Goal: Task Accomplishment & Management: Complete application form

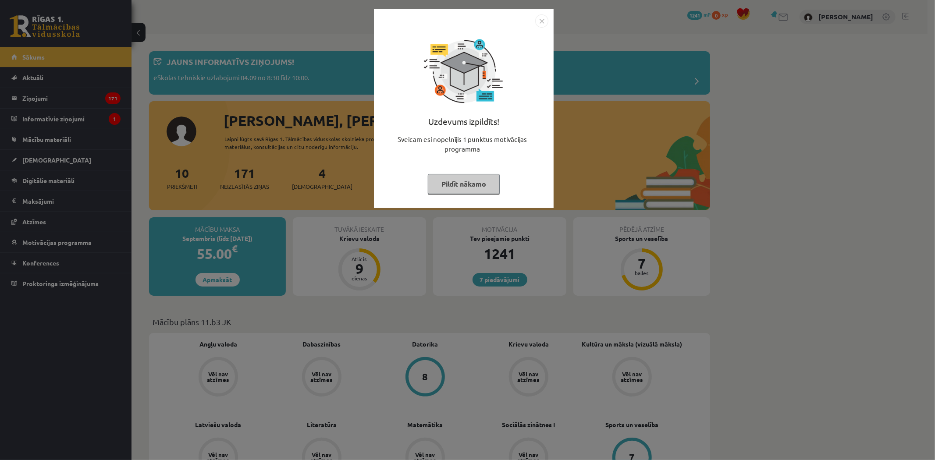
click at [480, 181] on button "Pildīt nākamo" at bounding box center [464, 184] width 72 height 20
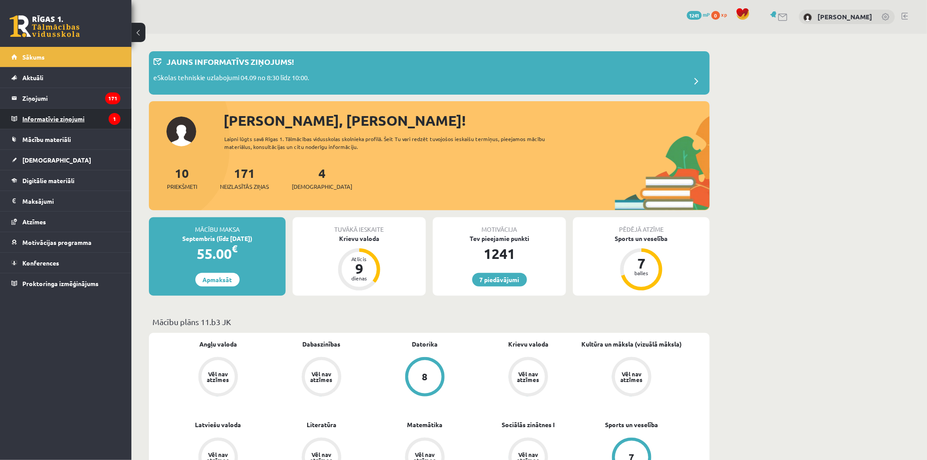
click at [94, 111] on legend "Informatīvie ziņojumi 1" at bounding box center [71, 119] width 98 height 20
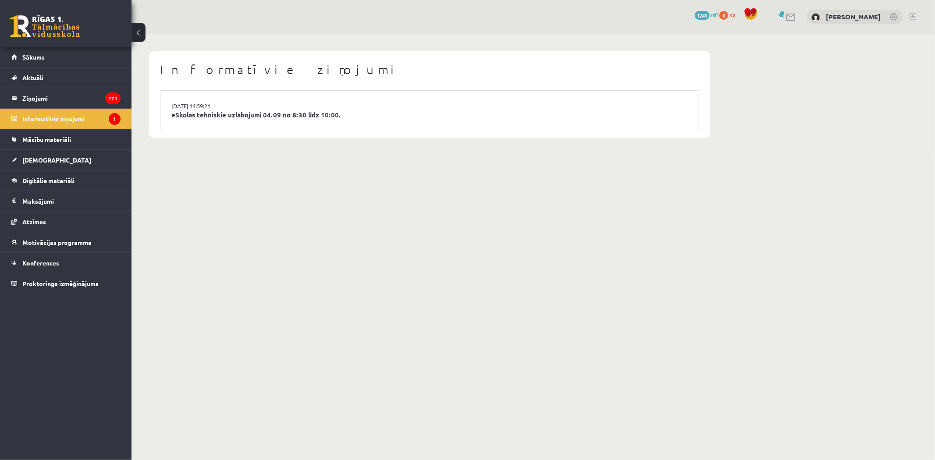
click at [211, 118] on link "eSkolas tehniskie uzlabojumi 04.09 no 8:30 līdz 10:00." at bounding box center [429, 115] width 516 height 10
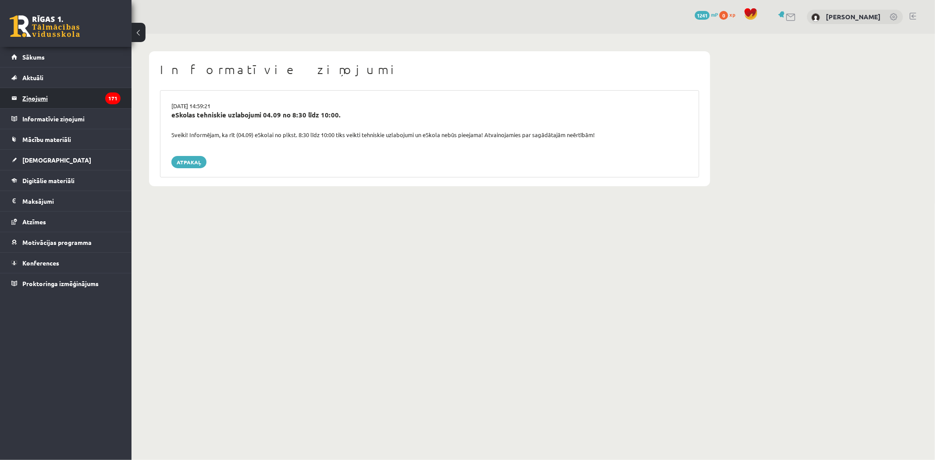
click at [98, 103] on legend "Ziņojumi 171" at bounding box center [71, 98] width 98 height 20
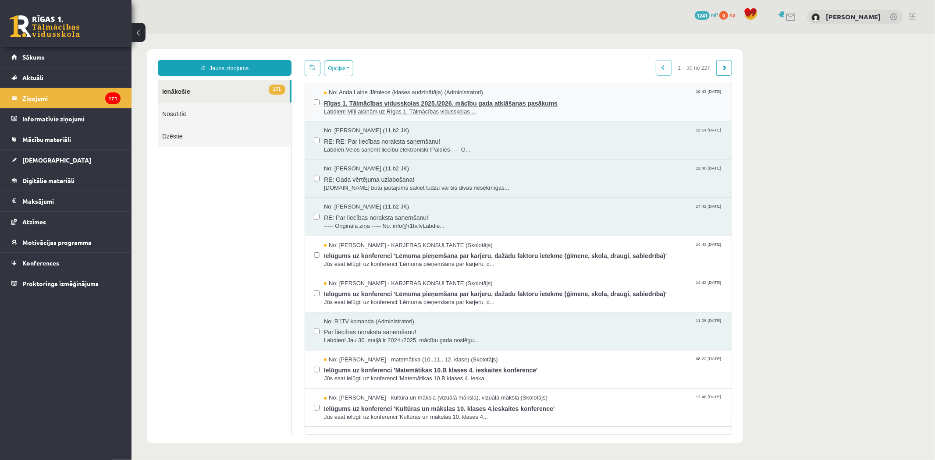
click at [581, 108] on span "Labdien! Mīļi aicinām uz Rīgas 1. Tālmācības vidusskolas ..." at bounding box center [522, 111] width 399 height 8
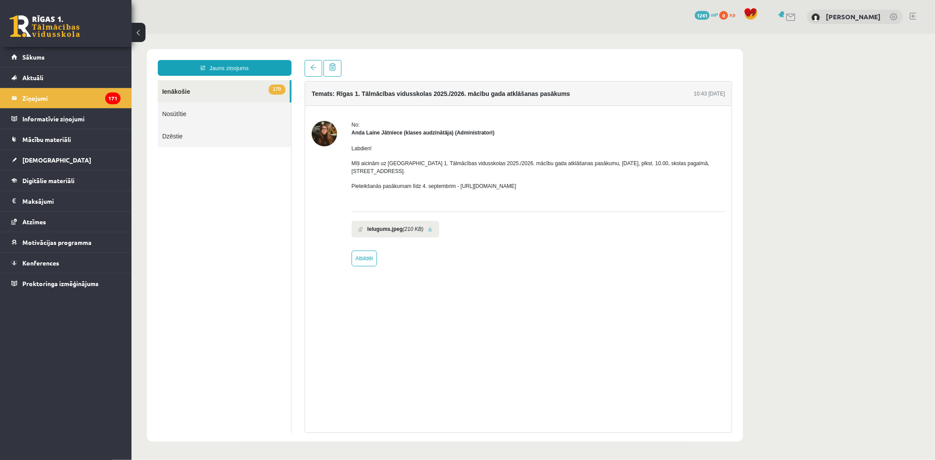
click at [390, 230] on b "Ielugums.jpeg" at bounding box center [384, 229] width 35 height 8
click at [84, 220] on link "Atzīmes" at bounding box center [65, 222] width 109 height 20
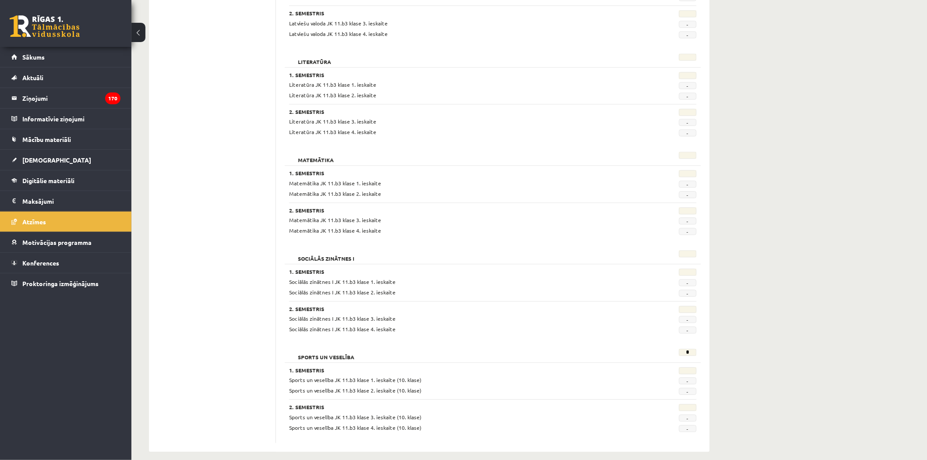
scroll to position [633, 0]
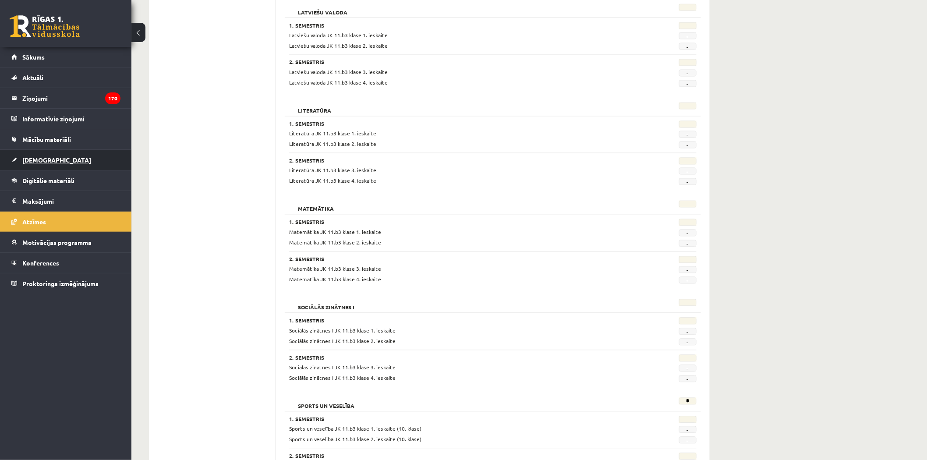
click at [89, 153] on link "[DEMOGRAPHIC_DATA]" at bounding box center [65, 160] width 109 height 20
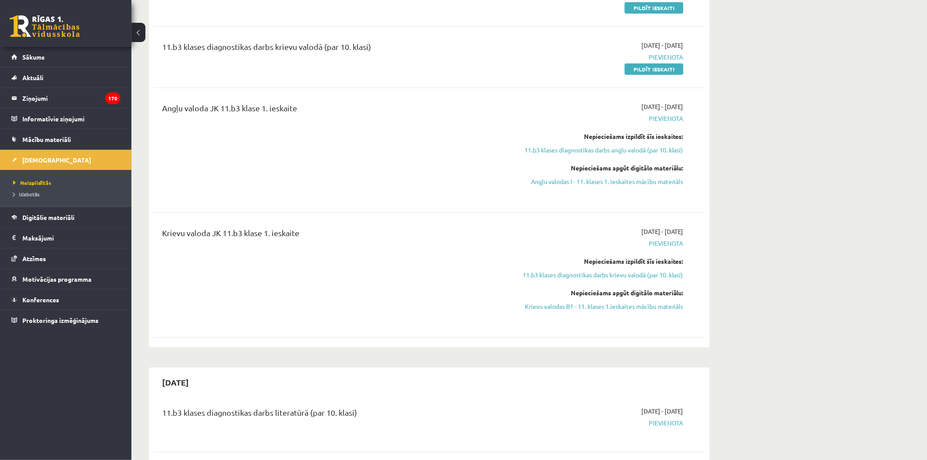
scroll to position [195, 0]
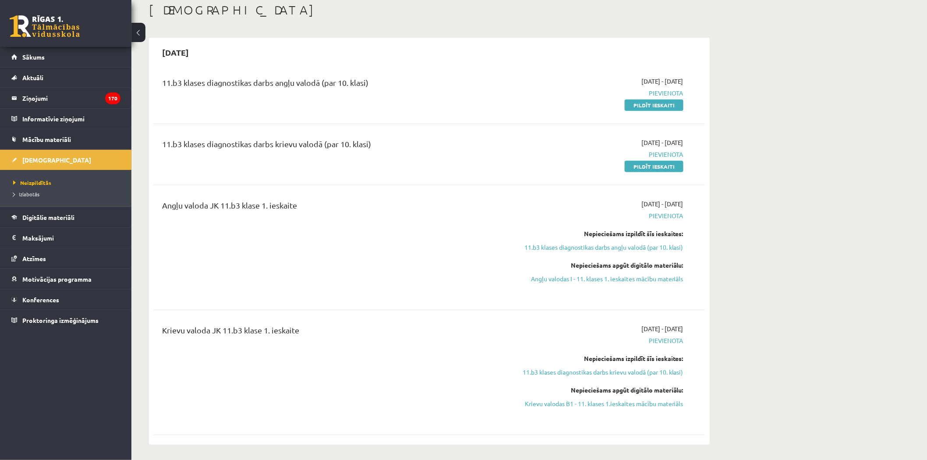
scroll to position [0, 0]
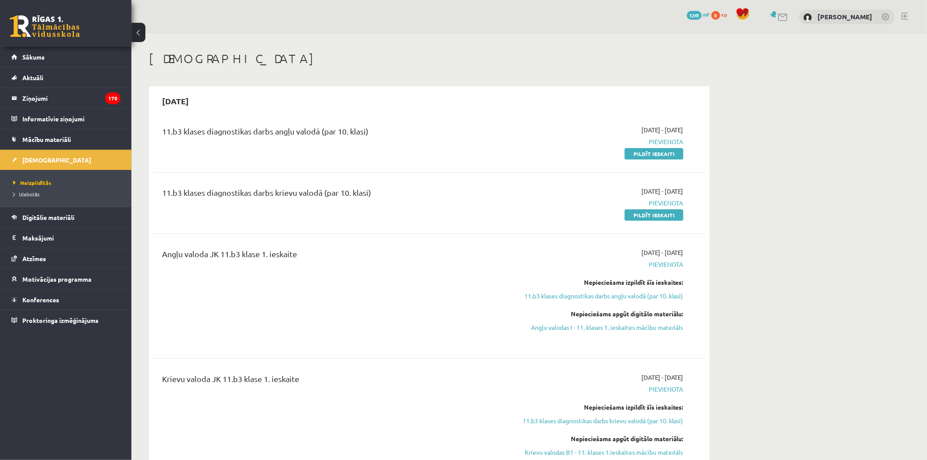
click at [650, 159] on div "11.b3 klases diagnostikas darbs angļu valodā (par 10. klasi) 2025-09-01 - 2025-…" at bounding box center [429, 142] width 552 height 50
click at [606, 133] on div "2025-09-01 - 2025-09-15 Pievienota Pildīt ieskaiti" at bounding box center [601, 141] width 178 height 33
click at [638, 149] on link "Pildīt ieskaiti" at bounding box center [654, 153] width 59 height 11
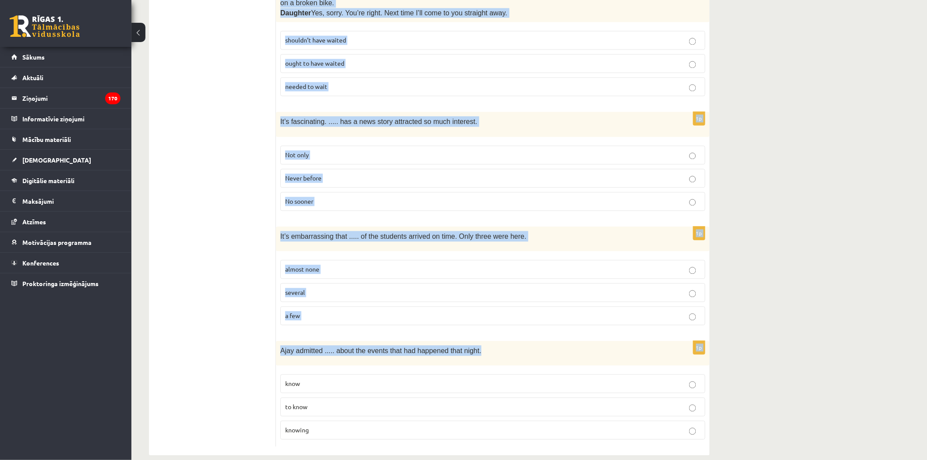
scroll to position [2061, 0]
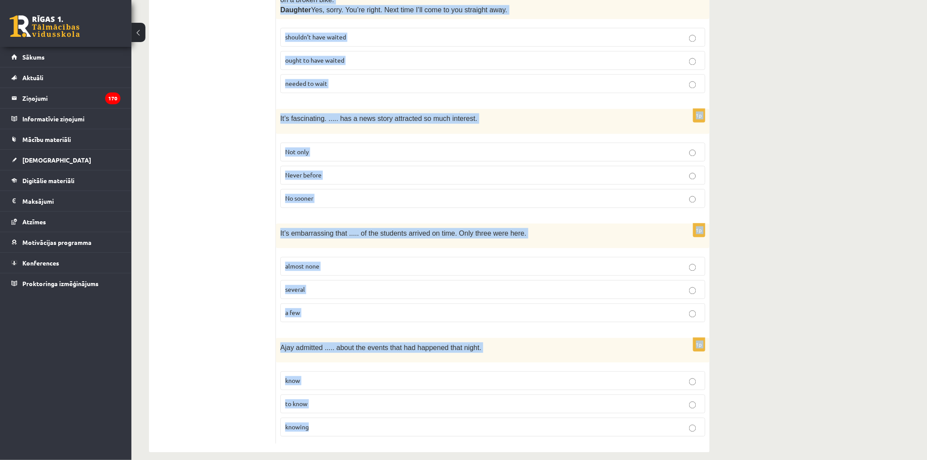
drag, startPoint x: 282, startPoint y: 151, endPoint x: 419, endPoint y: 409, distance: 292.5
copy form "Read the sentence and choose the correct answer. 1p I just met the new student …"
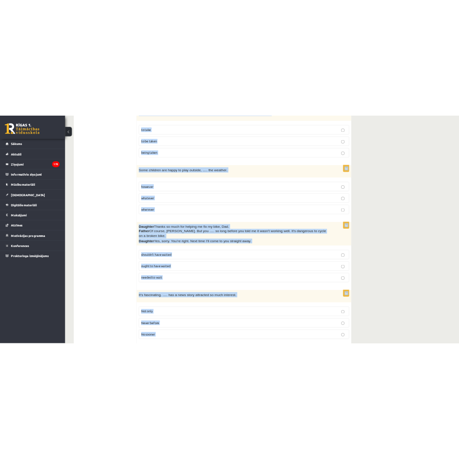
scroll to position [1720, 0]
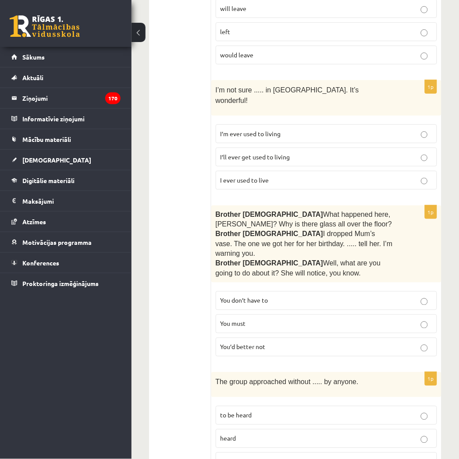
scroll to position [356, 0]
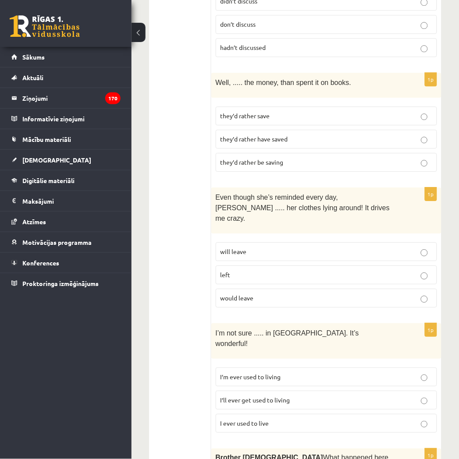
click at [139, 37] on button at bounding box center [138, 32] width 14 height 19
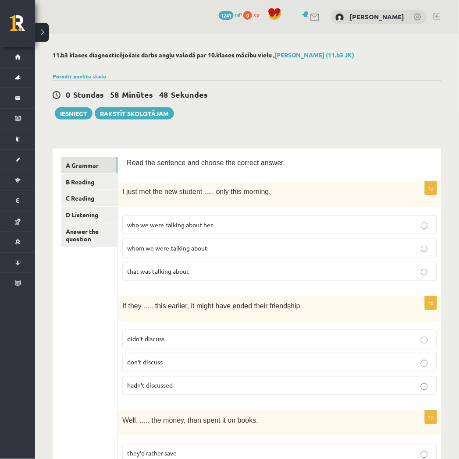
scroll to position [97, 0]
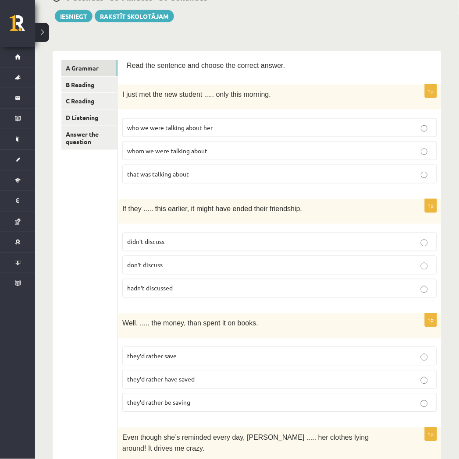
click at [270, 121] on label "who we were talking about her" at bounding box center [279, 127] width 315 height 19
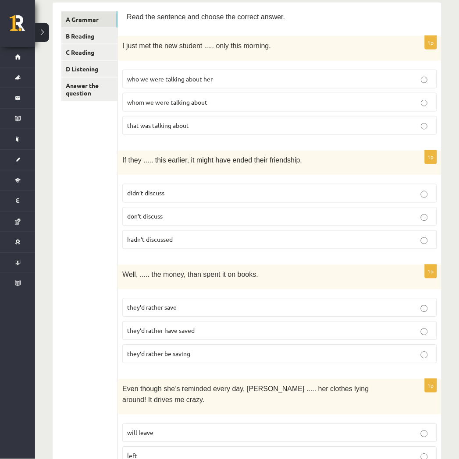
click at [249, 93] on label "whom we were talking about" at bounding box center [279, 102] width 315 height 19
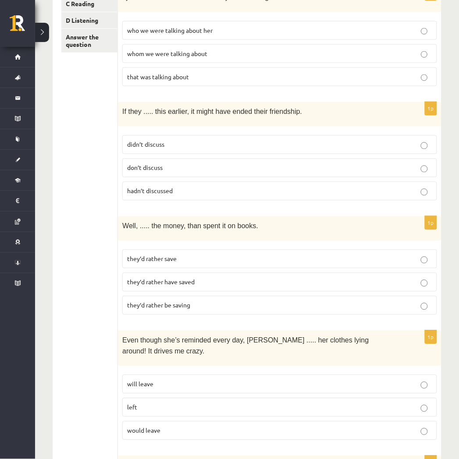
scroll to position [243, 0]
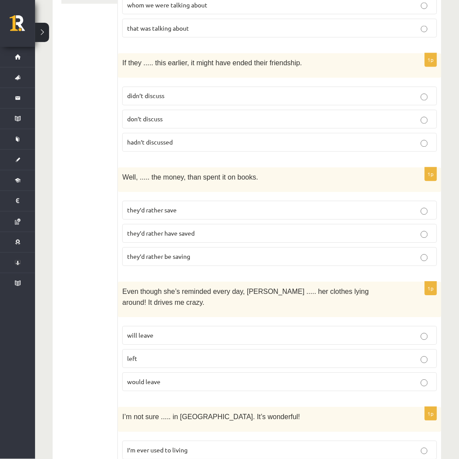
click at [252, 139] on p "hadn’t discussed" at bounding box center [279, 142] width 305 height 9
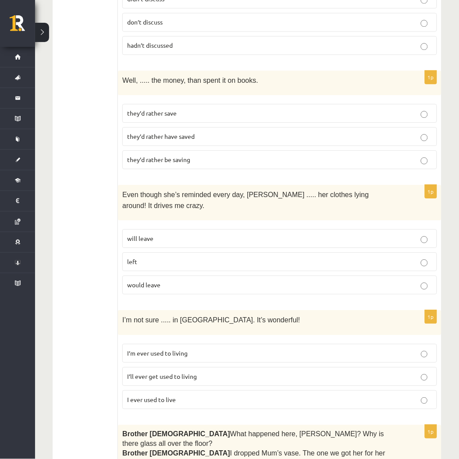
click at [195, 137] on span "they’d rather have saved" at bounding box center [160, 136] width 67 height 8
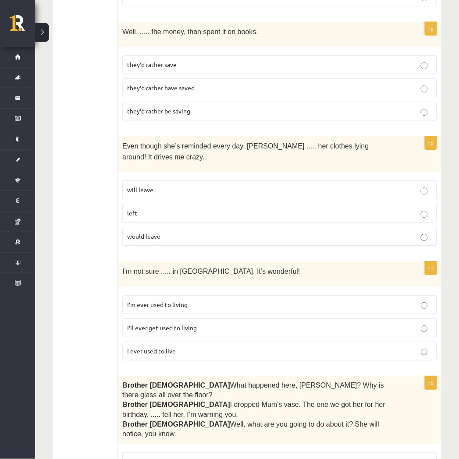
scroll to position [438, 0]
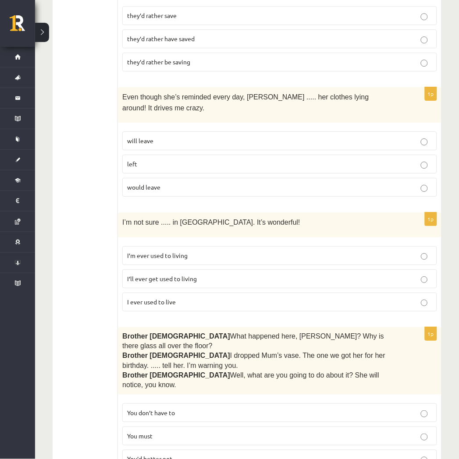
click at [222, 136] on p "will leave" at bounding box center [279, 140] width 305 height 9
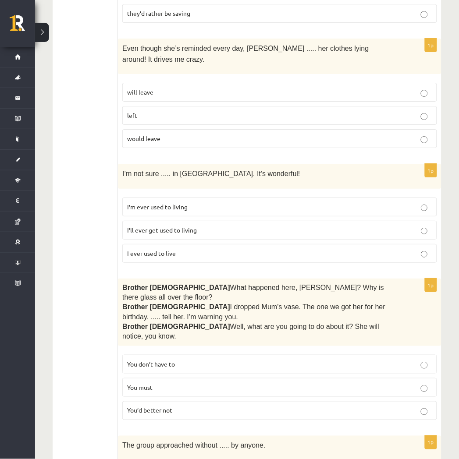
scroll to position [536, 0]
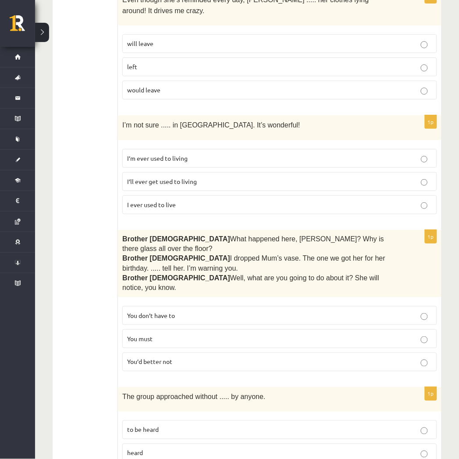
click at [277, 172] on label "I’ll ever get used to living" at bounding box center [279, 181] width 315 height 19
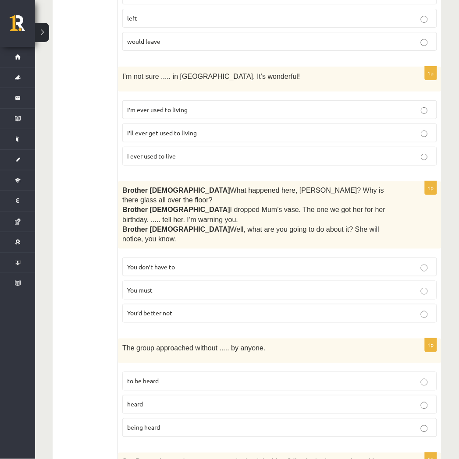
scroll to position [633, 0]
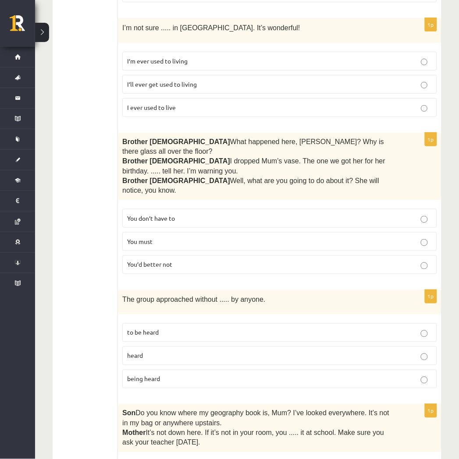
click at [259, 260] on p "You’d better not" at bounding box center [279, 264] width 305 height 9
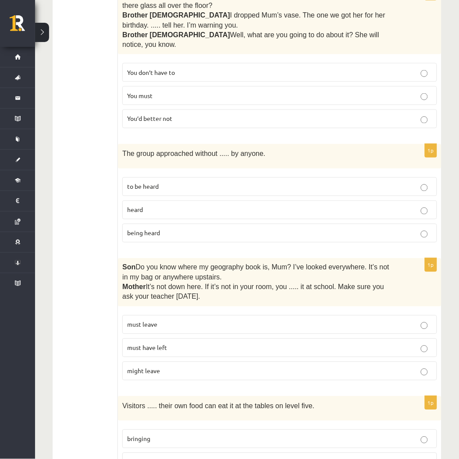
scroll to position [827, 0]
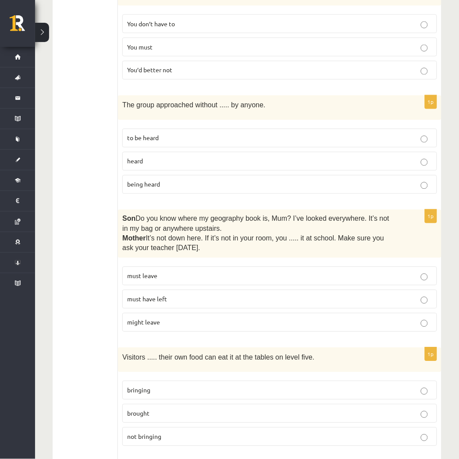
click at [202, 175] on label "being heard" at bounding box center [279, 184] width 315 height 19
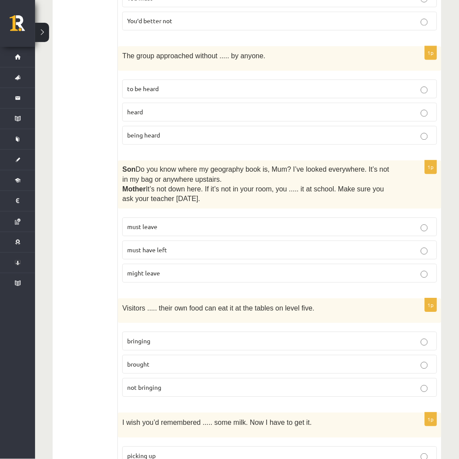
scroll to position [925, 0]
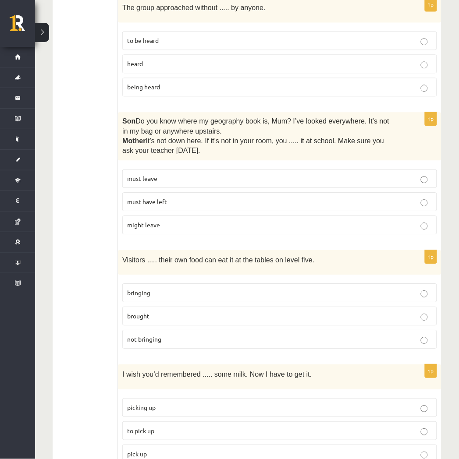
click at [238, 192] on label "must have left" at bounding box center [279, 201] width 315 height 19
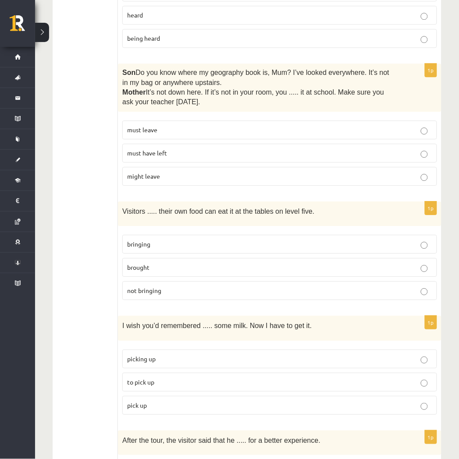
scroll to position [1071, 0]
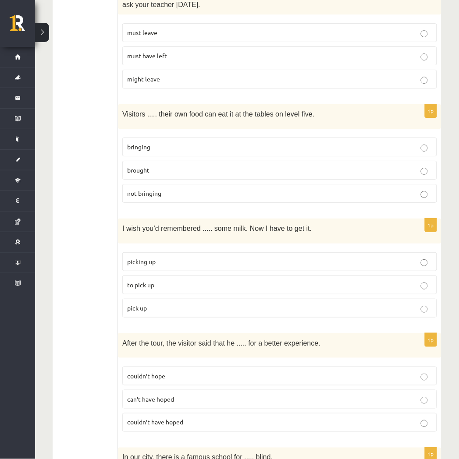
click at [212, 142] on p "bringing" at bounding box center [279, 146] width 305 height 9
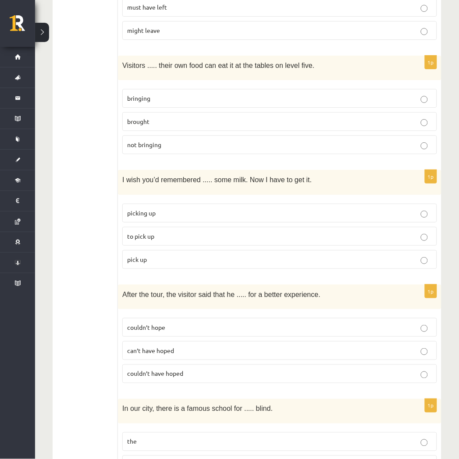
click at [229, 232] on p "to pick up" at bounding box center [279, 236] width 305 height 9
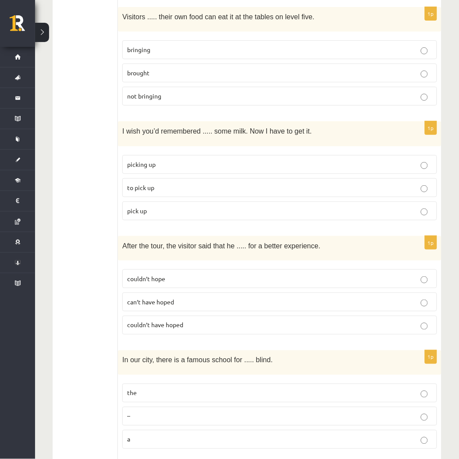
scroll to position [1217, 0]
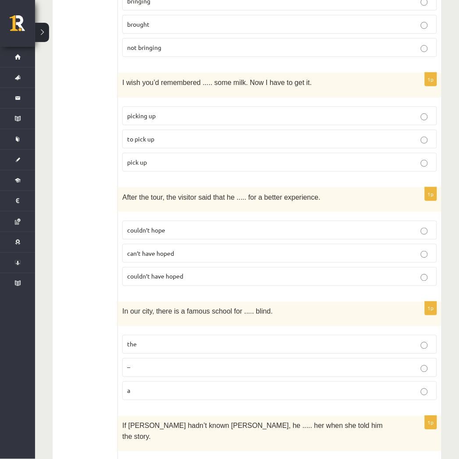
click at [234, 272] on p "couldn’t have hoped" at bounding box center [279, 276] width 305 height 9
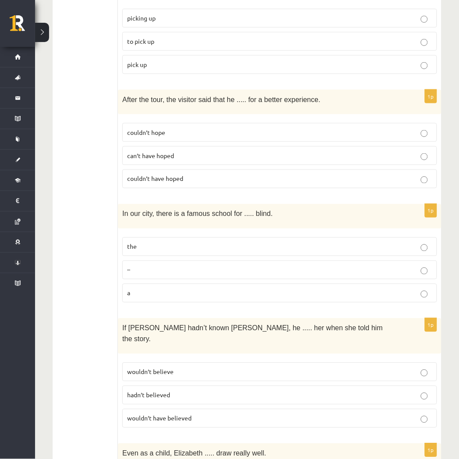
scroll to position [1363, 0]
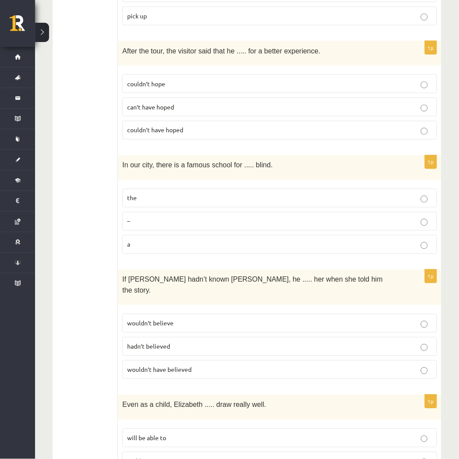
click at [240, 189] on label "the" at bounding box center [279, 198] width 315 height 19
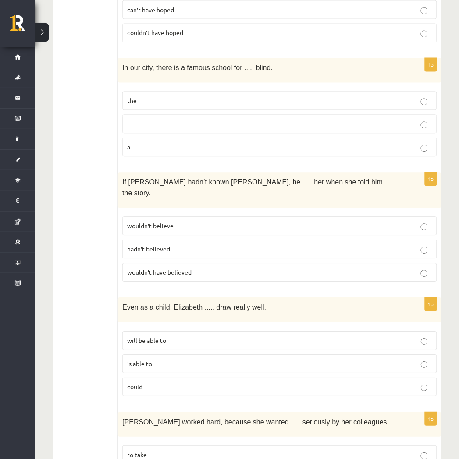
scroll to position [1509, 0]
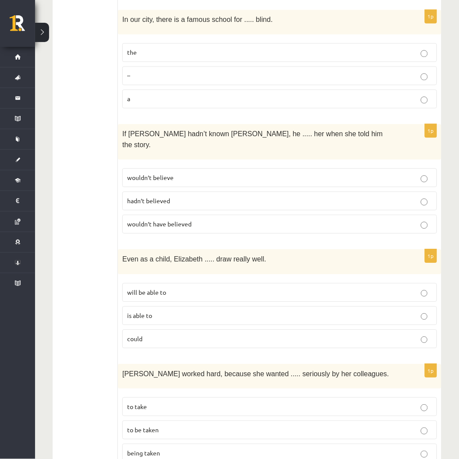
drag, startPoint x: 269, startPoint y: 163, endPoint x: 116, endPoint y: 170, distance: 153.1
drag, startPoint x: 217, startPoint y: 185, endPoint x: 215, endPoint y: 189, distance: 4.5
click at [215, 215] on label "wouldn’t have believed" at bounding box center [279, 224] width 315 height 19
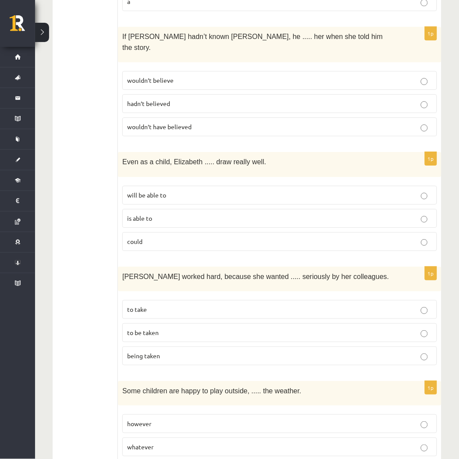
scroll to position [1655, 0]
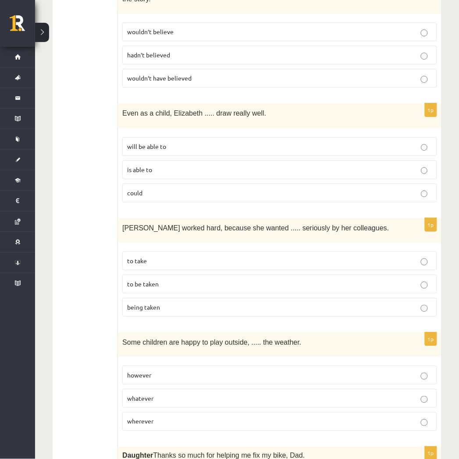
click at [238, 188] on p "could" at bounding box center [279, 192] width 305 height 9
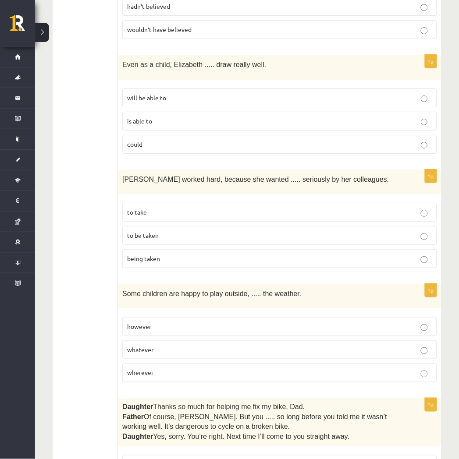
scroll to position [1753, 0]
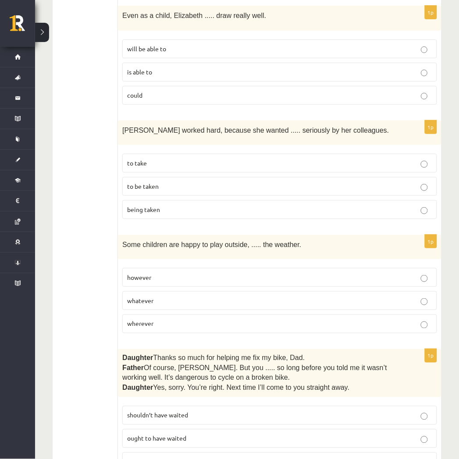
click at [273, 177] on label "to be taken" at bounding box center [279, 186] width 315 height 19
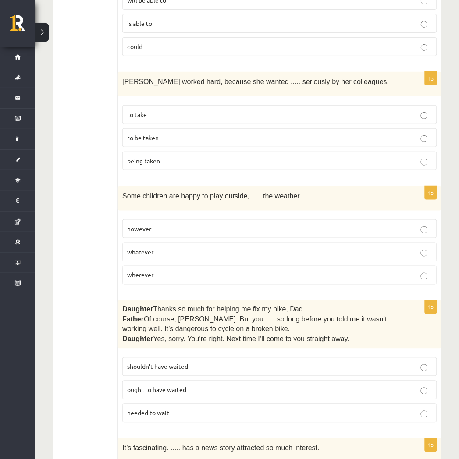
scroll to position [1850, 0]
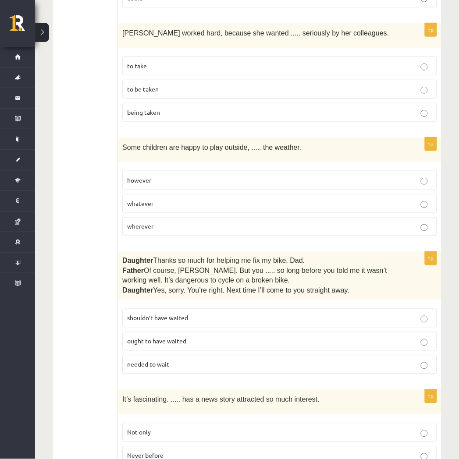
click at [199, 194] on label "whatever" at bounding box center [279, 203] width 315 height 19
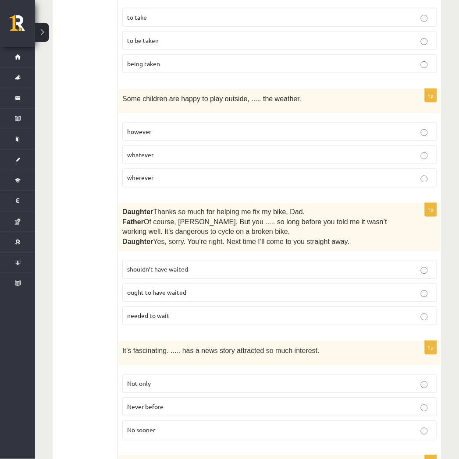
scroll to position [1947, 0]
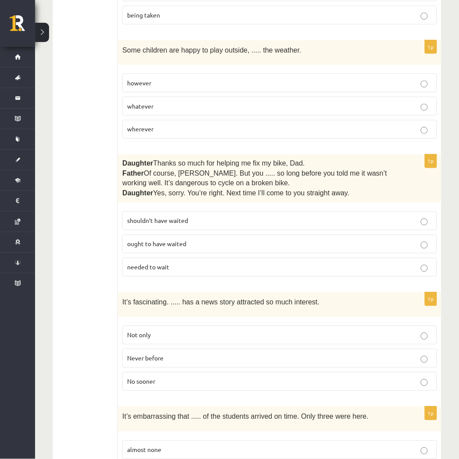
click at [249, 212] on label "shouldn’t have waited" at bounding box center [279, 221] width 315 height 19
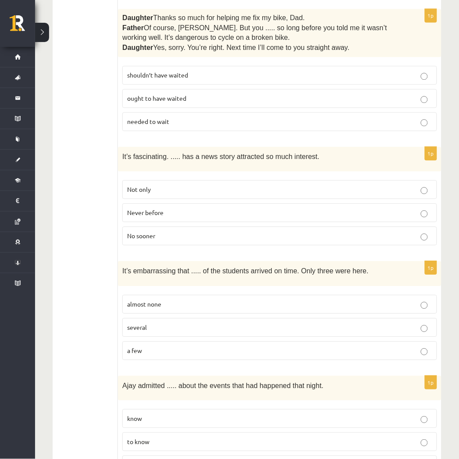
scroll to position [2101, 0]
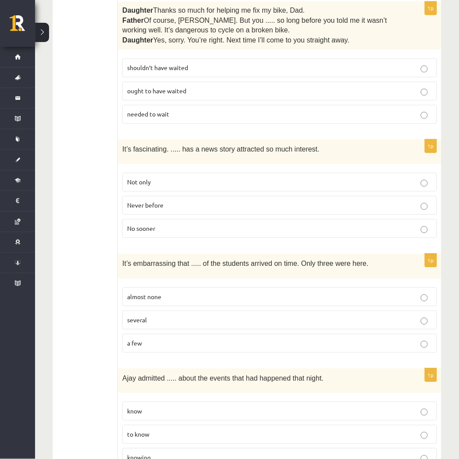
click at [238, 201] on p "Never before" at bounding box center [279, 205] width 305 height 9
click at [272, 292] on p "almost none" at bounding box center [279, 296] width 305 height 9
click at [266, 448] on label "knowing" at bounding box center [279, 457] width 315 height 19
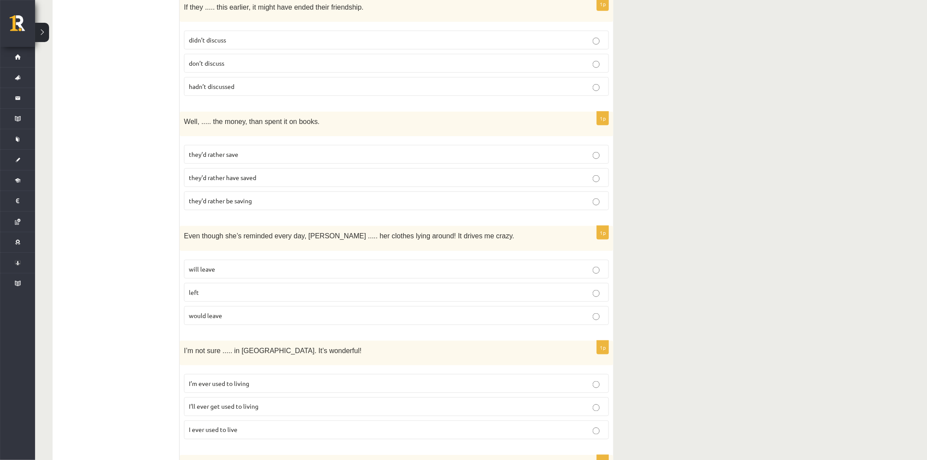
scroll to position [0, 0]
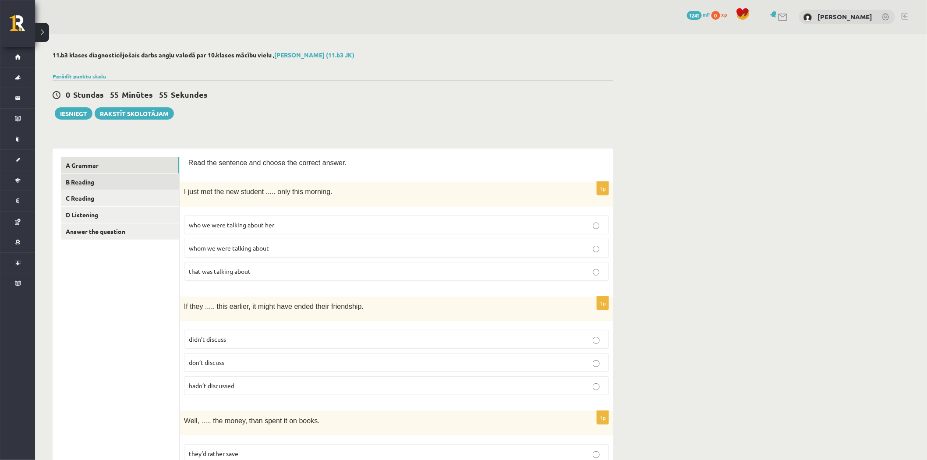
click at [160, 179] on link "B Reading" at bounding box center [120, 182] width 118 height 16
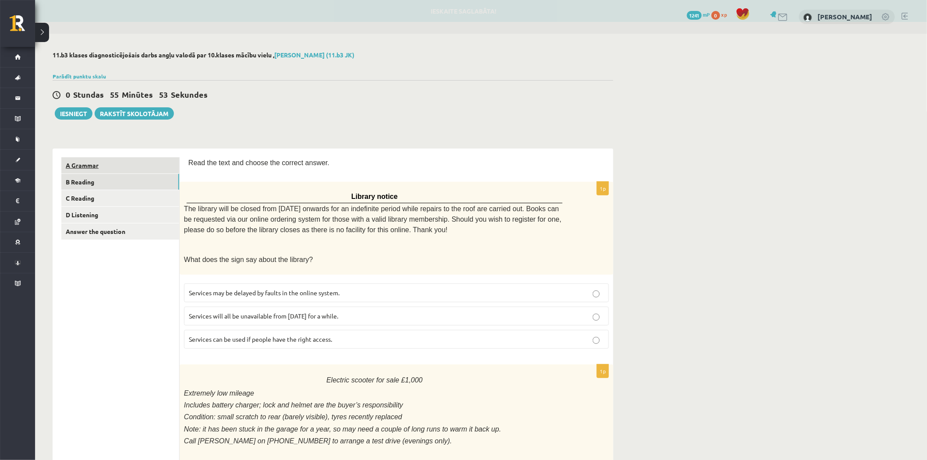
click at [156, 163] on link "A Grammar" at bounding box center [120, 165] width 118 height 16
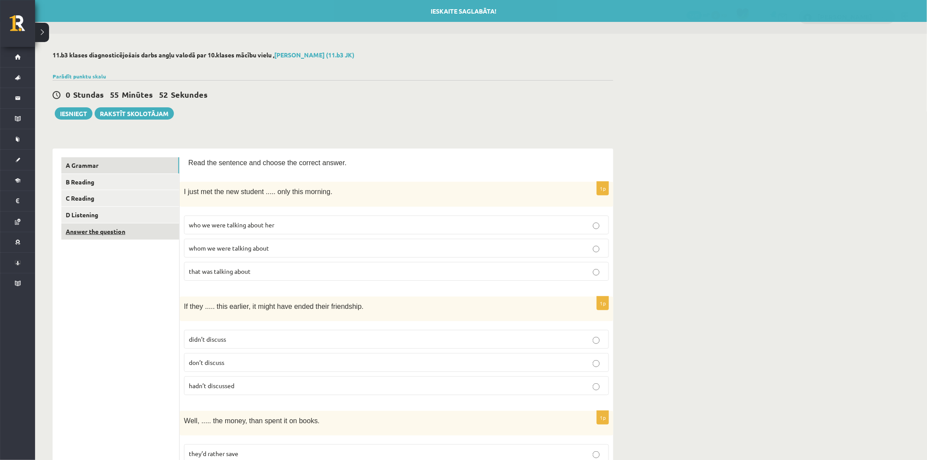
scroll to position [49, 0]
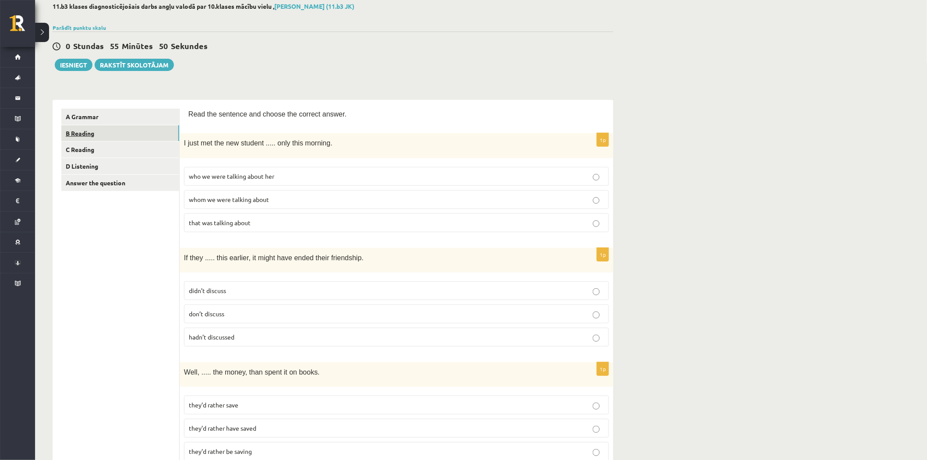
click at [152, 133] on link "B Reading" at bounding box center [120, 133] width 118 height 16
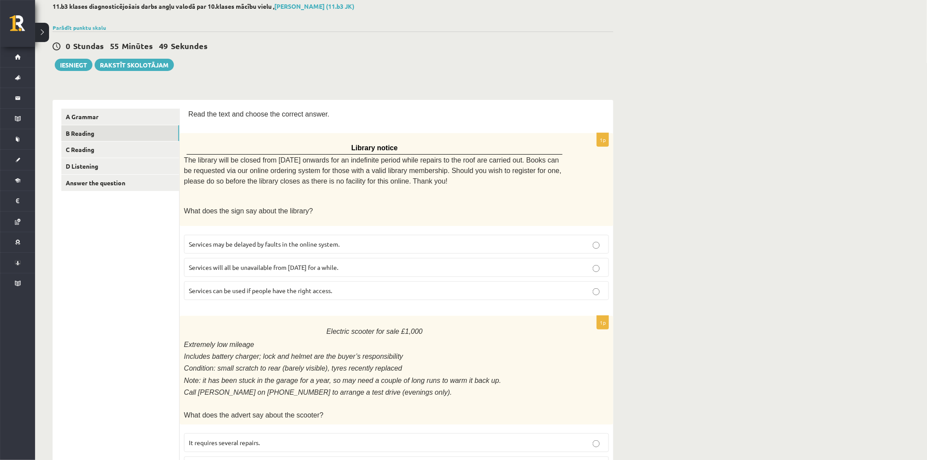
scroll to position [97, 0]
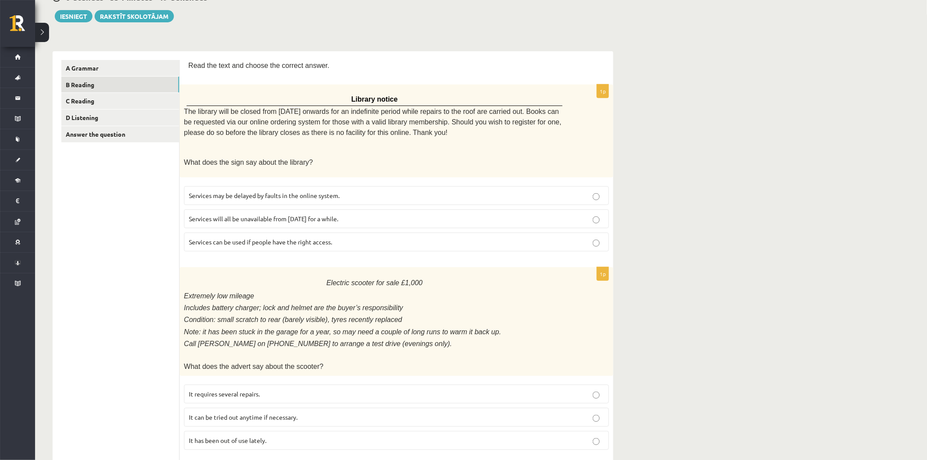
click at [353, 216] on p "Services will all be unavailable from Monday for a while." at bounding box center [396, 218] width 415 height 9
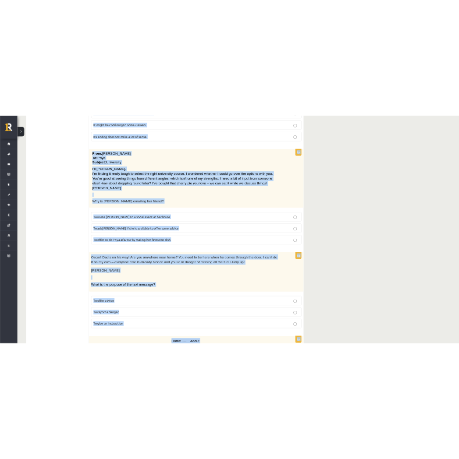
scroll to position [886, 0]
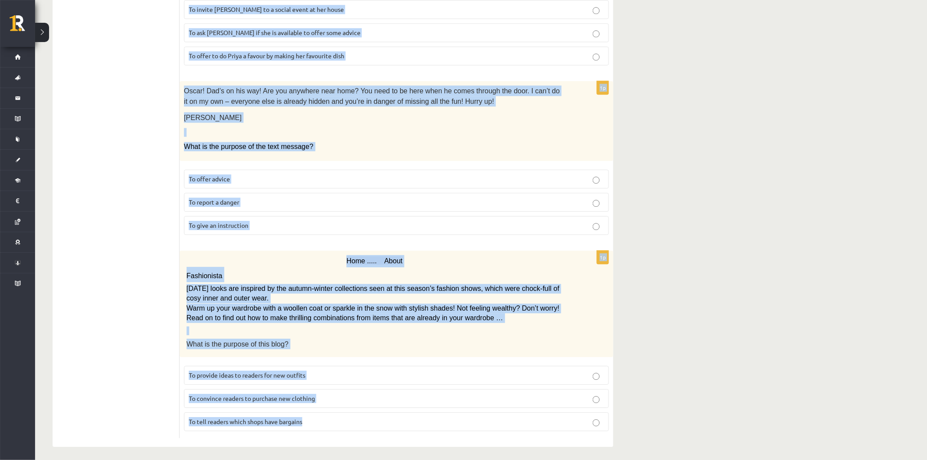
drag, startPoint x: 190, startPoint y: 56, endPoint x: 419, endPoint y: 411, distance: 423.1
copy form "Read the text and choose the correct answer. 1p Library notice The library will…"
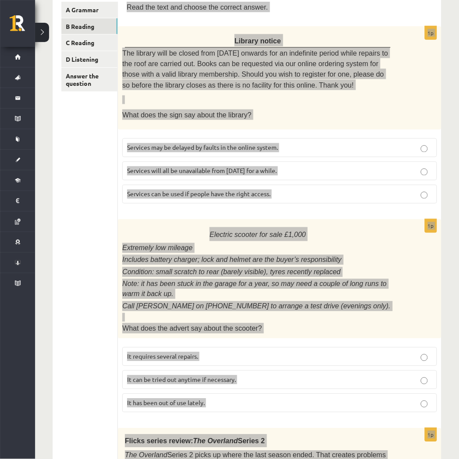
scroll to position [107, 0]
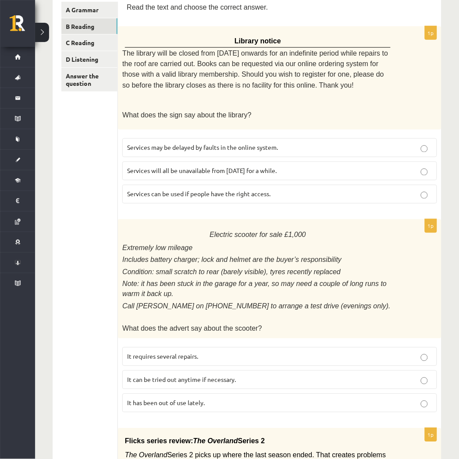
scroll to position [253, 0]
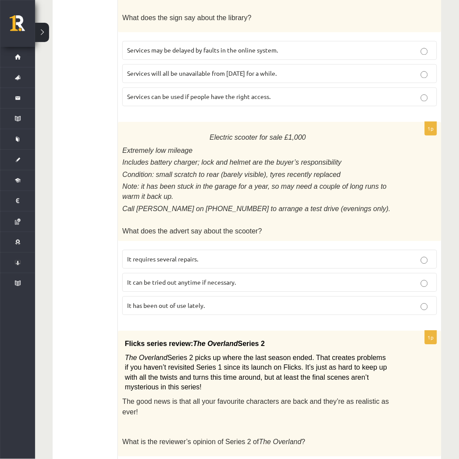
click at [277, 301] on p "It has been out of use lately." at bounding box center [279, 305] width 305 height 9
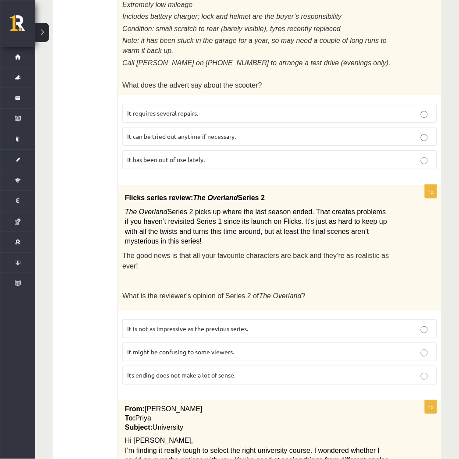
scroll to position [497, 0]
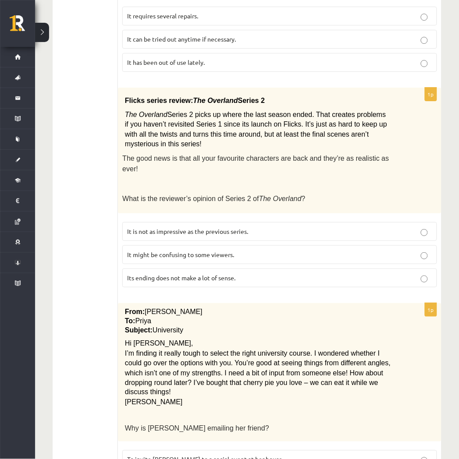
click at [249, 245] on label "It might be confusing to some viewers." at bounding box center [279, 254] width 315 height 19
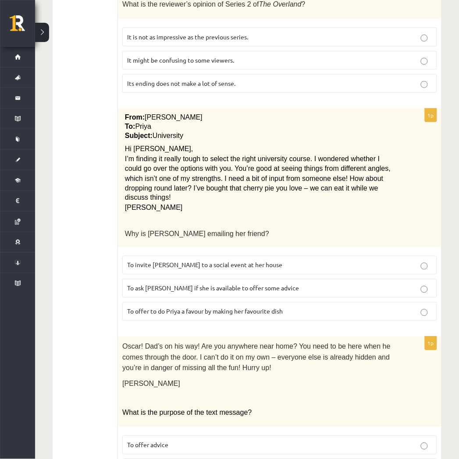
scroll to position [789, 0]
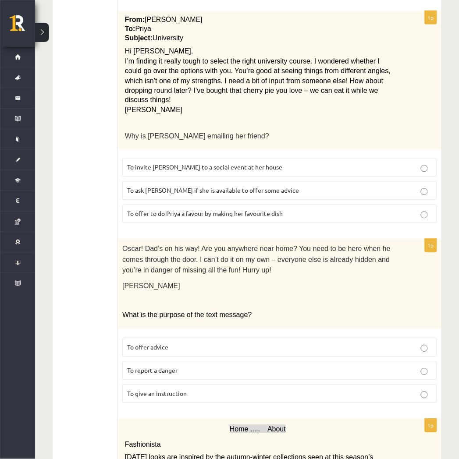
click at [231, 181] on label "To ask Priya if she is available to offer some advice" at bounding box center [279, 190] width 315 height 19
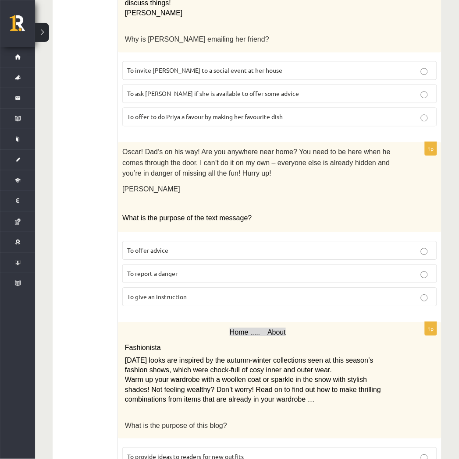
scroll to position [936, 0]
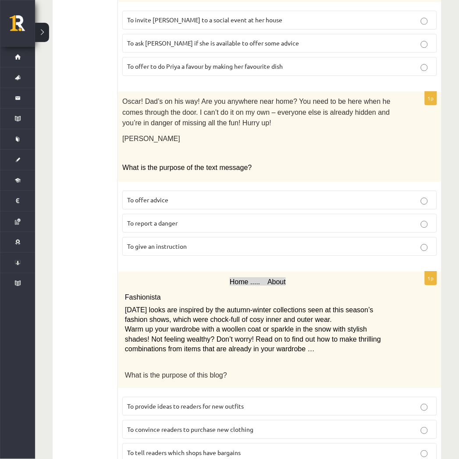
click at [205, 242] on p "To give an instruction" at bounding box center [279, 246] width 305 height 9
click at [218, 402] on span "To provide ideas to readers for new outfits" at bounding box center [185, 406] width 117 height 8
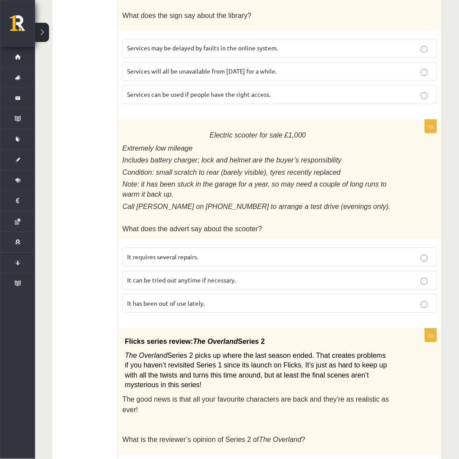
scroll to position [0, 0]
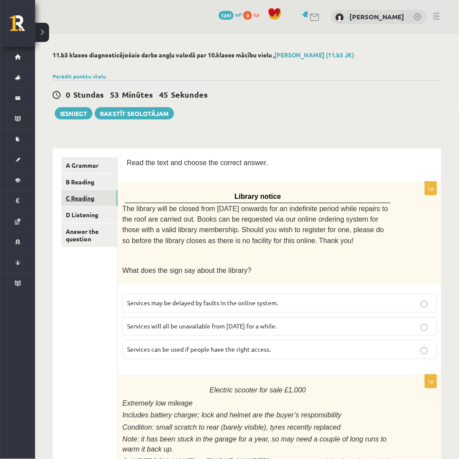
click at [103, 203] on link "C Reading" at bounding box center [89, 198] width 56 height 16
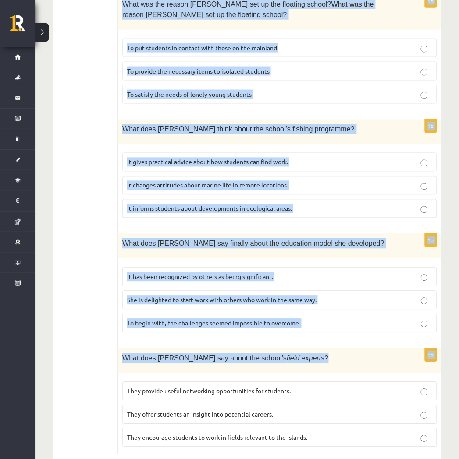
scroll to position [781, 0]
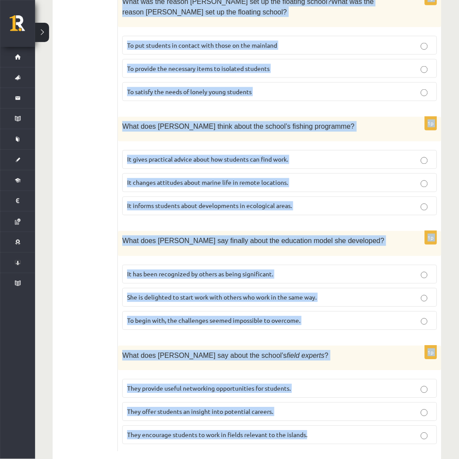
drag, startPoint x: 131, startPoint y: 163, endPoint x: 363, endPoint y: 416, distance: 343.1
copy form "Read the article about an unusual school and choose the correct answer for each…"
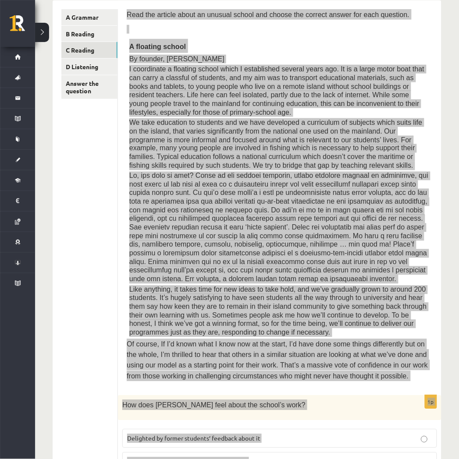
scroll to position [99, 0]
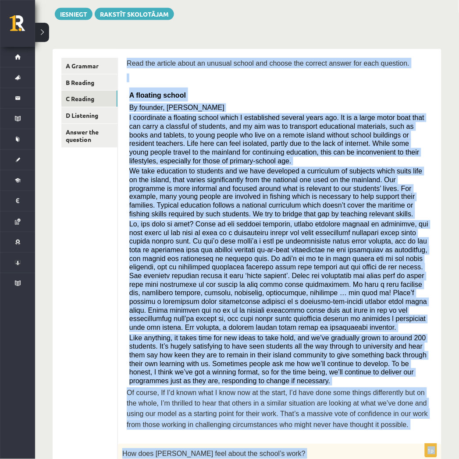
click at [395, 88] on p "A floating school" at bounding box center [279, 95] width 301 height 14
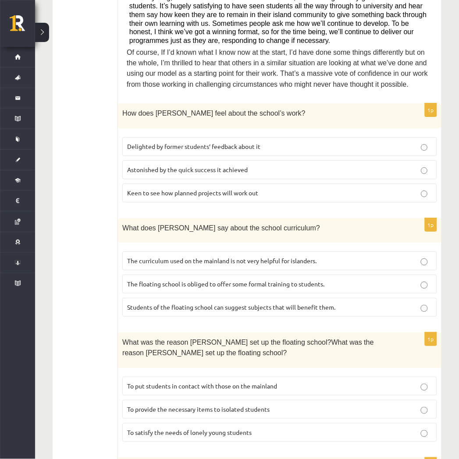
scroll to position [392, 0]
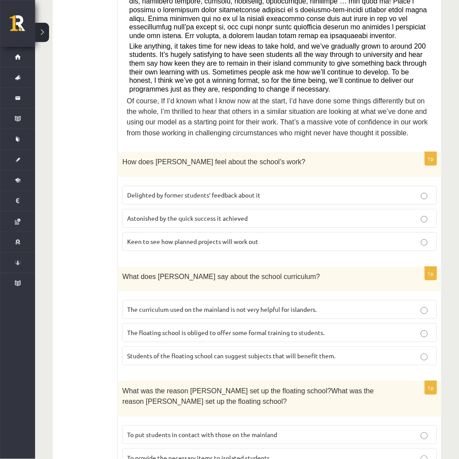
click at [253, 186] on label "Delighted by former students’ feedback about it" at bounding box center [279, 195] width 315 height 19
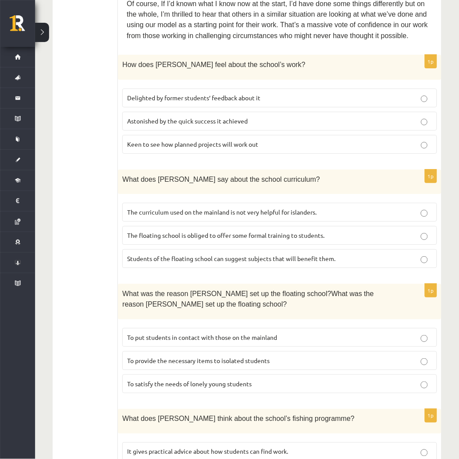
click at [186, 208] on span "The curriculum used on the mainland is not very helpful for islanders." at bounding box center [221, 212] width 189 height 8
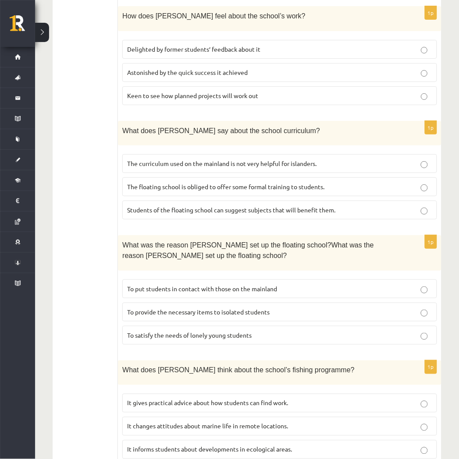
scroll to position [586, 0]
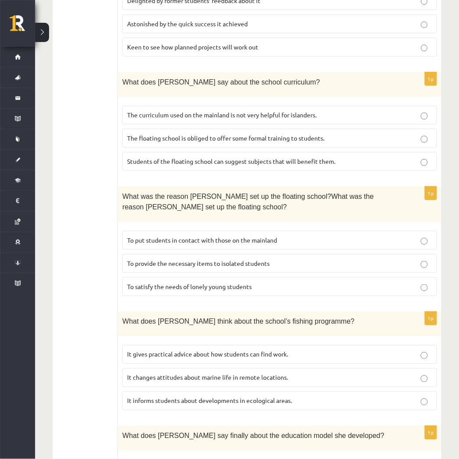
click at [199, 259] on span "To provide the necessary items to isolated students" at bounding box center [198, 263] width 142 height 8
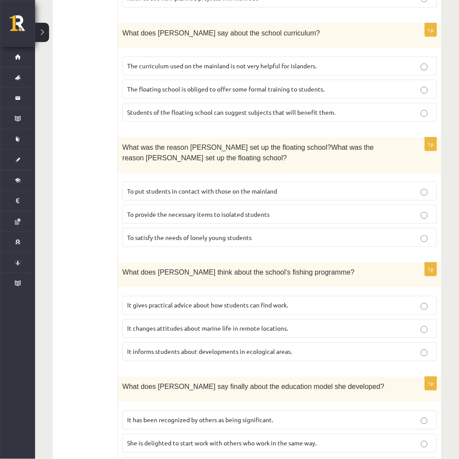
click at [228, 348] on span "It informs students about developments in ecological areas." at bounding box center [209, 352] width 165 height 8
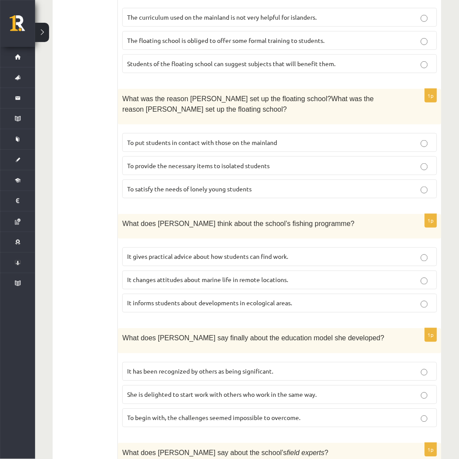
scroll to position [733, 0]
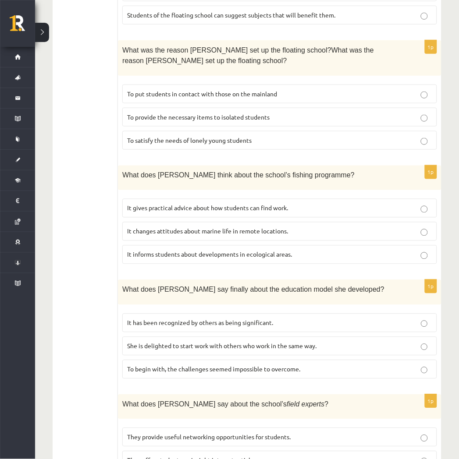
click at [226, 314] on label "It has been recognized by others as being significant." at bounding box center [279, 323] width 315 height 19
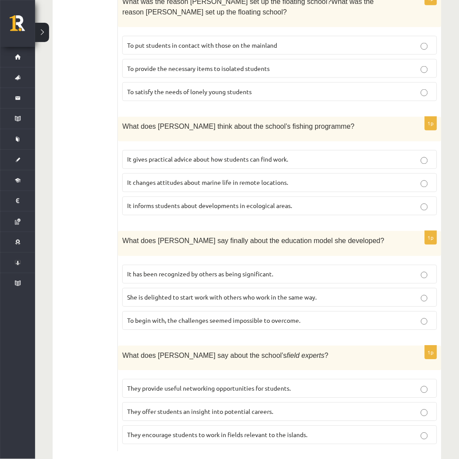
click at [266, 403] on label "They offer students an insight into potential careers." at bounding box center [279, 412] width 315 height 19
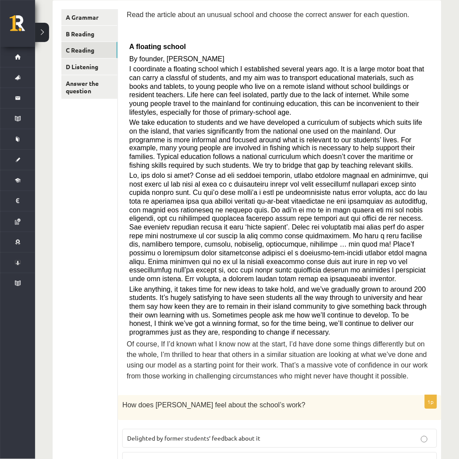
scroll to position [0, 0]
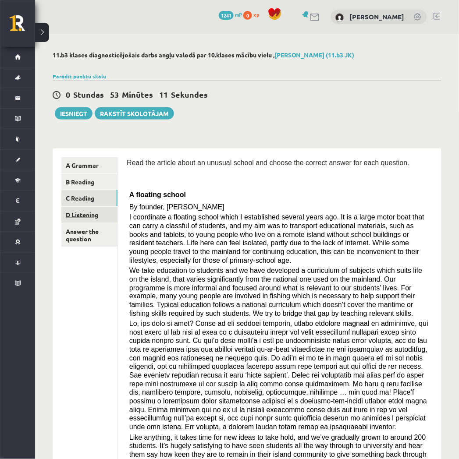
click at [104, 213] on link "D Listening" at bounding box center [89, 215] width 56 height 16
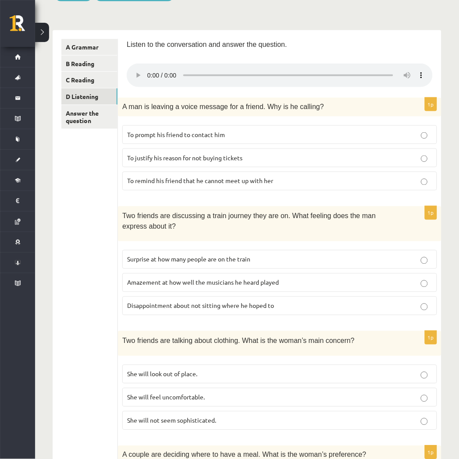
scroll to position [69, 0]
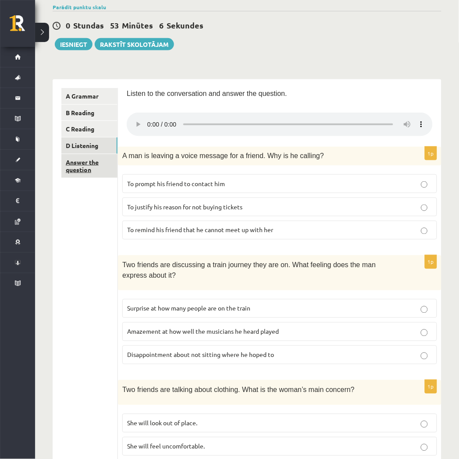
click at [108, 174] on link "Answer the question" at bounding box center [89, 166] width 56 height 24
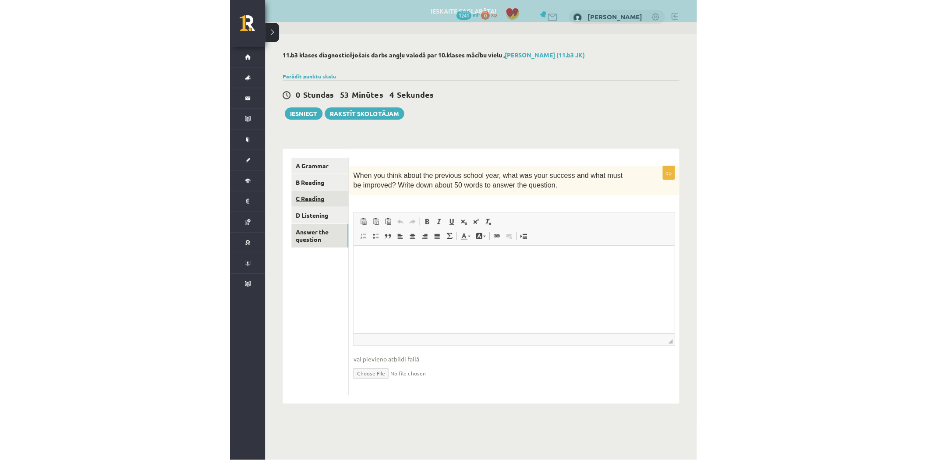
scroll to position [0, 0]
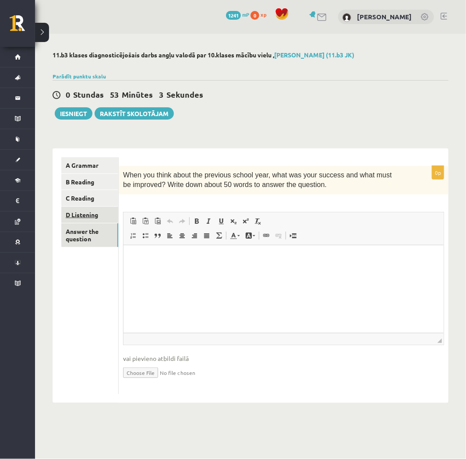
click at [103, 209] on link "D Listening" at bounding box center [89, 215] width 57 height 16
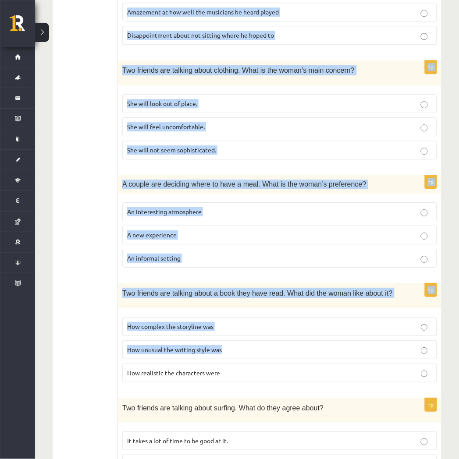
scroll to position [459, 0]
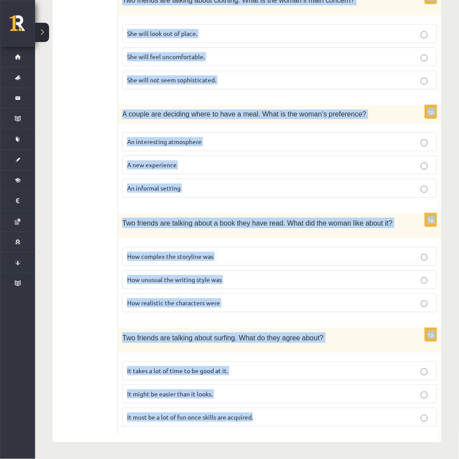
drag, startPoint x: 126, startPoint y: 128, endPoint x: 351, endPoint y: 431, distance: 377.8
click at [351, 431] on form "Listen to the conversation and answer the question. 1p A man is leaving a voice…" at bounding box center [280, 66] width 306 height 736
copy form "A man is leaving a voice message for a friend. Why is he calling? To prompt his…"
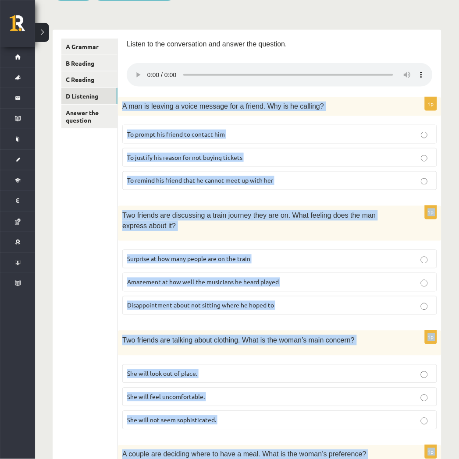
scroll to position [0, 0]
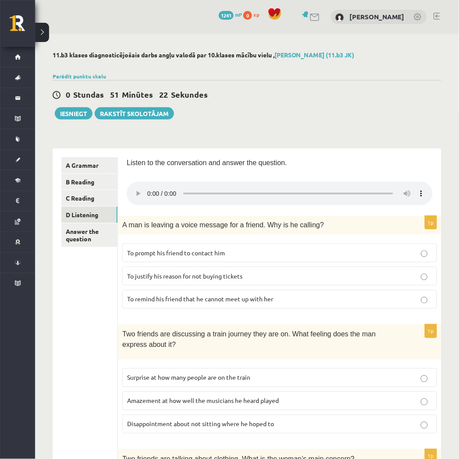
click at [378, 117] on div "0 Stundas 51 Minūtes 22 Sekundes Ieskaite saglabāta! Iesniegt Rakstīt skolotājam" at bounding box center [247, 99] width 389 height 39
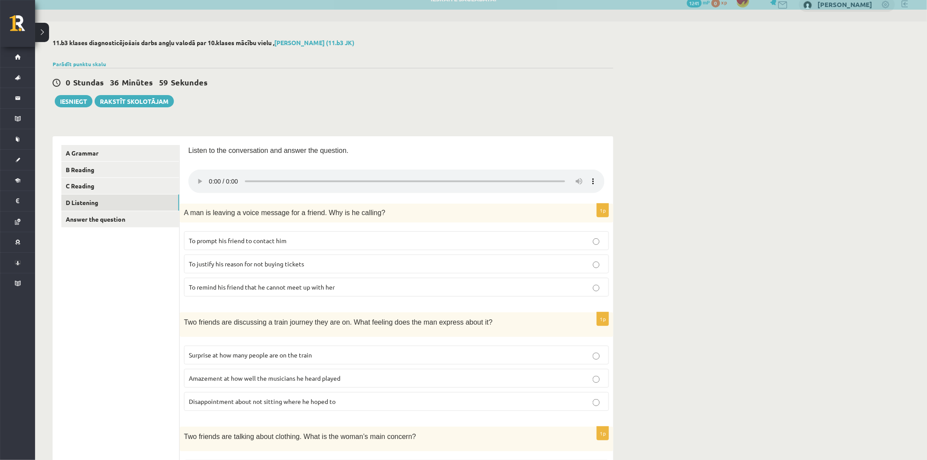
scroll to position [61, 0]
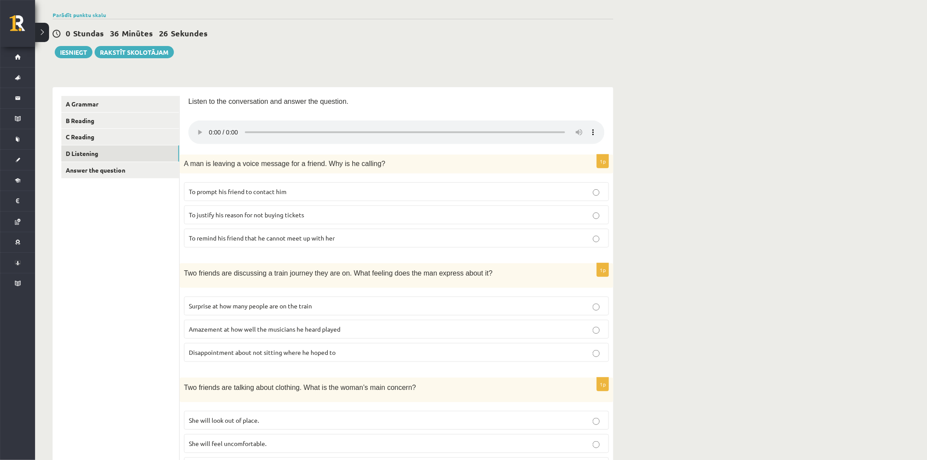
drag, startPoint x: 200, startPoint y: 134, endPoint x: 180, endPoint y: 156, distance: 30.1
click at [180, 156] on div "A man is leaving a voice message for a friend. Why is he calling?" at bounding box center [397, 164] width 434 height 18
click at [323, 193] on p "To prompt his friend to contact him" at bounding box center [396, 191] width 415 height 9
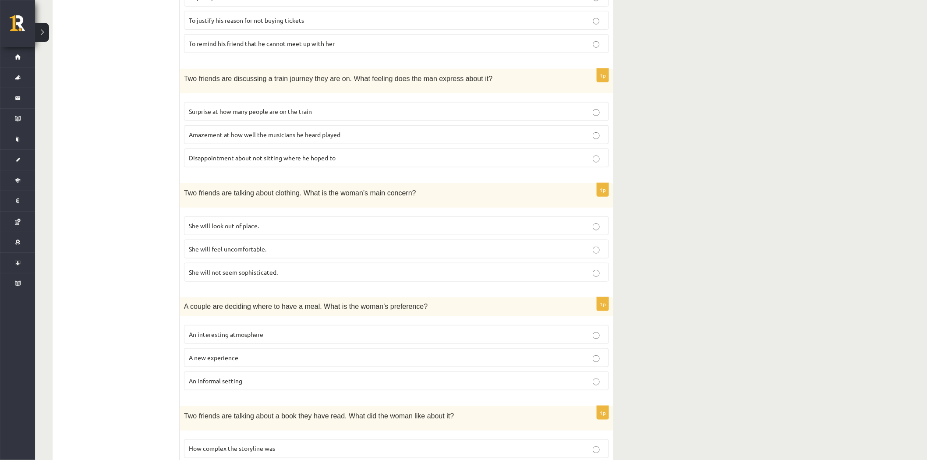
scroll to position [305, 0]
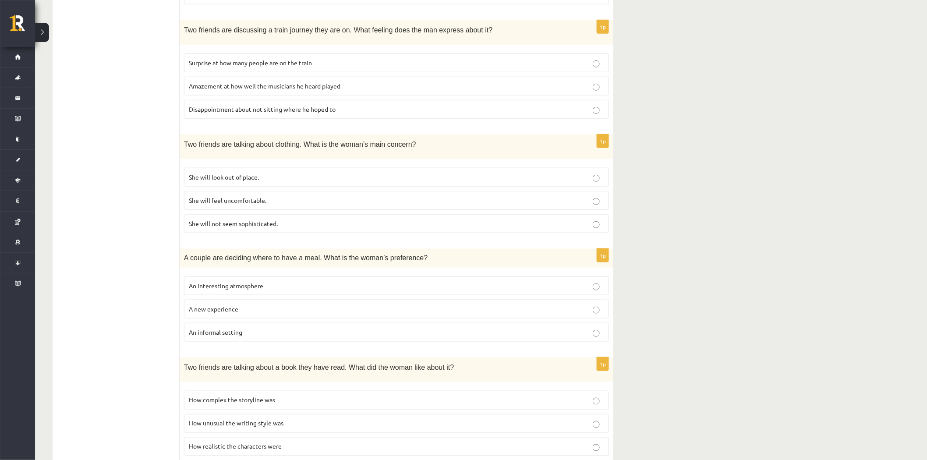
click at [253, 196] on span "She will feel uncomfortable." at bounding box center [228, 200] width 78 height 8
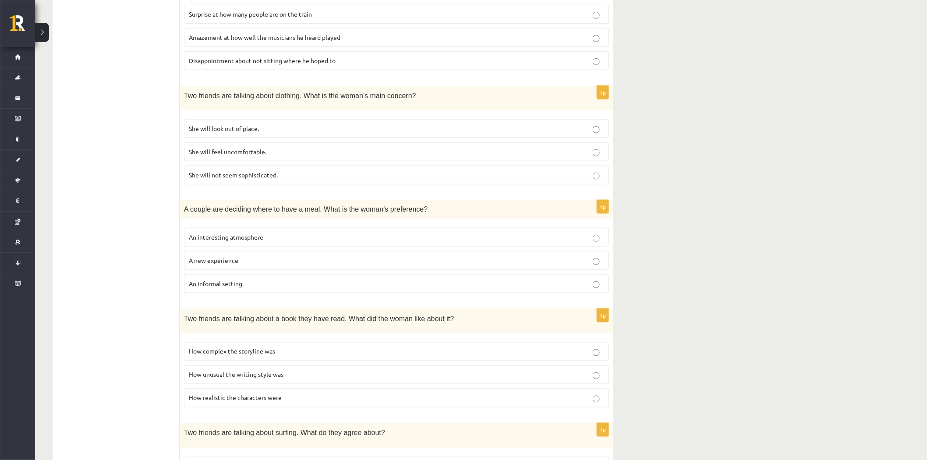
scroll to position [402, 0]
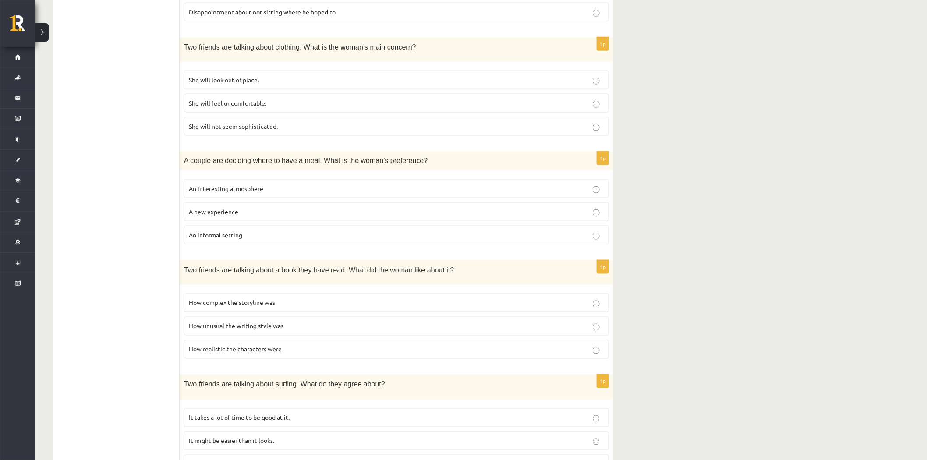
click at [255, 185] on span "An interesting atmosphere" at bounding box center [226, 188] width 74 height 8
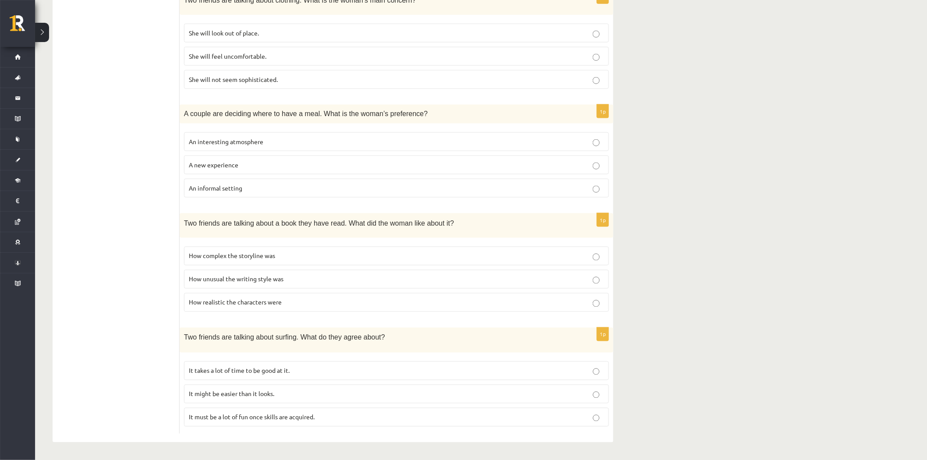
click at [291, 299] on p "How realistic the characters were" at bounding box center [396, 302] width 415 height 9
click at [323, 366] on p "It takes a lot of time to be good at it." at bounding box center [396, 370] width 415 height 9
click at [299, 422] on label "It must be a lot of fun once skills are acquired." at bounding box center [396, 417] width 425 height 19
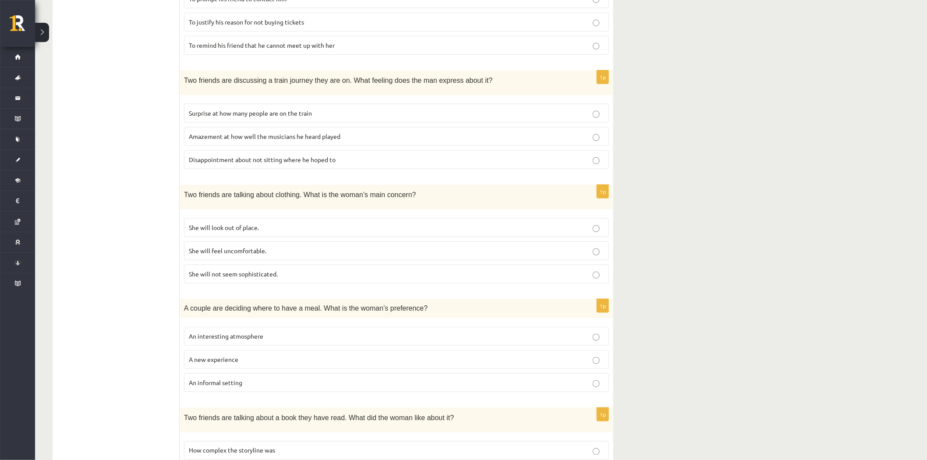
scroll to position [11, 0]
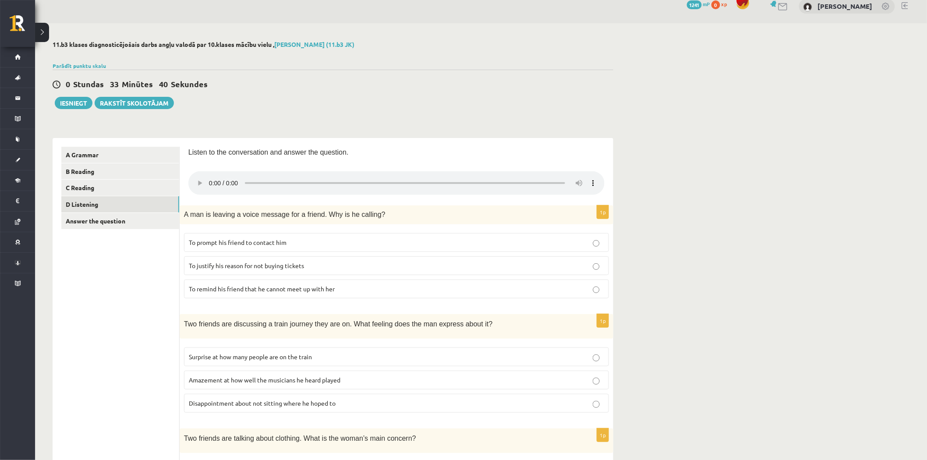
click at [670, 274] on div "11.b3 klases diagnosticējošais darbs angļu valodā par 10.klases mācību vielu , …" at bounding box center [481, 460] width 892 height 875
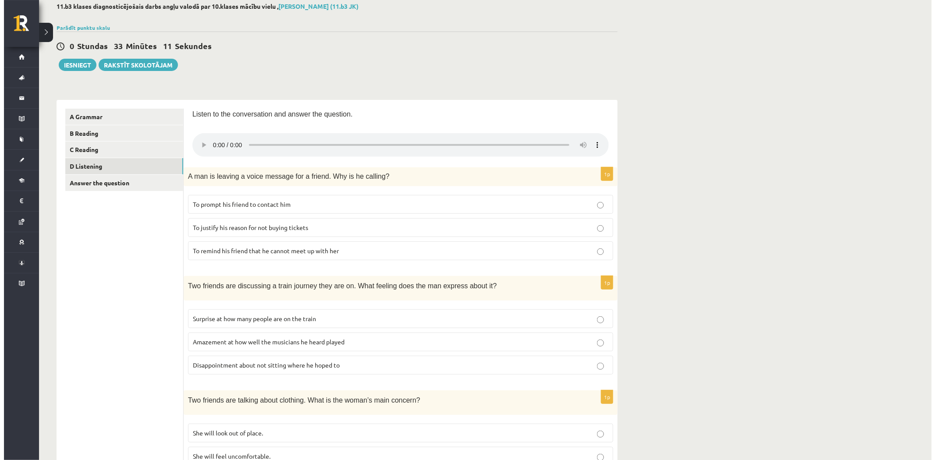
scroll to position [0, 0]
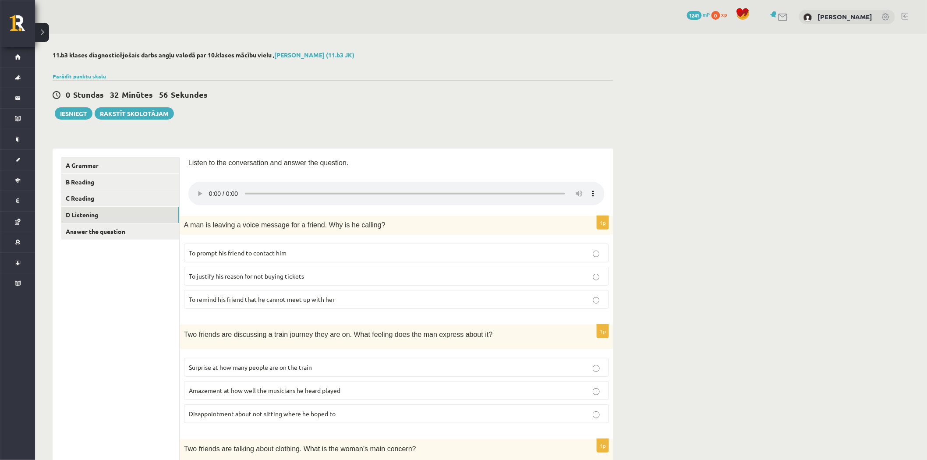
click at [352, 406] on label "Disappointment about not sitting where he hoped to" at bounding box center [396, 413] width 425 height 19
click at [378, 366] on p "Surprise at how many people are on the train" at bounding box center [396, 367] width 415 height 9
click at [152, 227] on link "Answer the question" at bounding box center [120, 231] width 118 height 16
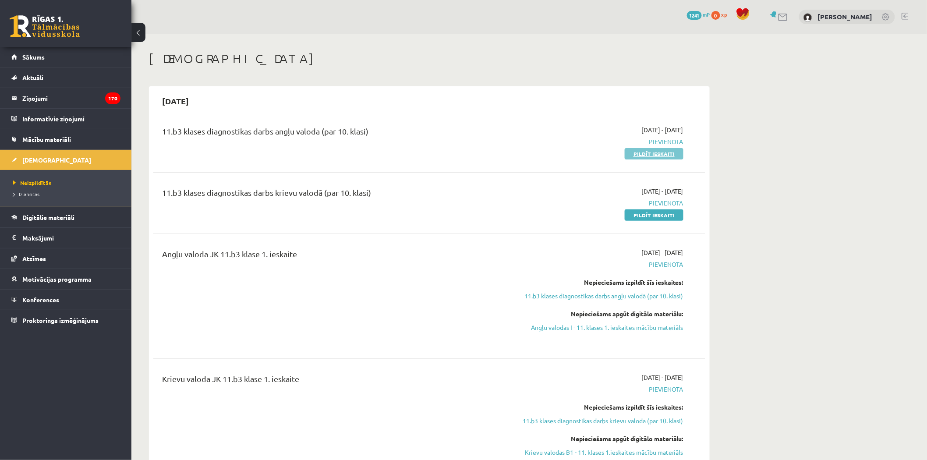
click at [649, 148] on link "Pildīt ieskaiti" at bounding box center [654, 153] width 59 height 11
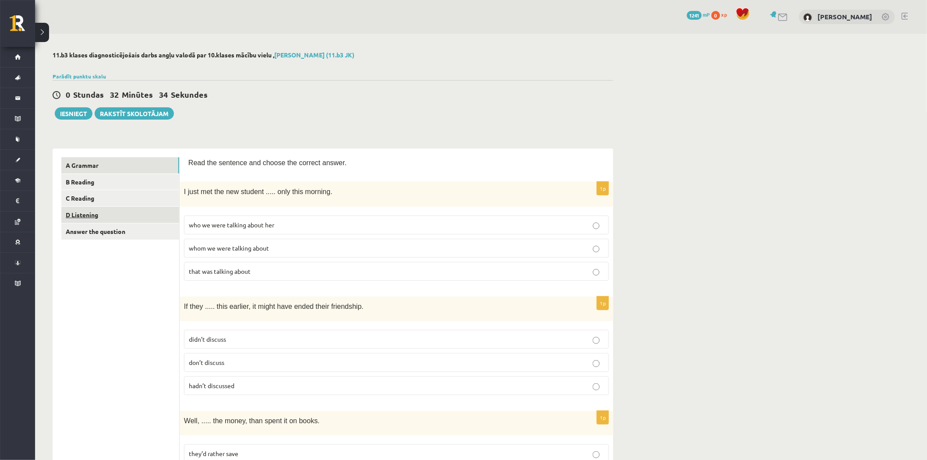
click at [149, 220] on link "D Listening" at bounding box center [120, 215] width 118 height 16
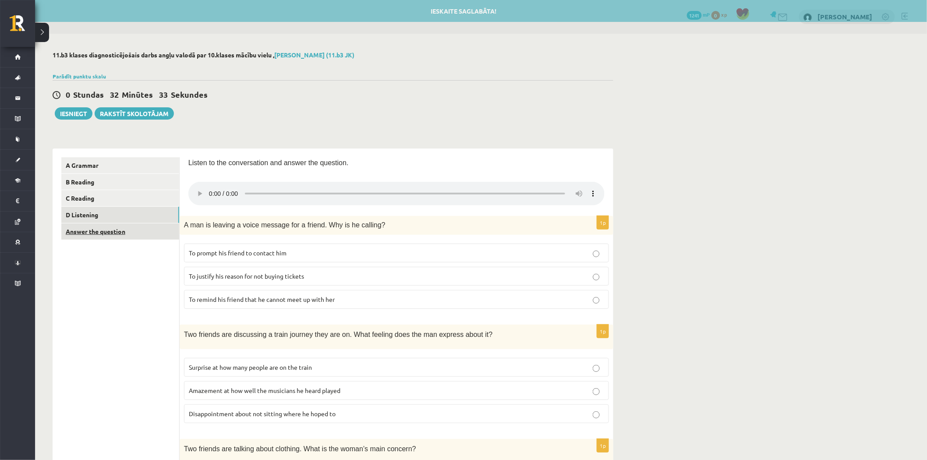
click at [147, 235] on link "Answer the question" at bounding box center [120, 231] width 118 height 16
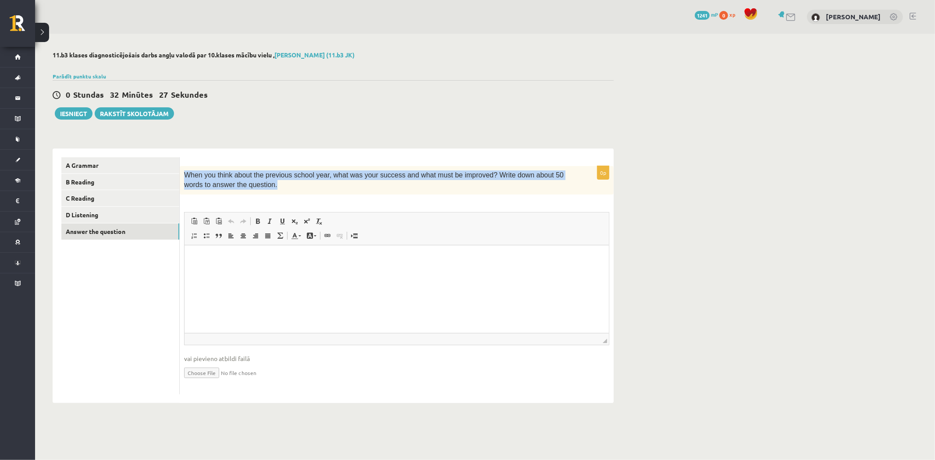
drag, startPoint x: 185, startPoint y: 175, endPoint x: 234, endPoint y: 184, distance: 49.9
click at [234, 184] on p "When you think about the previous school year, what was your success and what m…" at bounding box center [374, 180] width 381 height 20
copy span "When you think about the previous school year, what was your success and what m…"
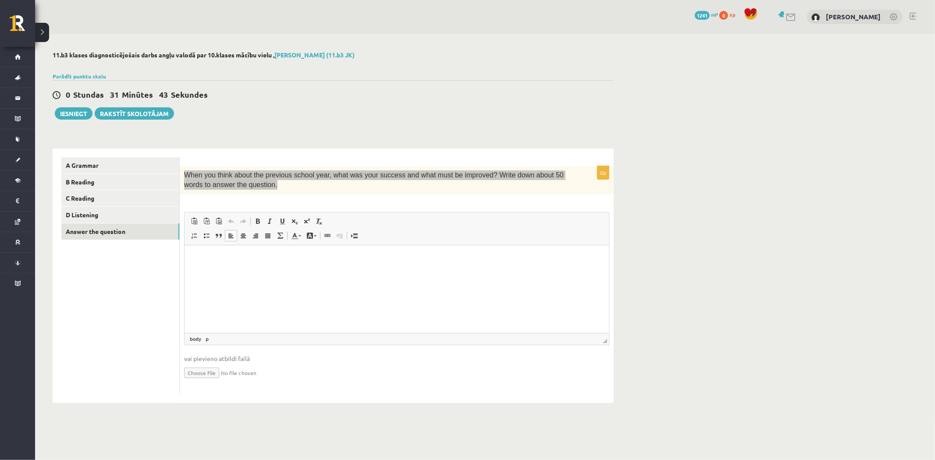
drag, startPoint x: 250, startPoint y: 261, endPoint x: 437, endPoint y: 483, distance: 290.5
click at [250, 261] on p "Rich Text Editor, wiswyg-editor-user-answer-47024834233920" at bounding box center [396, 258] width 407 height 9
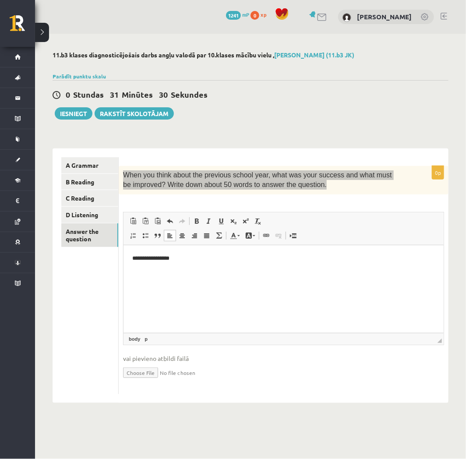
click at [146, 256] on p "**********" at bounding box center [281, 258] width 299 height 9
click at [216, 261] on p "**********" at bounding box center [281, 258] width 299 height 9
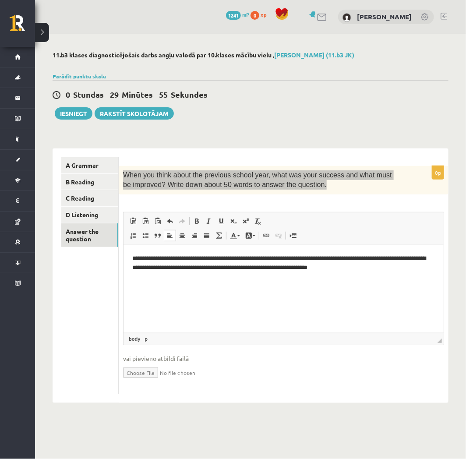
click at [291, 257] on p "**********" at bounding box center [281, 263] width 299 height 18
click at [299, 256] on p "**********" at bounding box center [281, 263] width 299 height 18
click at [185, 281] on html "**********" at bounding box center [284, 263] width 320 height 36
click at [202, 258] on p "**********" at bounding box center [281, 263] width 299 height 18
click at [180, 259] on p "**********" at bounding box center [281, 263] width 299 height 18
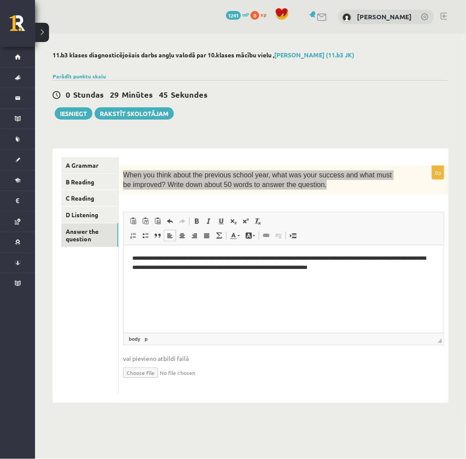
click at [168, 281] on html "**********" at bounding box center [284, 263] width 320 height 36
click at [401, 270] on p "**********" at bounding box center [281, 263] width 299 height 18
click at [258, 281] on html "**********" at bounding box center [284, 263] width 320 height 36
click at [160, 281] on html "**********" at bounding box center [284, 263] width 320 height 36
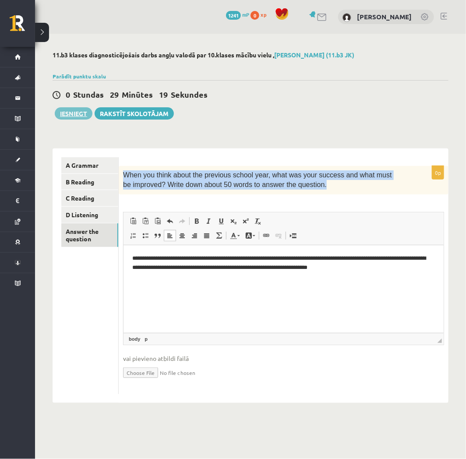
click at [70, 111] on button "Iesniegt" at bounding box center [74, 113] width 38 height 12
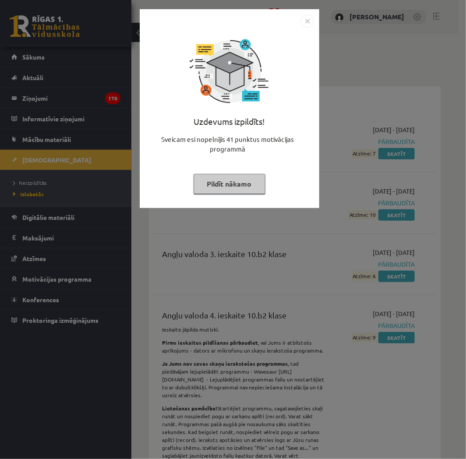
click at [253, 188] on button "Pildīt nākamo" at bounding box center [230, 184] width 72 height 20
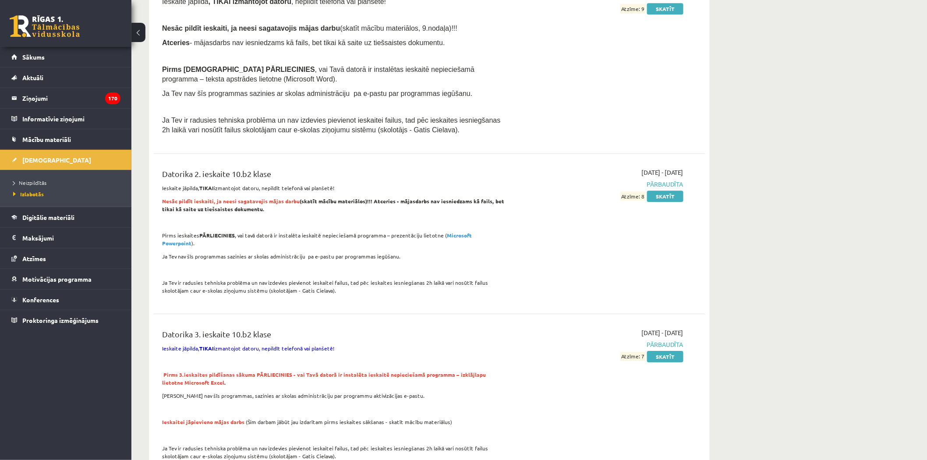
scroll to position [1315, 0]
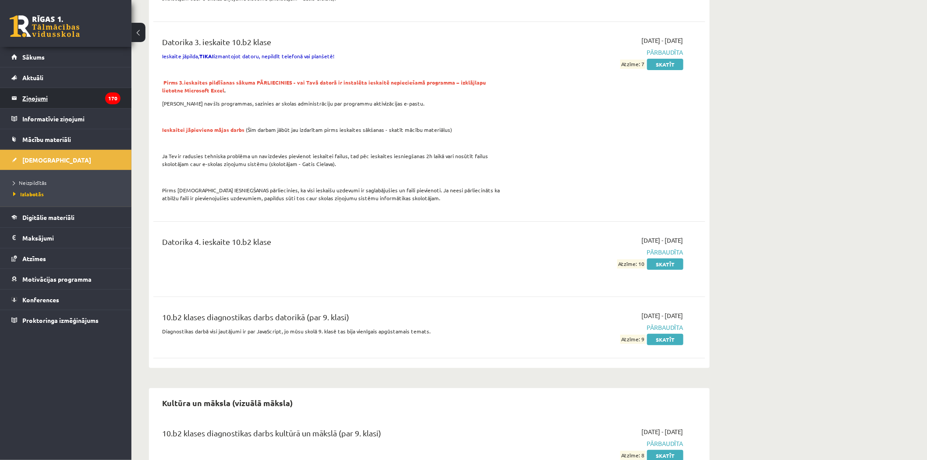
click at [104, 98] on legend "Ziņojumi 170" at bounding box center [71, 98] width 98 height 20
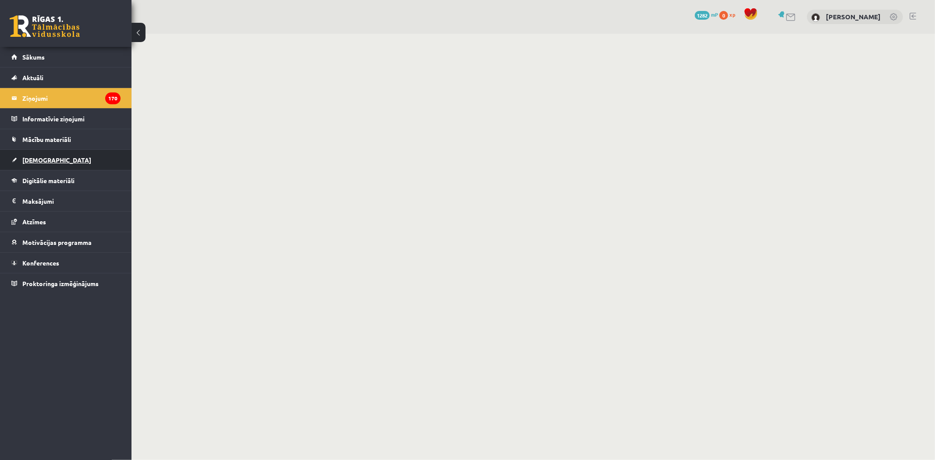
click at [94, 156] on link "[DEMOGRAPHIC_DATA]" at bounding box center [65, 160] width 109 height 20
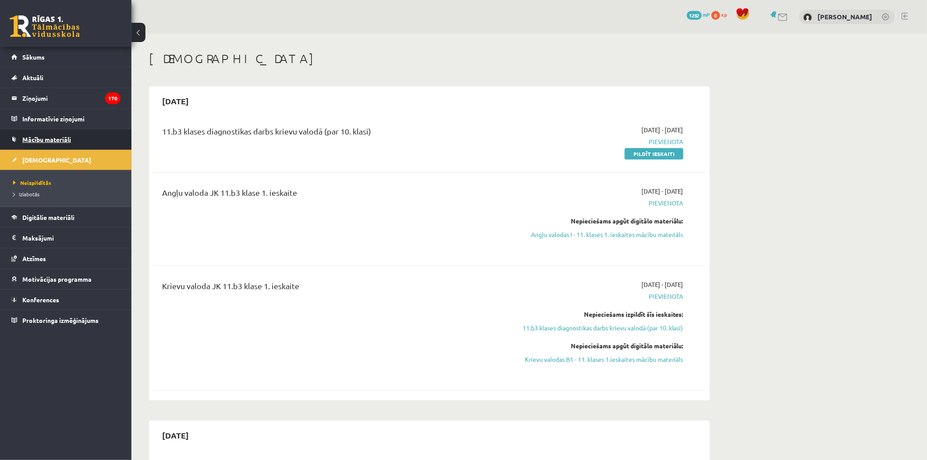
click at [67, 136] on span "Mācību materiāli" at bounding box center [46, 139] width 49 height 8
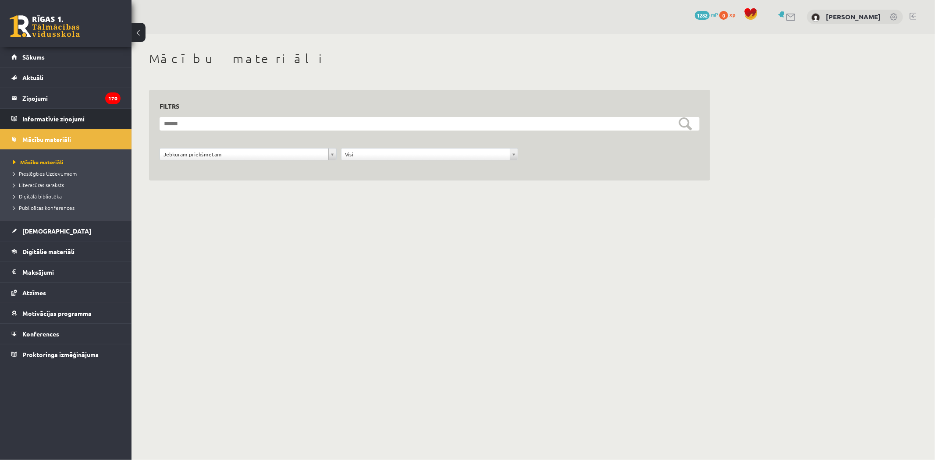
click at [78, 112] on legend "Informatīvie ziņojumi 0" at bounding box center [71, 119] width 98 height 20
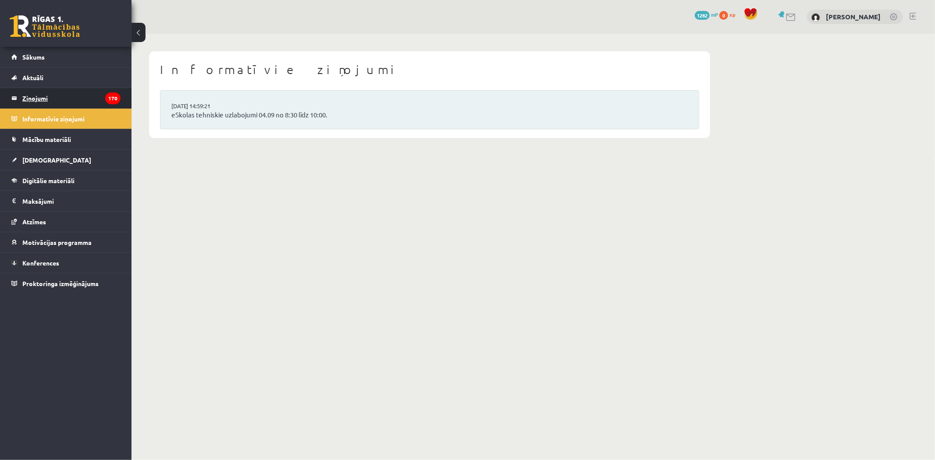
click at [77, 96] on legend "Ziņojumi 170" at bounding box center [71, 98] width 98 height 20
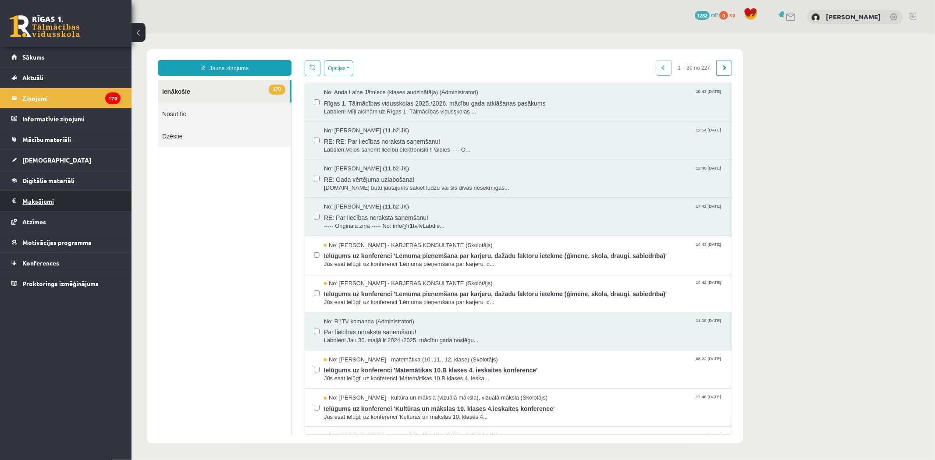
click at [103, 207] on legend "Maksājumi 0" at bounding box center [71, 201] width 98 height 20
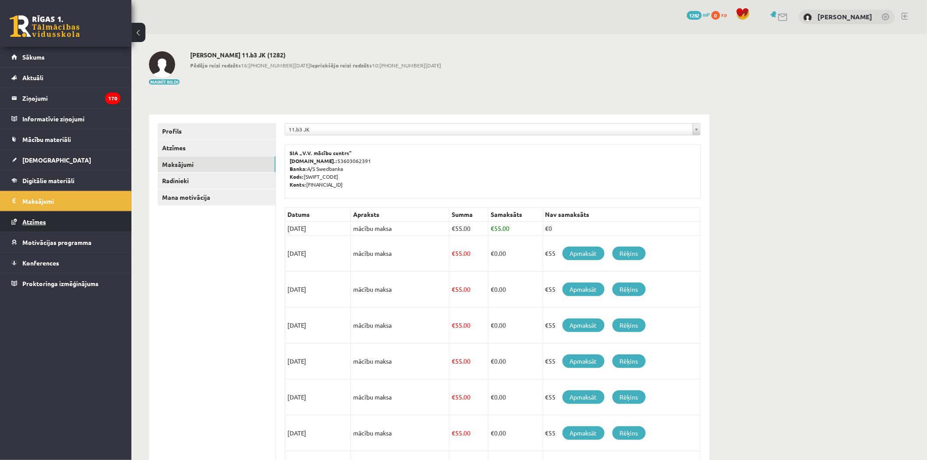
click at [94, 222] on link "Atzīmes" at bounding box center [65, 222] width 109 height 20
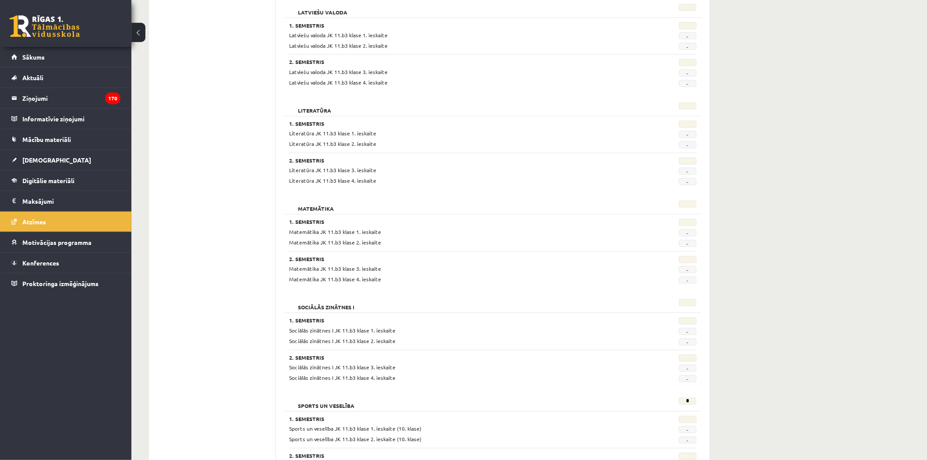
scroll to position [681, 0]
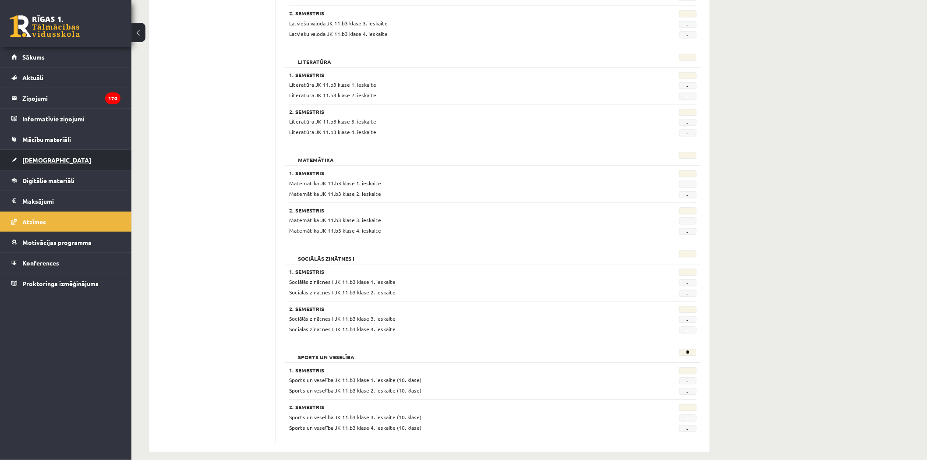
click at [79, 167] on link "[DEMOGRAPHIC_DATA]" at bounding box center [65, 160] width 109 height 20
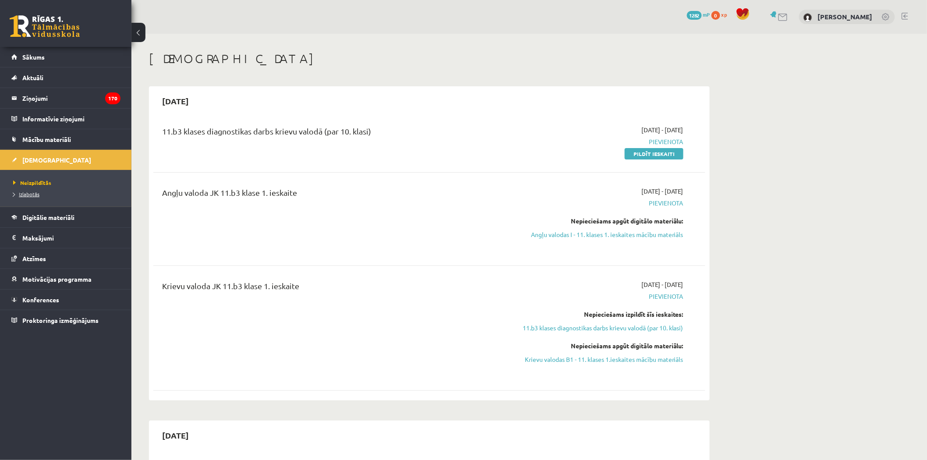
click at [36, 194] on span "Izlabotās" at bounding box center [26, 194] width 26 height 7
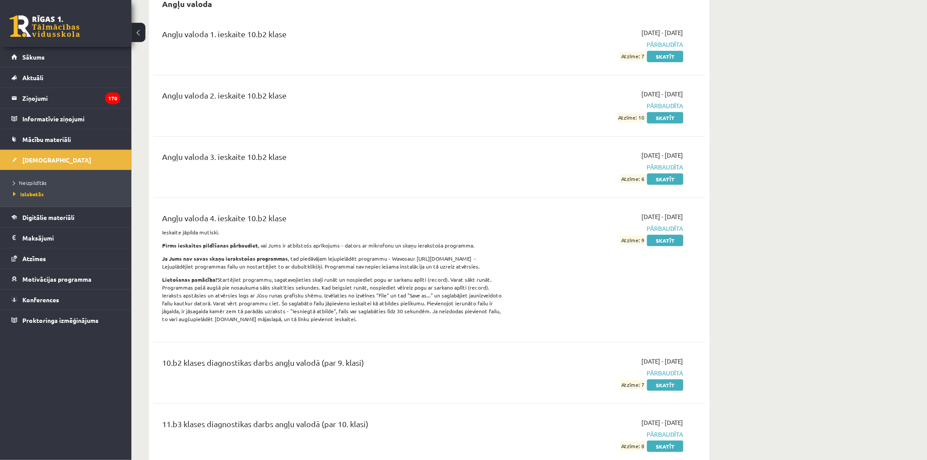
scroll to position [146, 0]
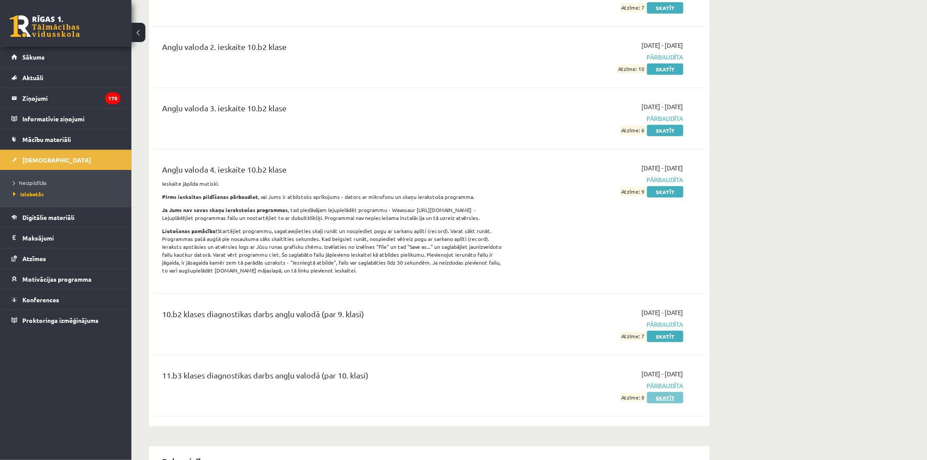
click at [466, 395] on link "Skatīt" at bounding box center [665, 397] width 36 height 11
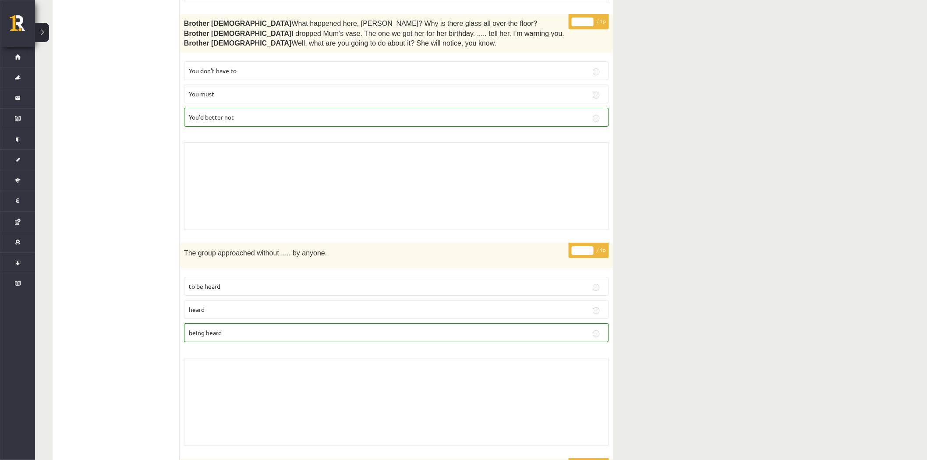
scroll to position [19, 0]
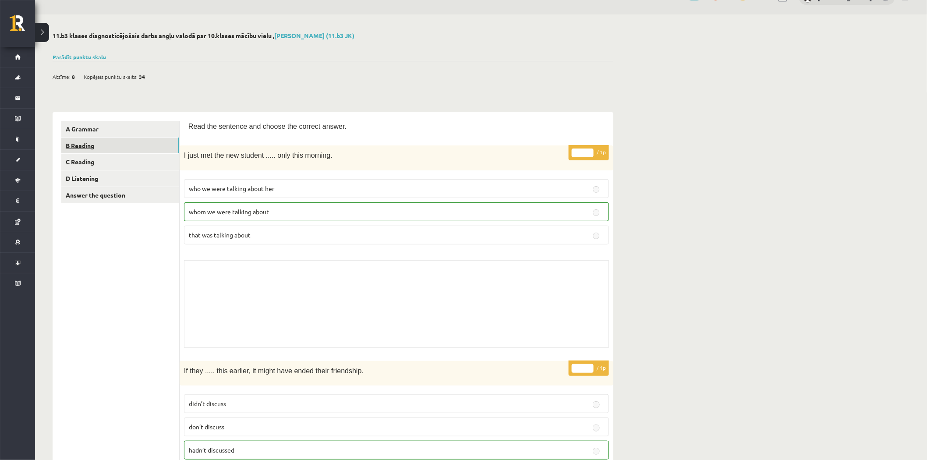
click at [136, 146] on link "B Reading" at bounding box center [120, 146] width 118 height 16
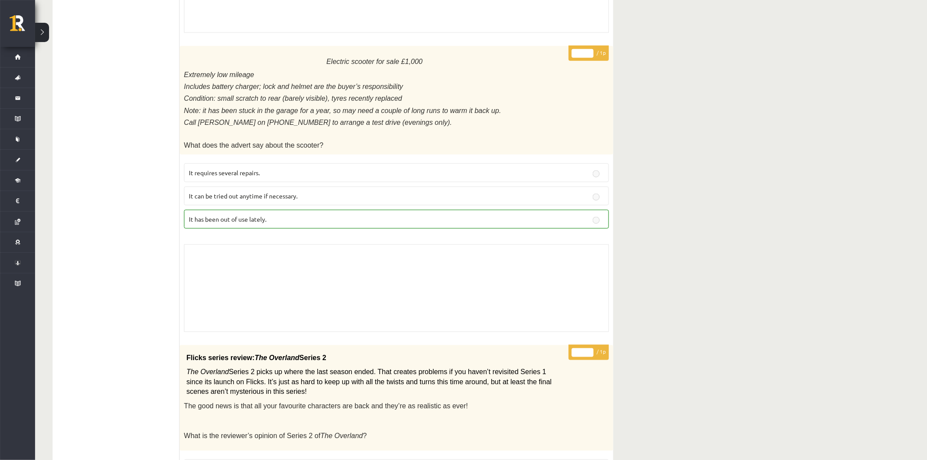
scroll to position [62, 0]
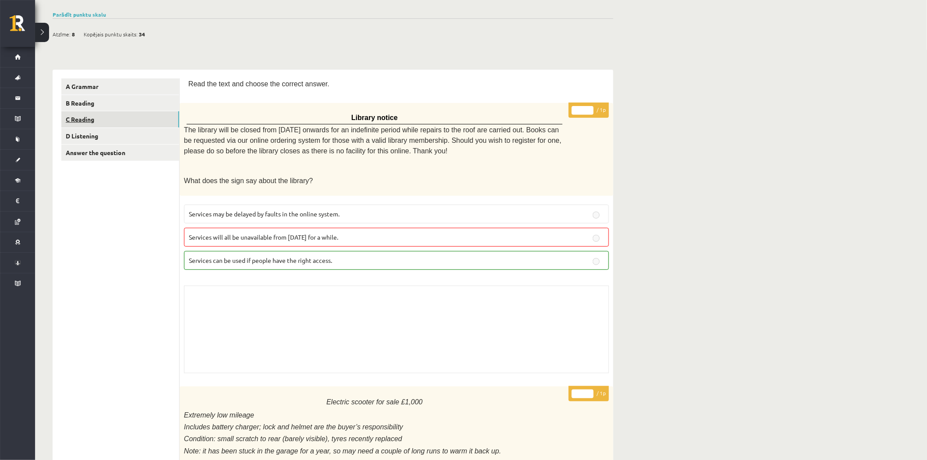
click at [153, 124] on link "C Reading" at bounding box center [120, 119] width 118 height 16
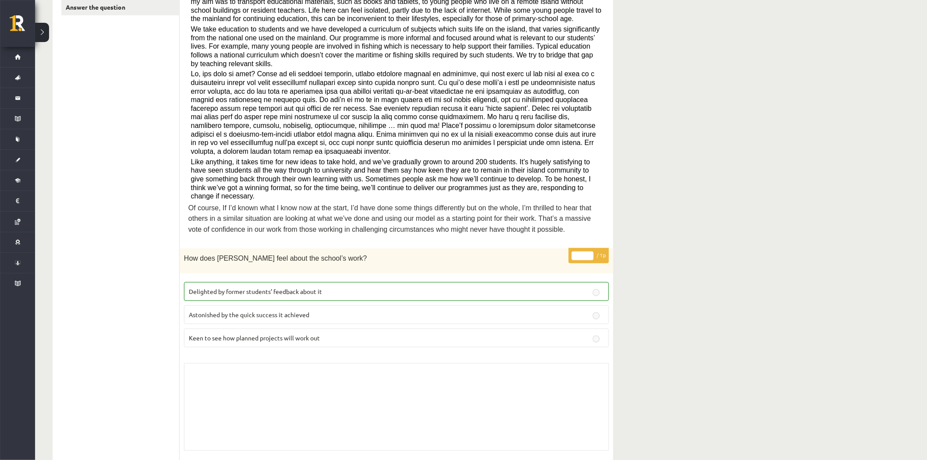
scroll to position [0, 0]
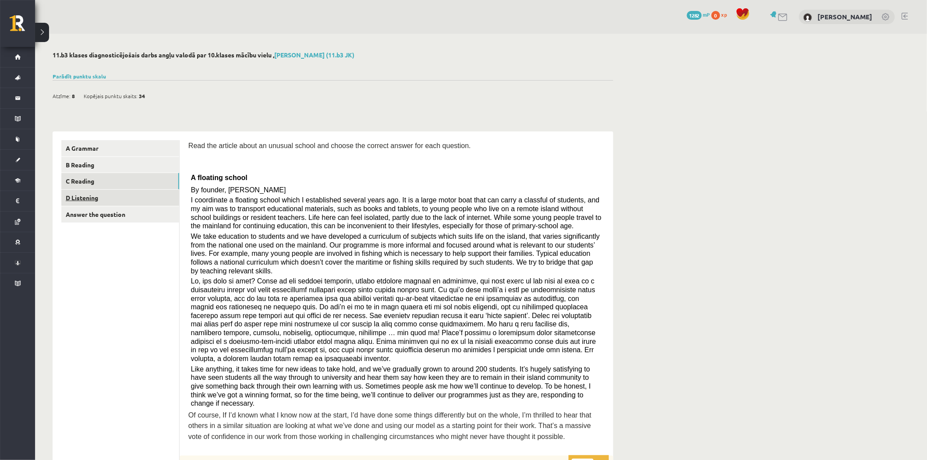
click at [123, 195] on link "D Listening" at bounding box center [120, 198] width 118 height 16
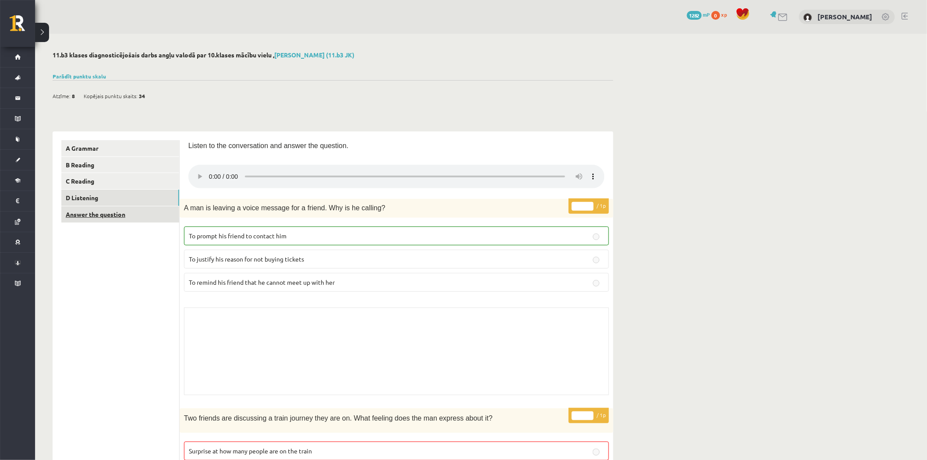
click at [126, 215] on link "Answer the question" at bounding box center [120, 214] width 118 height 16
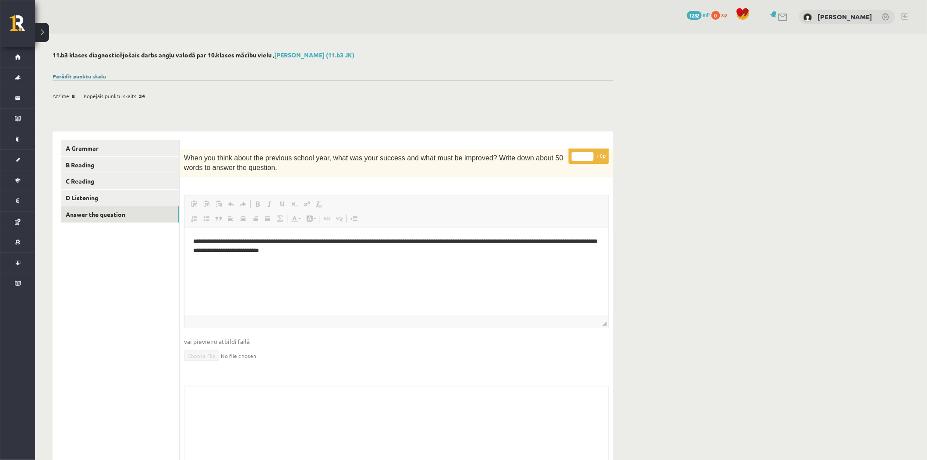
click at [84, 75] on link "Parādīt punktu skalu" at bounding box center [79, 76] width 53 height 7
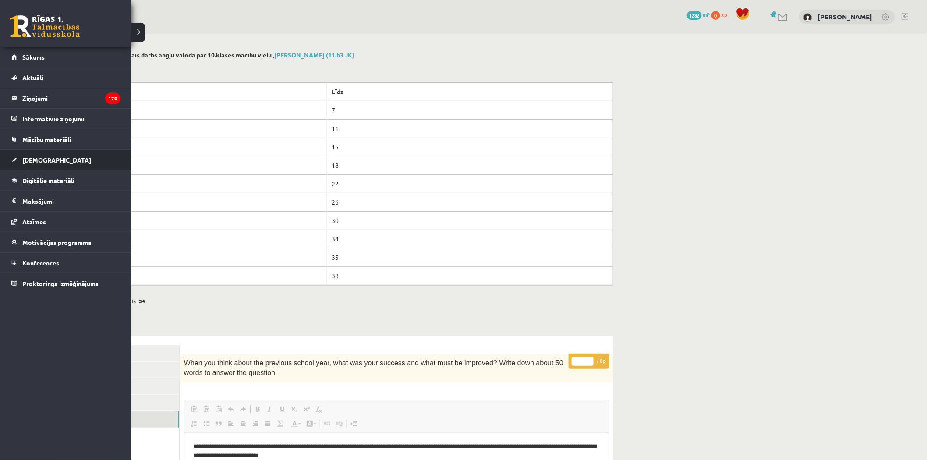
click at [61, 153] on link "[DEMOGRAPHIC_DATA]" at bounding box center [65, 160] width 109 height 20
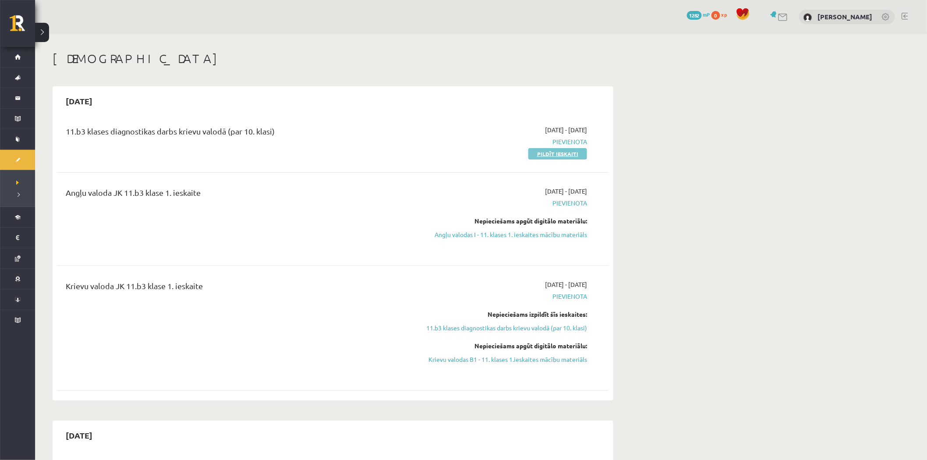
click at [554, 156] on link "Pildīt ieskaiti" at bounding box center [557, 153] width 59 height 11
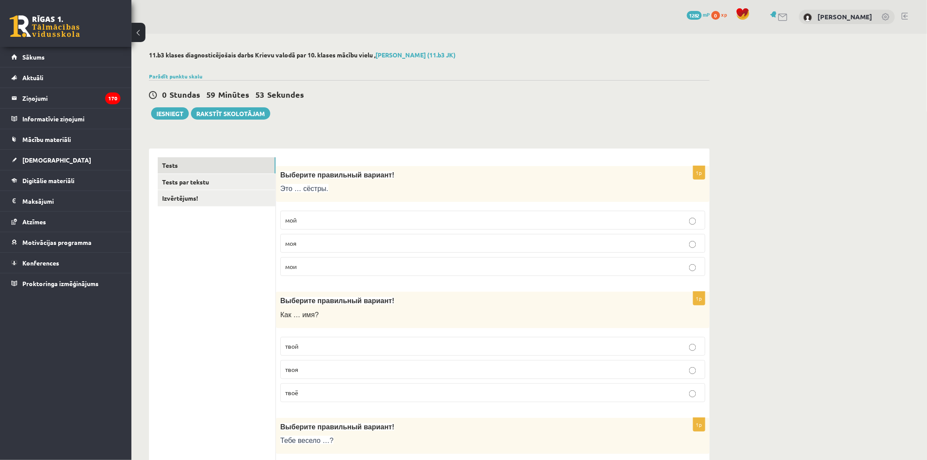
scroll to position [49, 0]
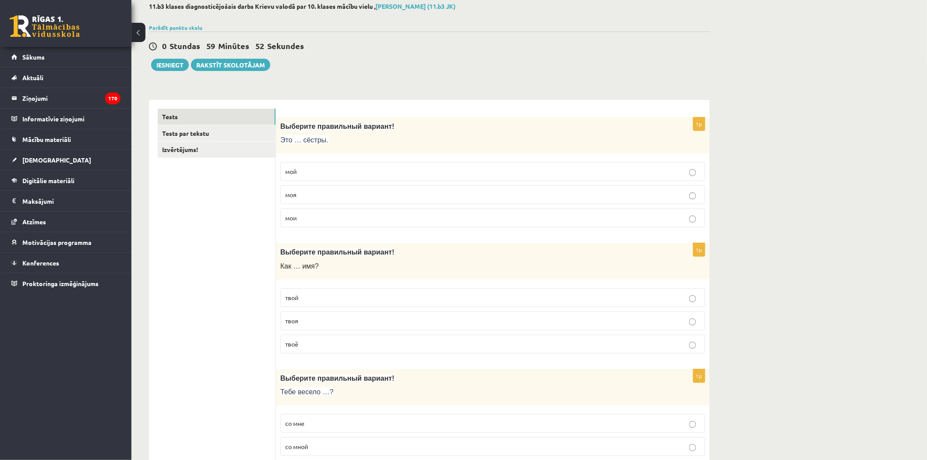
click at [367, 195] on p "моя" at bounding box center [492, 194] width 415 height 9
click at [368, 213] on label "мои" at bounding box center [492, 218] width 425 height 19
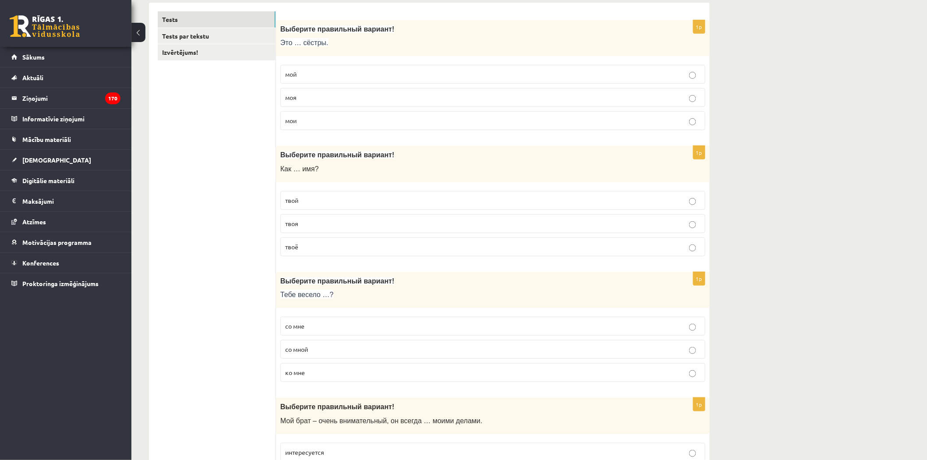
click at [343, 244] on p "твоё" at bounding box center [492, 246] width 415 height 9
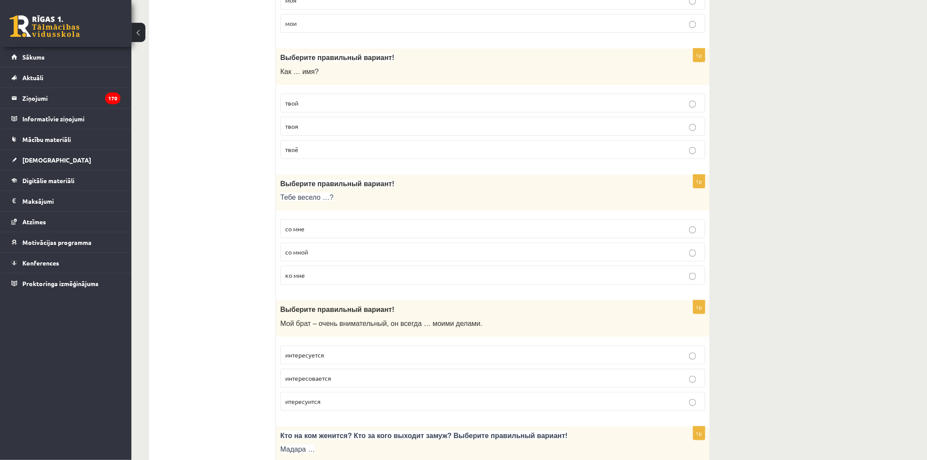
scroll to position [292, 0]
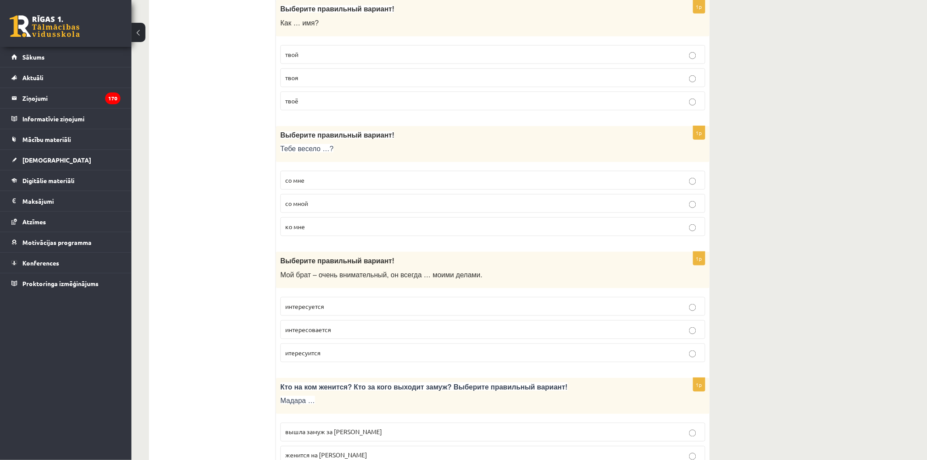
click at [339, 177] on p "со мне" at bounding box center [492, 180] width 415 height 9
click at [339, 200] on p "со мной" at bounding box center [492, 203] width 415 height 9
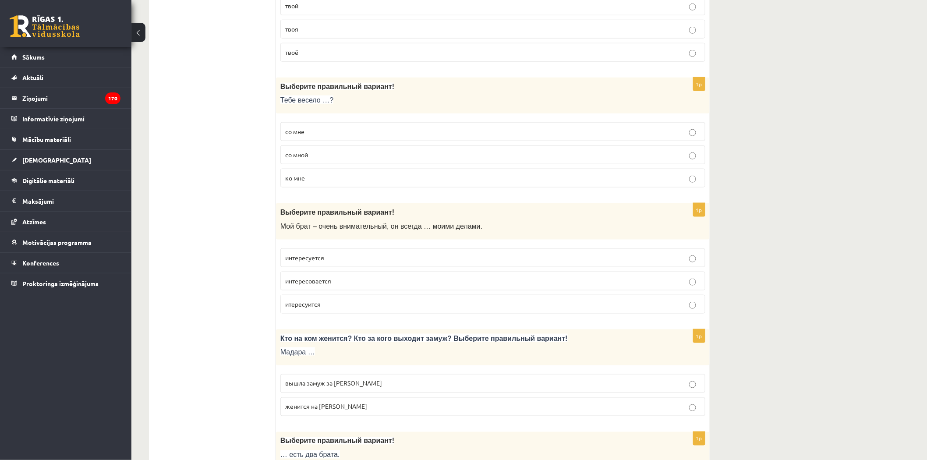
scroll to position [389, 0]
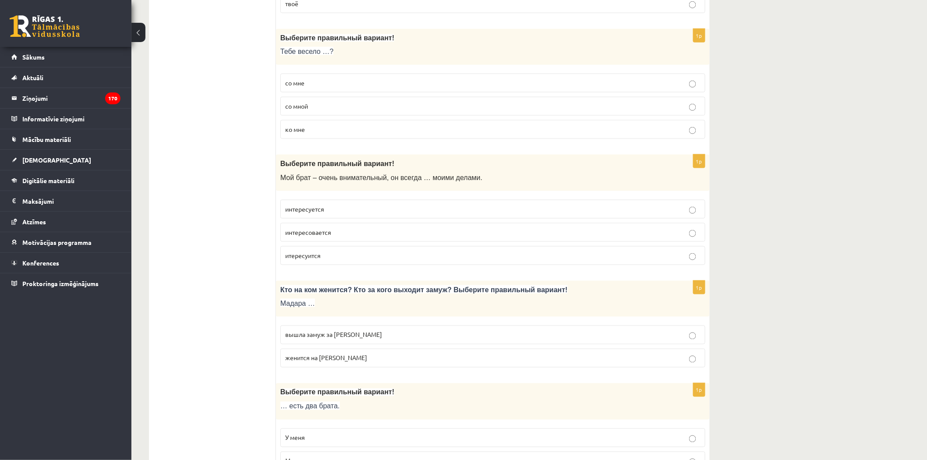
click at [354, 208] on p "интересуется" at bounding box center [492, 209] width 415 height 9
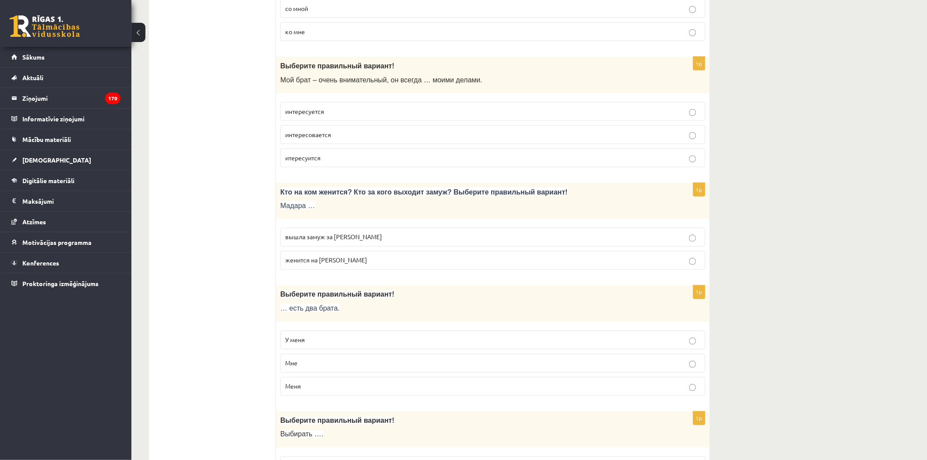
scroll to position [536, 0]
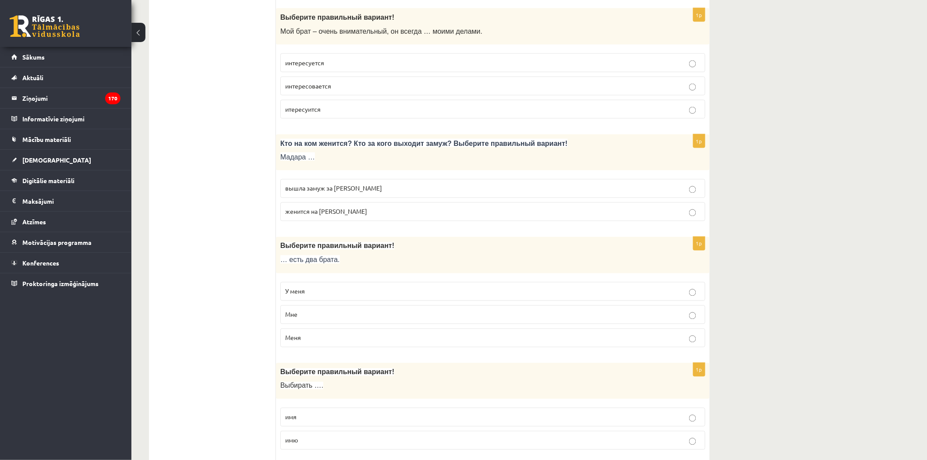
click at [346, 185] on span "вышла замуж за Марка" at bounding box center [333, 188] width 97 height 8
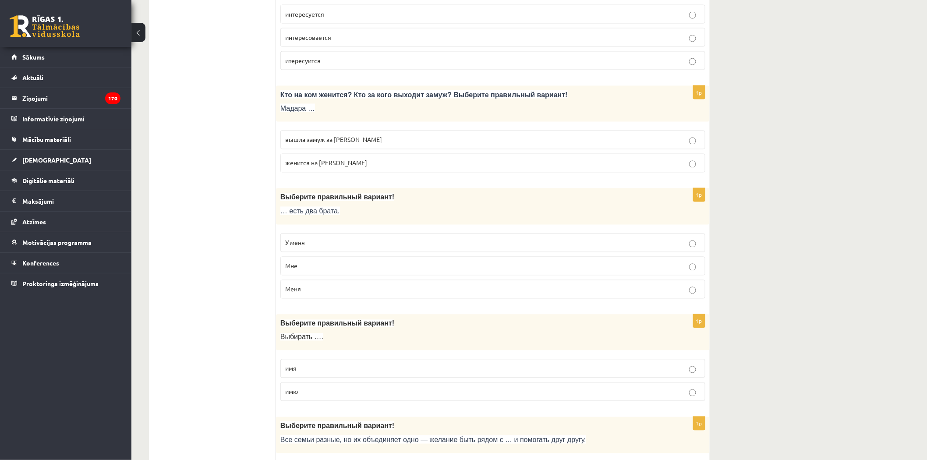
scroll to position [633, 0]
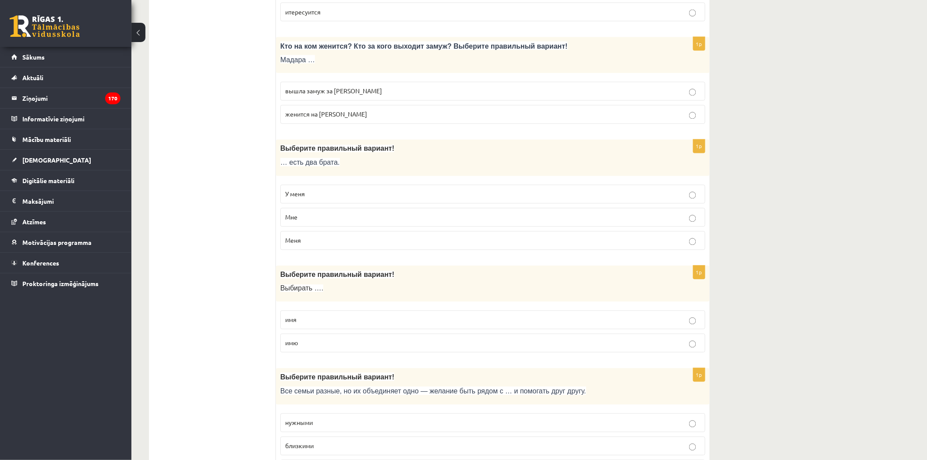
click at [347, 191] on p "У меня" at bounding box center [492, 194] width 415 height 9
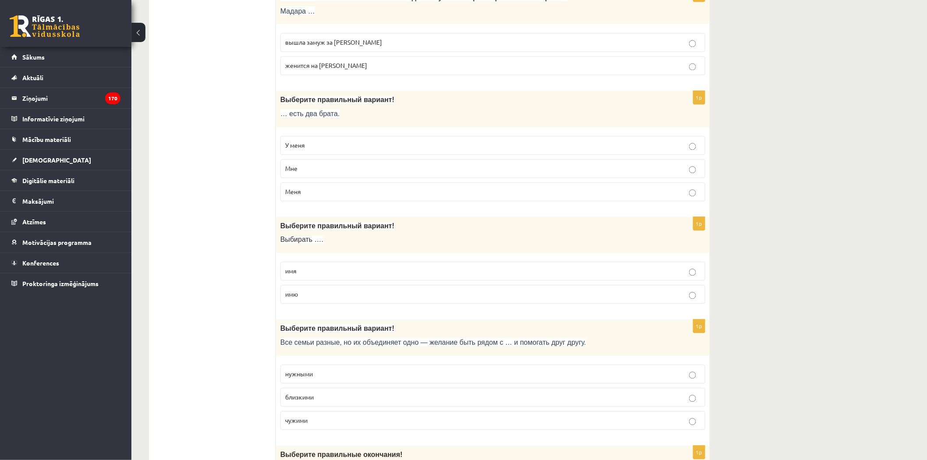
click at [354, 266] on label "имя" at bounding box center [492, 271] width 425 height 19
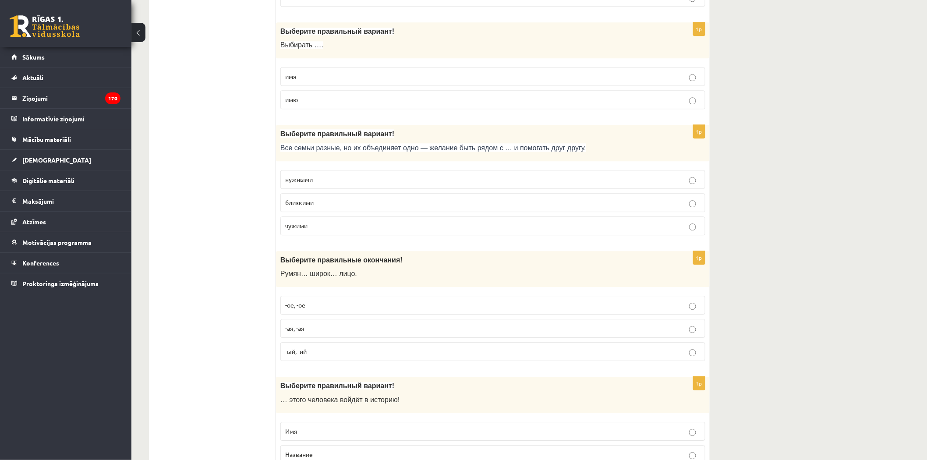
click at [286, 396] on div "Выберите правильный вариант! … этого человека войдёт в историю!" at bounding box center [493, 395] width 434 height 36
click at [446, 207] on p "близкими" at bounding box center [492, 202] width 415 height 9
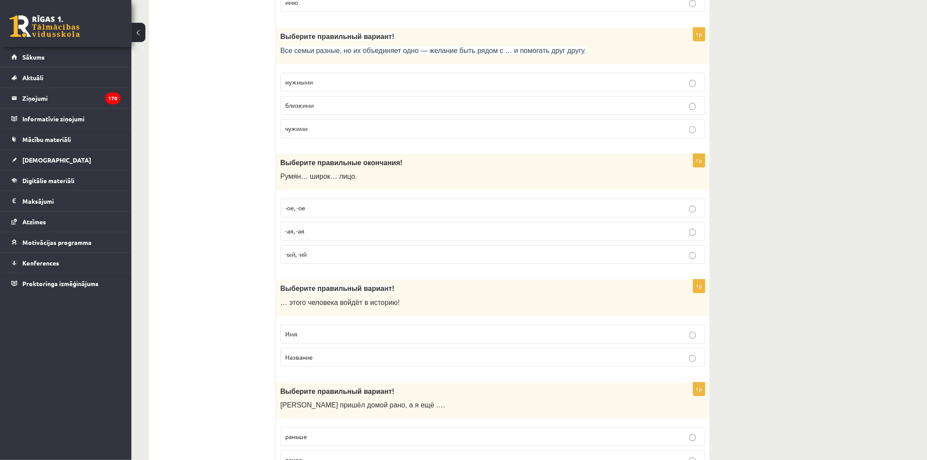
click at [361, 209] on p "-ое, -ое" at bounding box center [492, 207] width 415 height 9
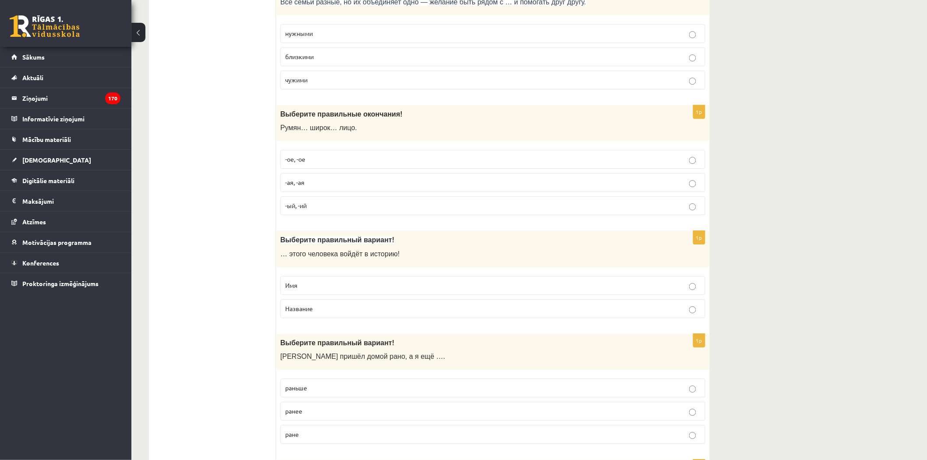
scroll to position [1071, 0]
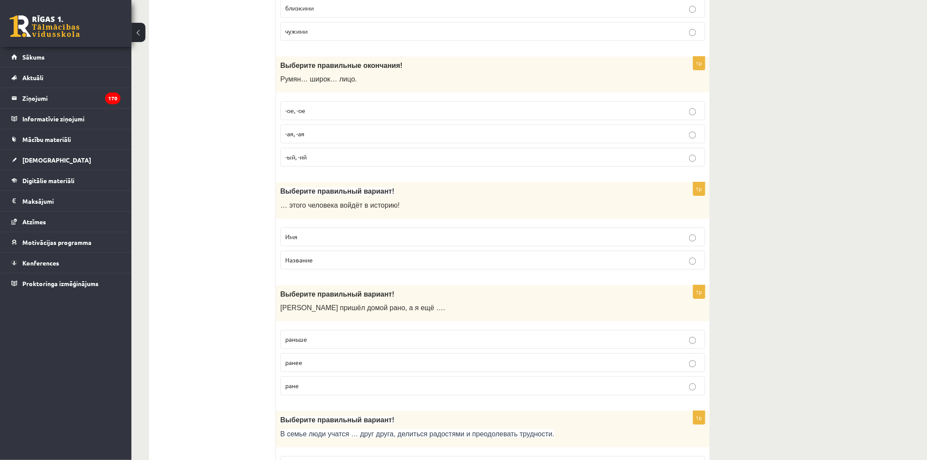
click at [362, 235] on p "Имя" at bounding box center [492, 236] width 415 height 9
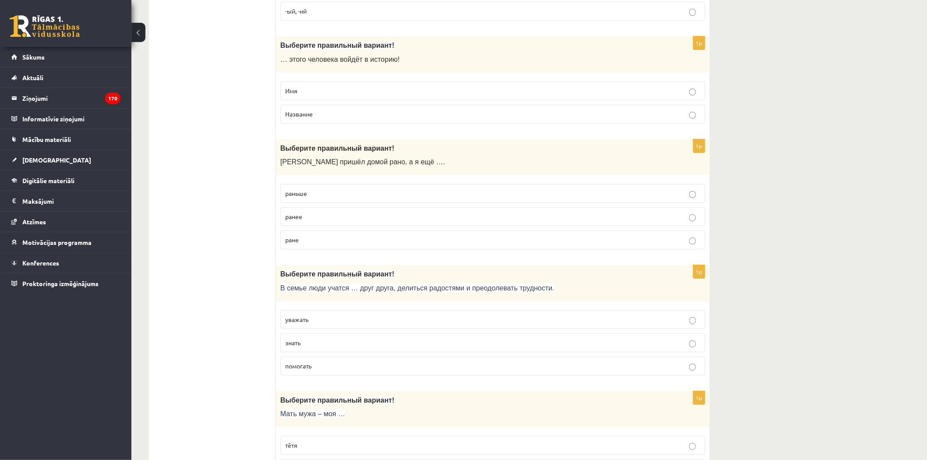
scroll to position [1266, 0]
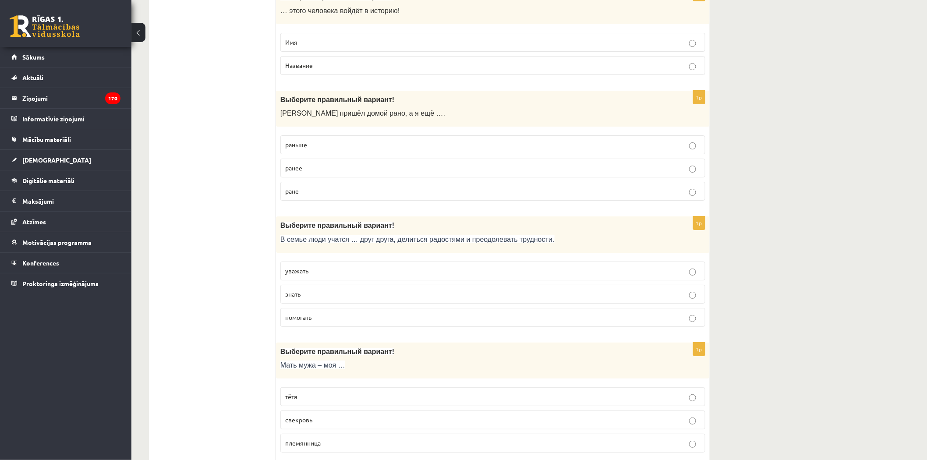
click at [384, 146] on p "раньше" at bounding box center [492, 144] width 415 height 9
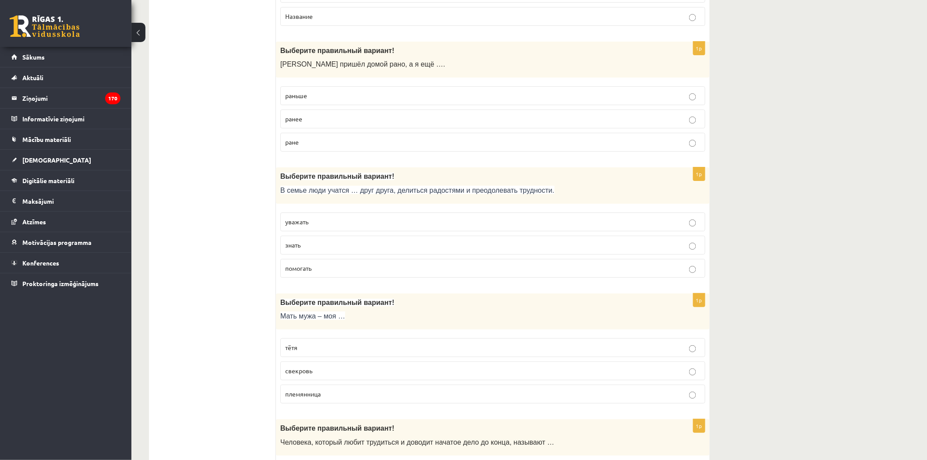
scroll to position [1363, 0]
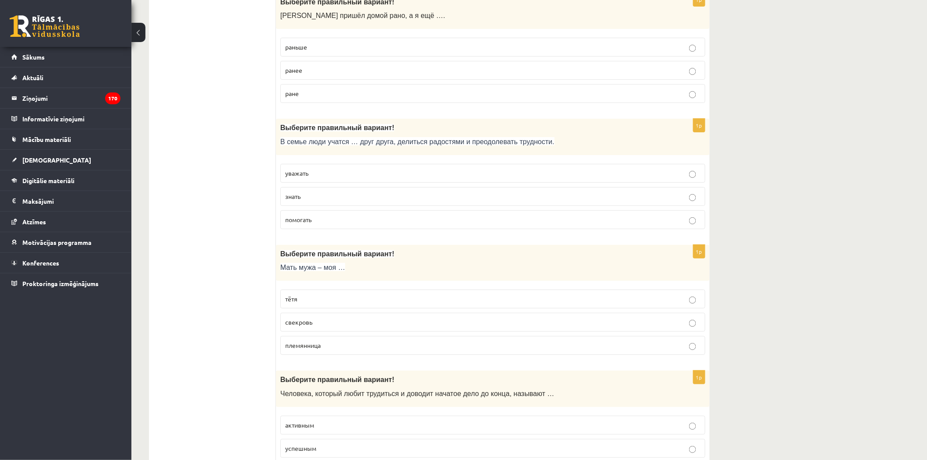
click at [381, 221] on p "помогать" at bounding box center [492, 219] width 415 height 9
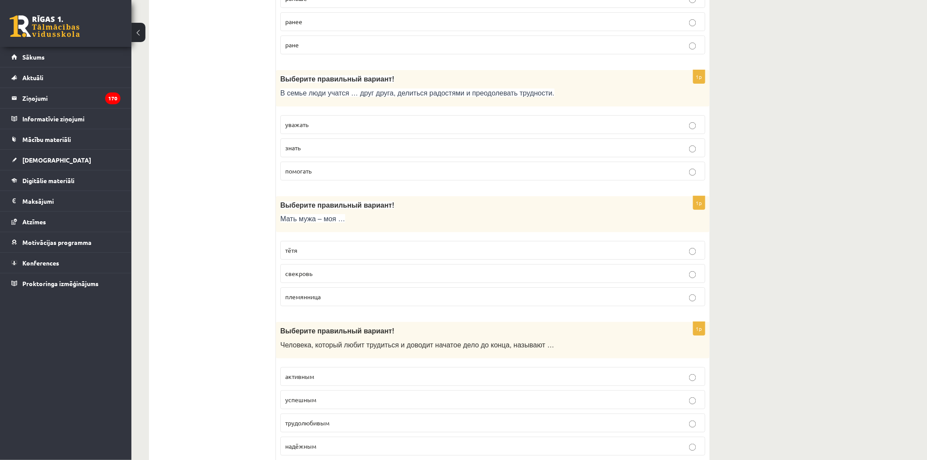
scroll to position [1461, 0]
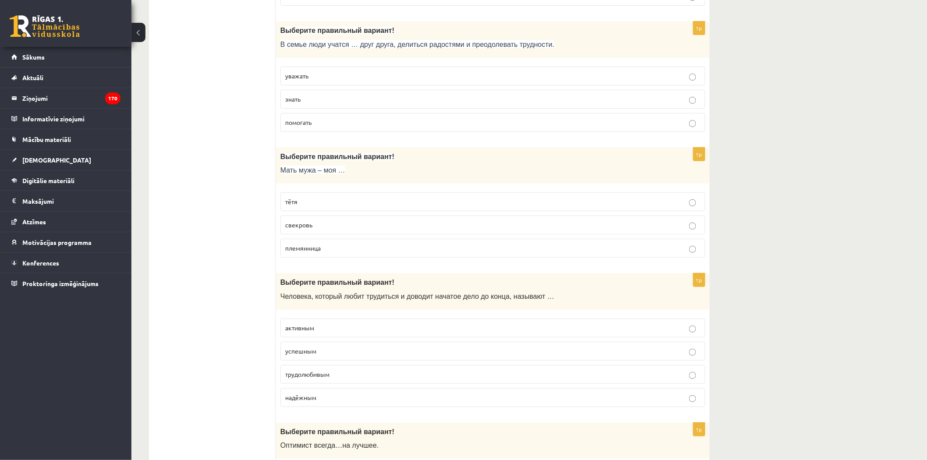
click at [404, 229] on p "свекровь" at bounding box center [492, 224] width 415 height 9
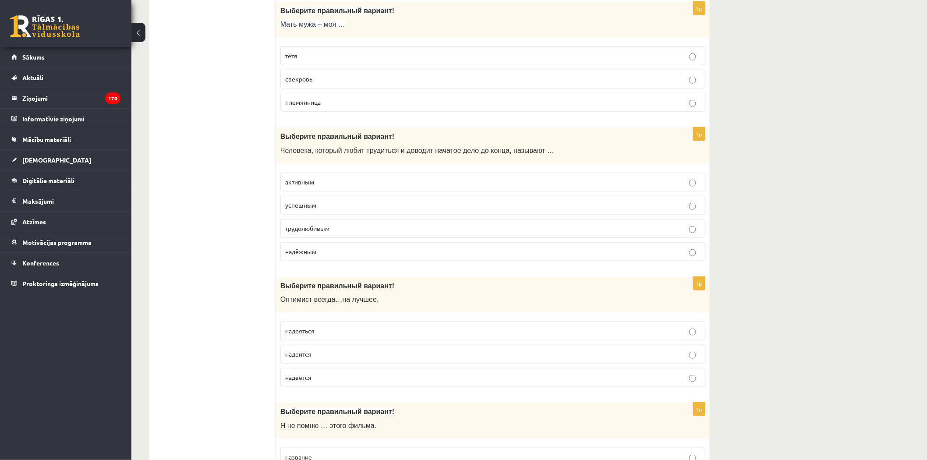
scroll to position [1655, 0]
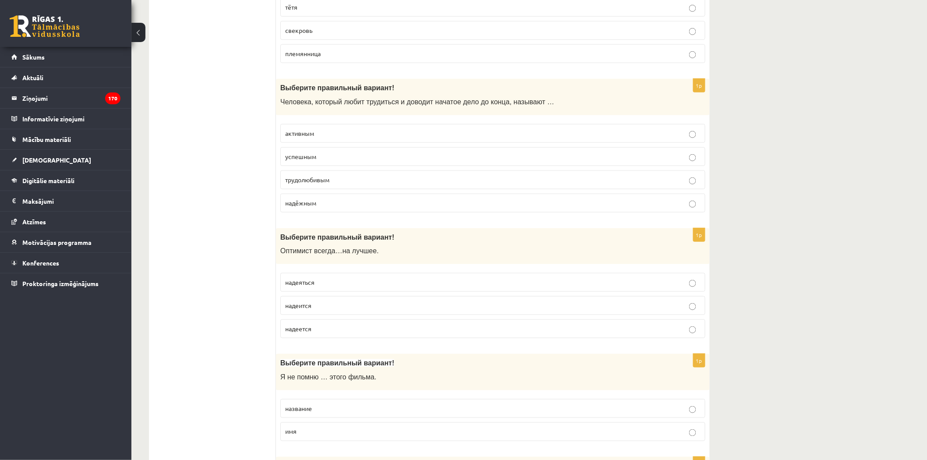
click at [406, 183] on p "трудолюбивым" at bounding box center [492, 179] width 415 height 9
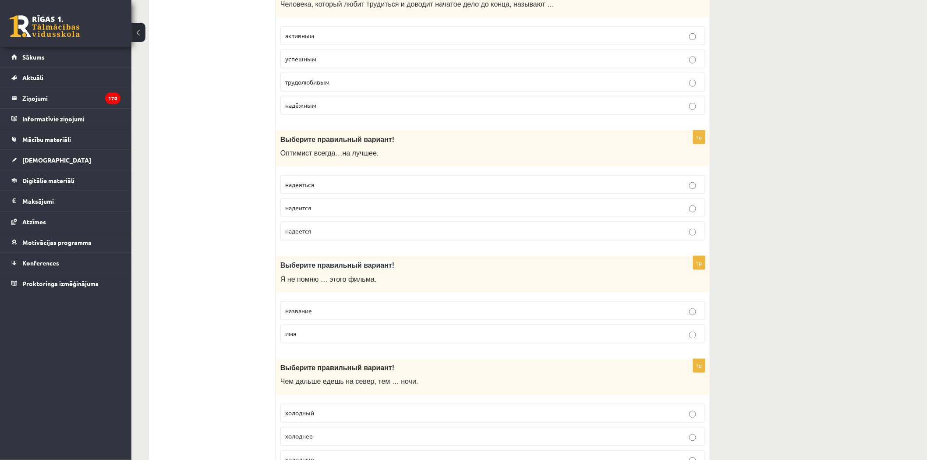
click at [336, 211] on p "надеится" at bounding box center [492, 207] width 415 height 9
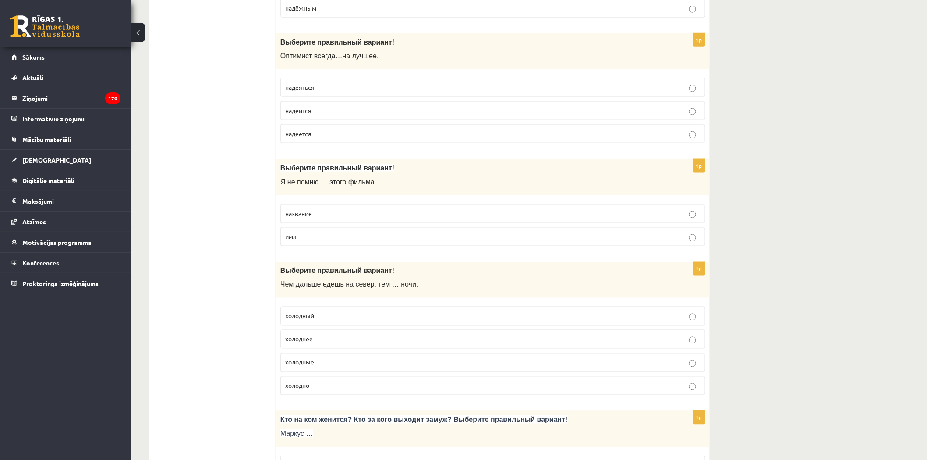
scroll to position [1899, 0]
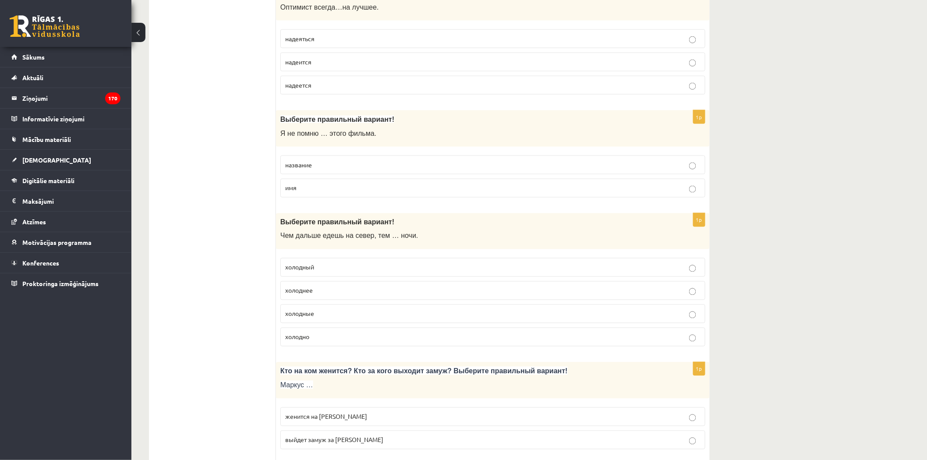
click at [356, 173] on label "название" at bounding box center [492, 165] width 425 height 19
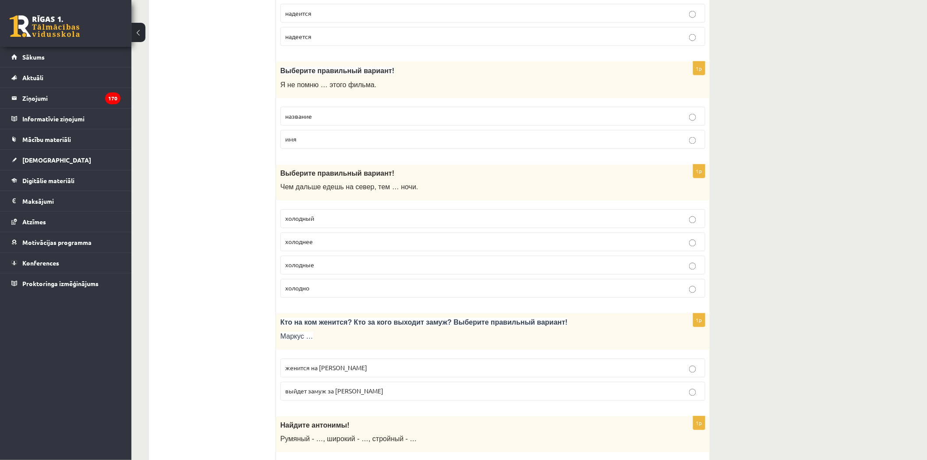
scroll to position [1996, 0]
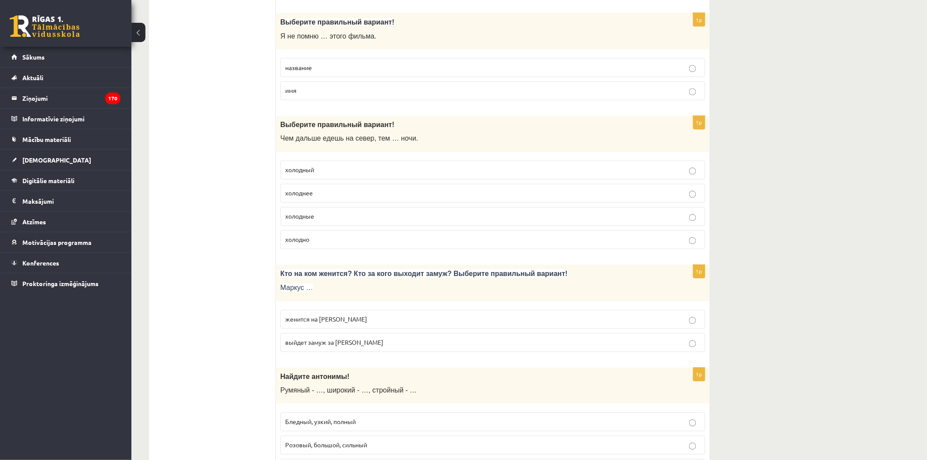
click at [354, 193] on p "холоднее" at bounding box center [492, 193] width 415 height 9
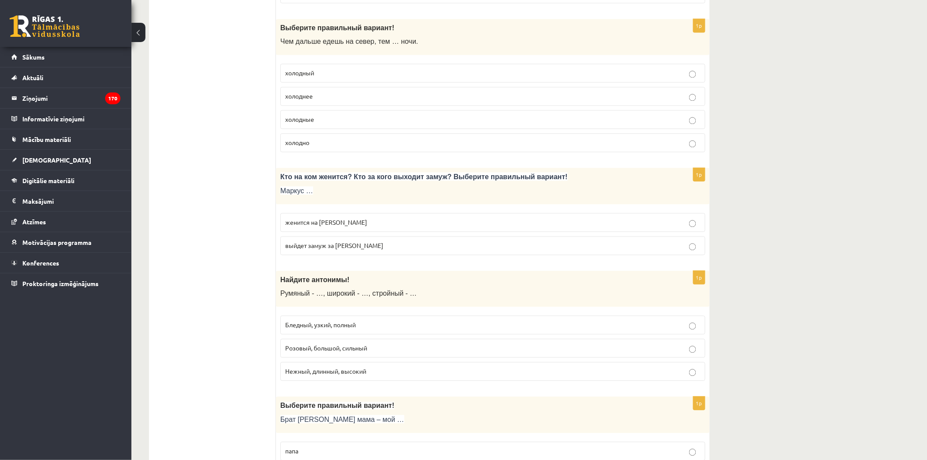
scroll to position [2142, 0]
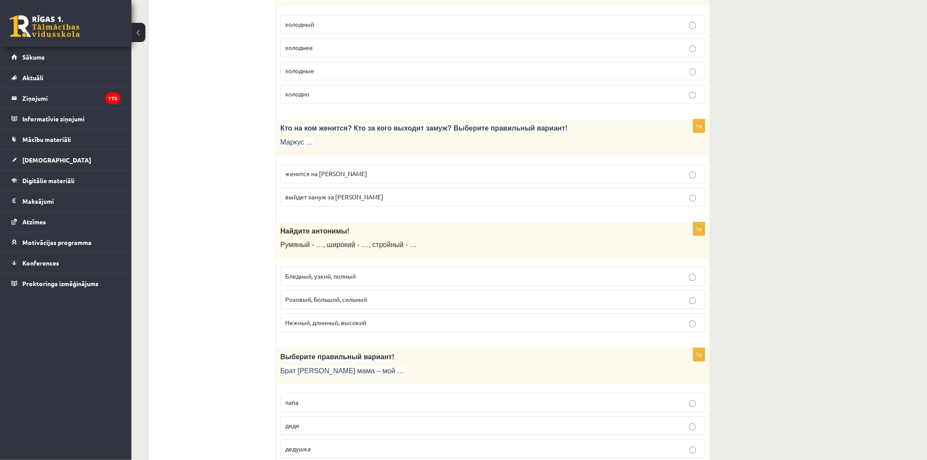
click at [385, 176] on p "женится на [PERSON_NAME]" at bounding box center [492, 173] width 415 height 9
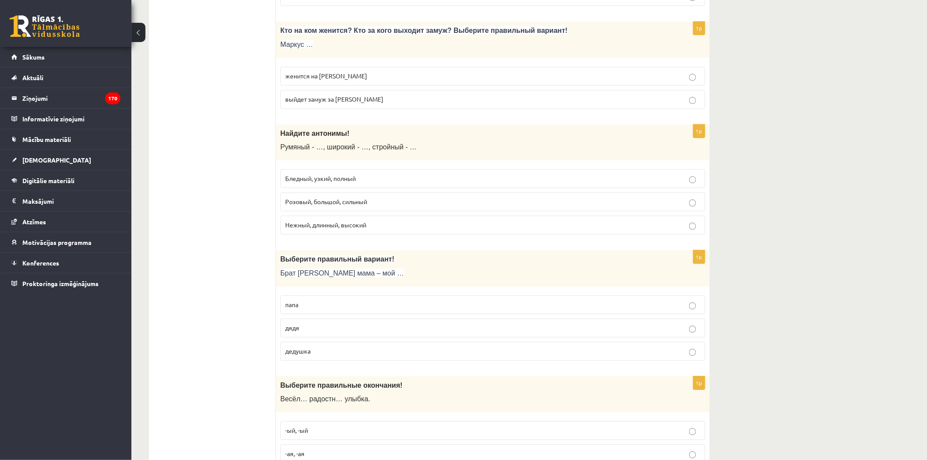
click at [383, 176] on label "Бледный, узкий, полный" at bounding box center [492, 178] width 425 height 19
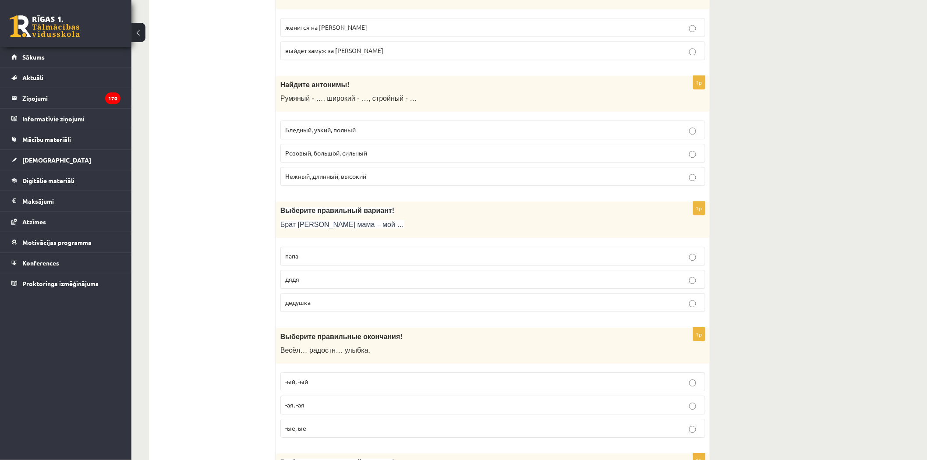
scroll to position [2337, 0]
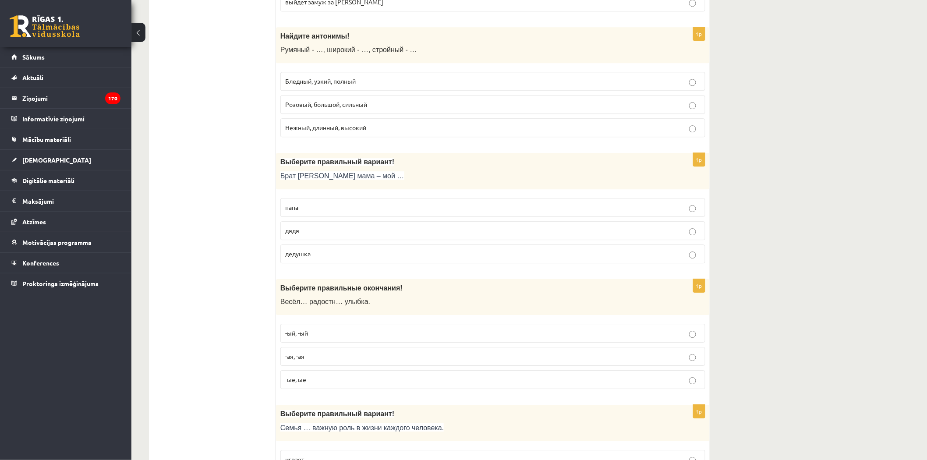
click at [369, 235] on p "дядя" at bounding box center [492, 230] width 415 height 9
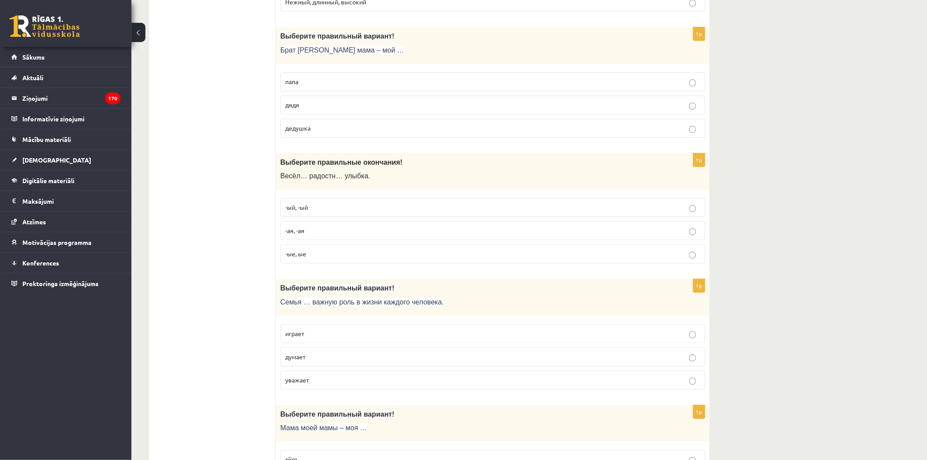
scroll to position [2511, 0]
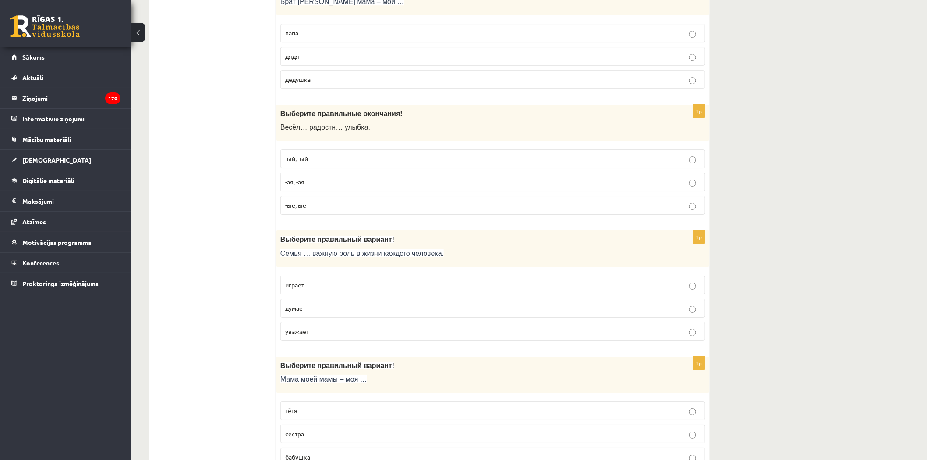
click at [342, 163] on p "-ый, -ый" at bounding box center [492, 158] width 415 height 9
click at [344, 186] on p "-ая, -ая" at bounding box center [492, 181] width 415 height 9
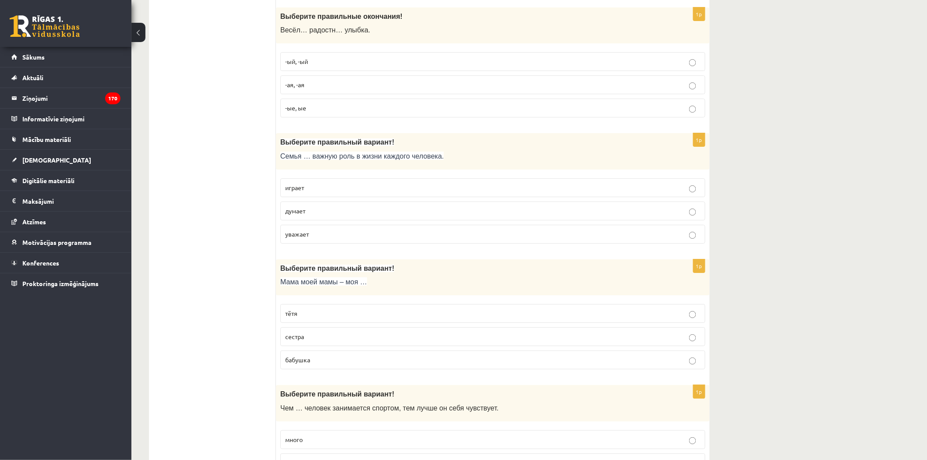
click at [336, 192] on p "играет" at bounding box center [492, 187] width 415 height 9
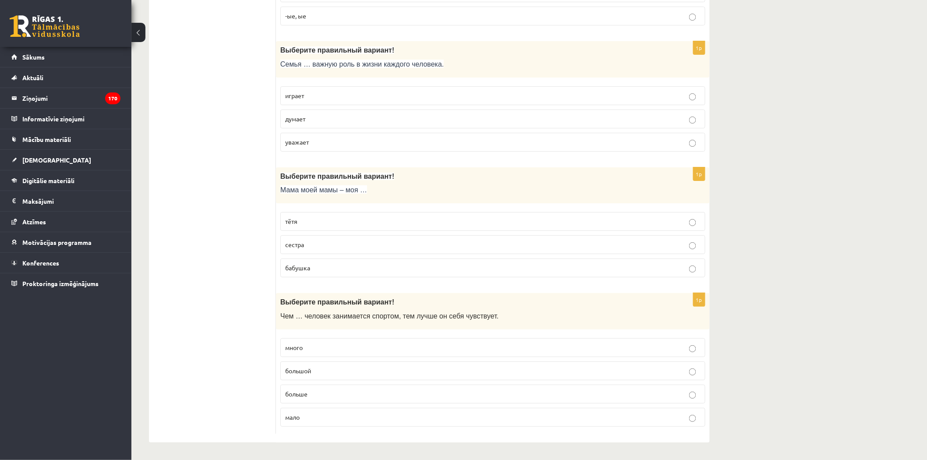
click at [337, 265] on p "бабушка" at bounding box center [492, 267] width 415 height 9
click at [316, 387] on label "больше" at bounding box center [492, 394] width 425 height 19
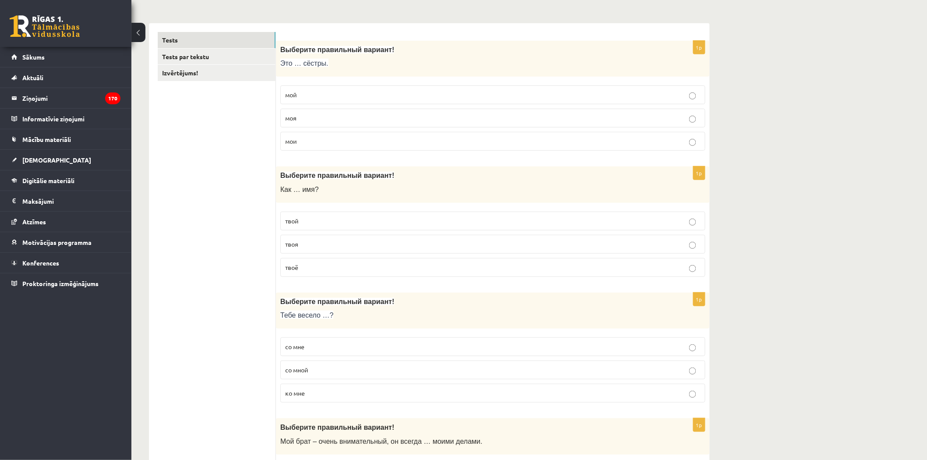
scroll to position [0, 0]
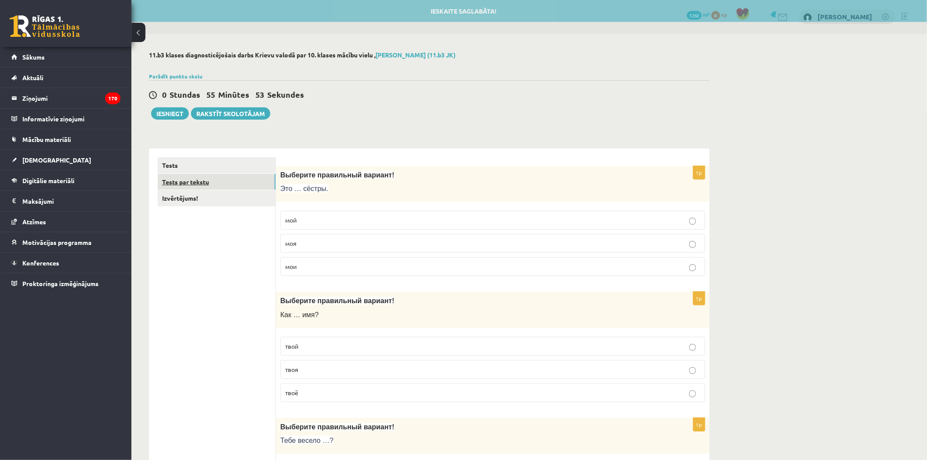
click at [232, 185] on link "Tests par tekstu" at bounding box center [217, 182] width 118 height 16
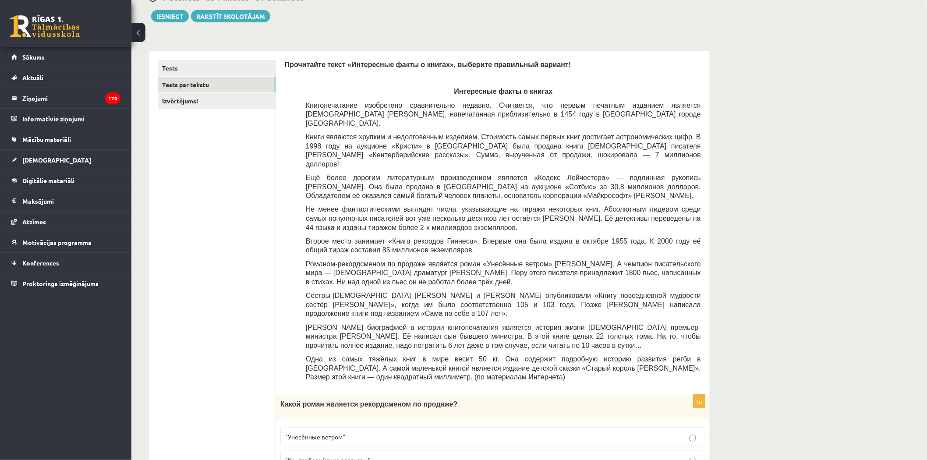
scroll to position [49, 0]
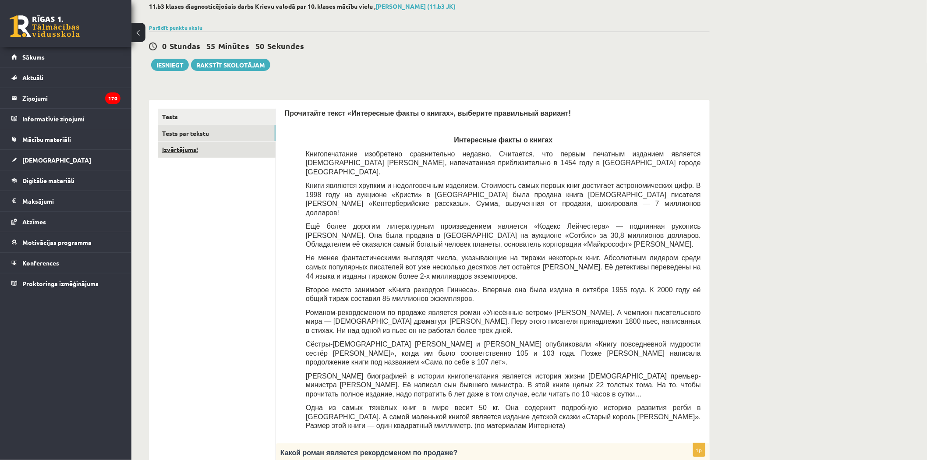
click at [234, 152] on link "Izvērtējums!" at bounding box center [217, 150] width 118 height 16
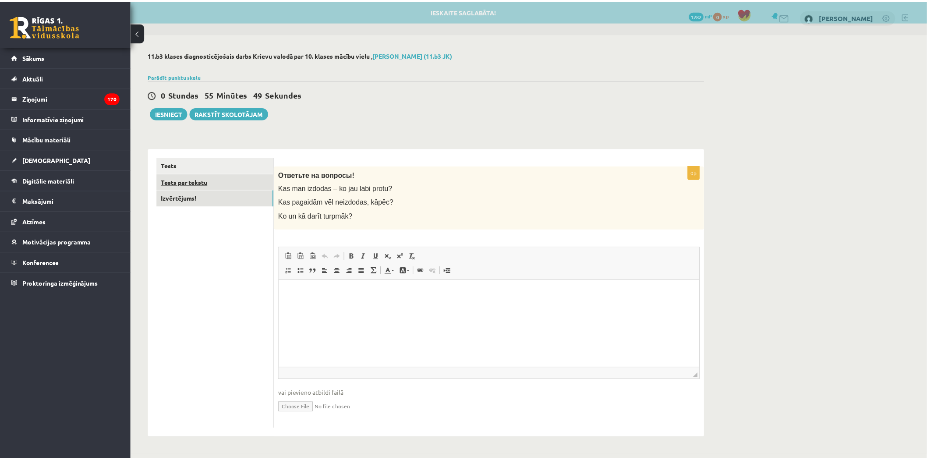
scroll to position [0, 0]
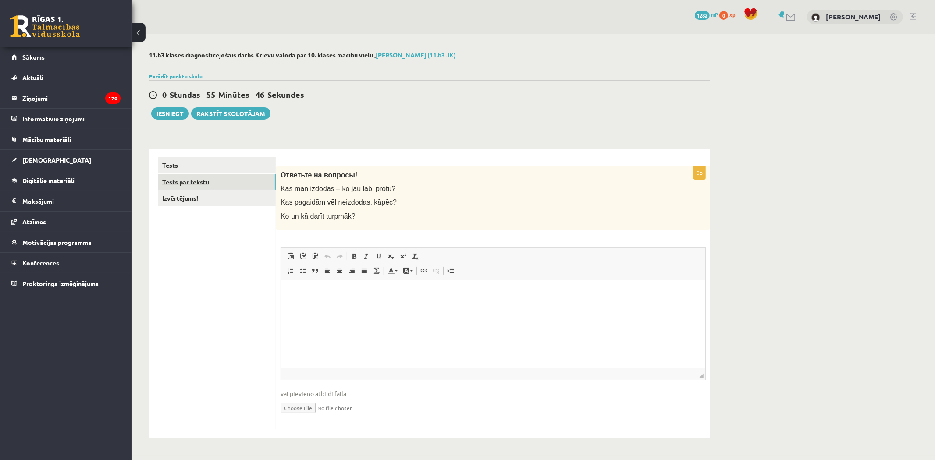
click at [237, 177] on link "Tests par tekstu" at bounding box center [217, 182] width 118 height 16
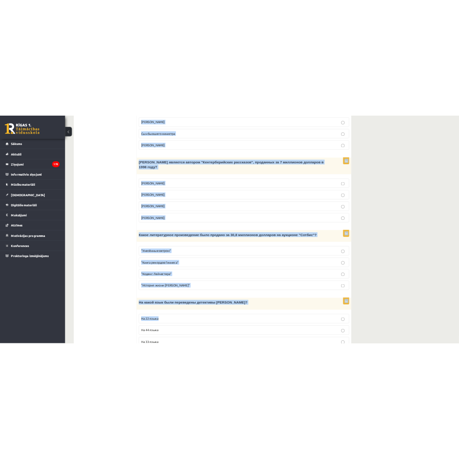
scroll to position [709, 0]
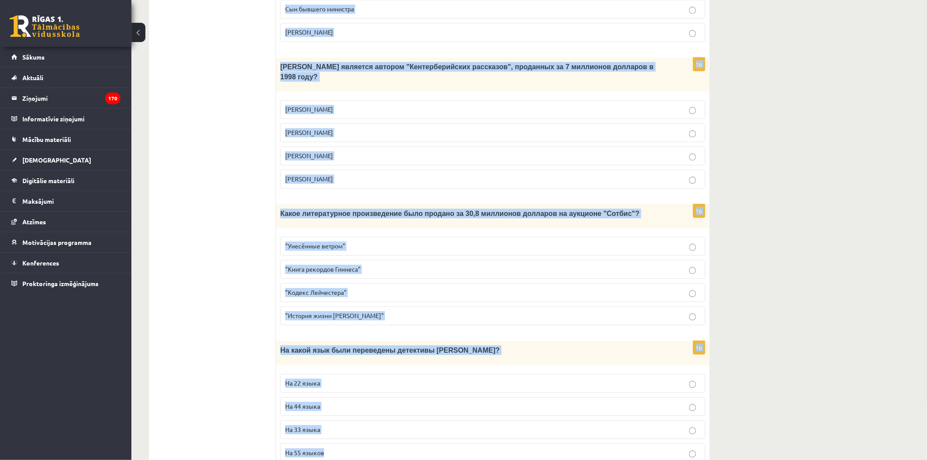
drag, startPoint x: 283, startPoint y: 163, endPoint x: 439, endPoint y: 421, distance: 301.6
copy form "Прочитайте текст «Интересные факты о книгах», выберите правильный вариант! Инте…"
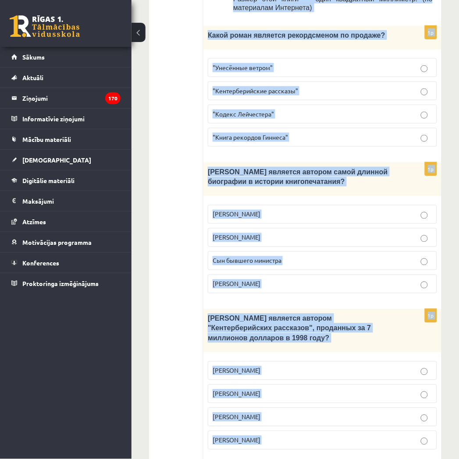
click at [143, 29] on button at bounding box center [138, 32] width 14 height 19
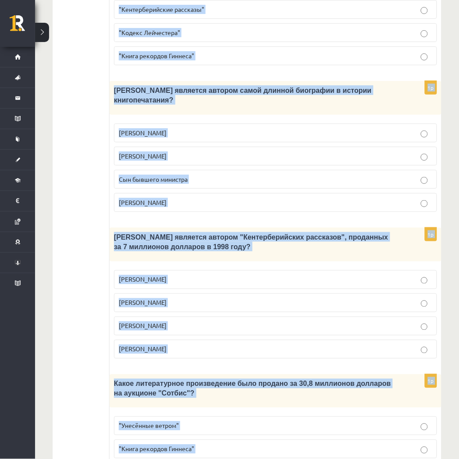
scroll to position [563, 0]
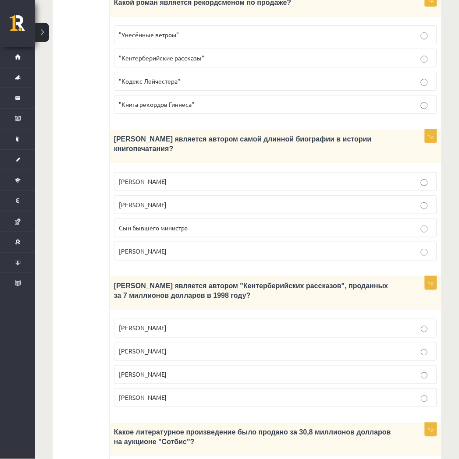
click at [85, 169] on ul "Tests Tests par tekstu Izvērtējums!" at bounding box center [85, 146] width 48 height 1103
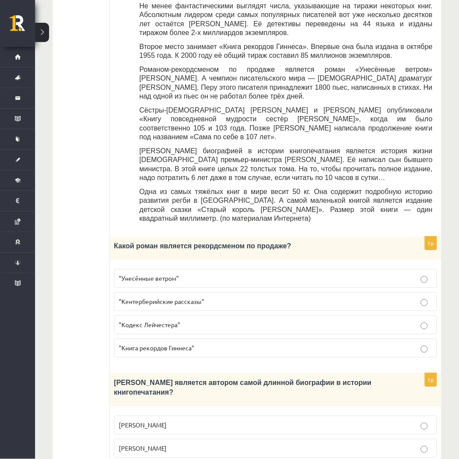
scroll to position [368, 0]
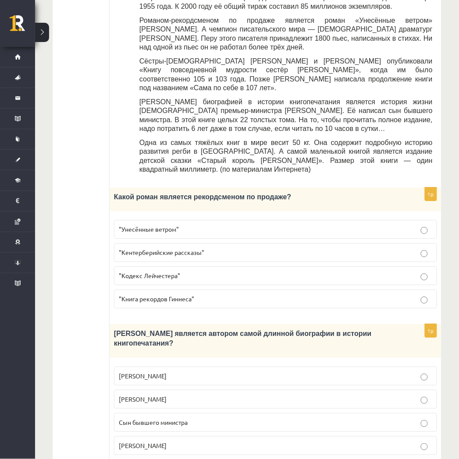
click at [198, 225] on p ""Унесённые ветром"" at bounding box center [275, 229] width 313 height 9
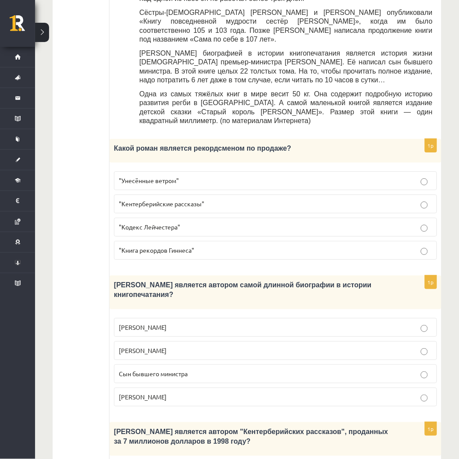
click at [188, 370] on span "Сын бывшего министра" at bounding box center [153, 374] width 69 height 8
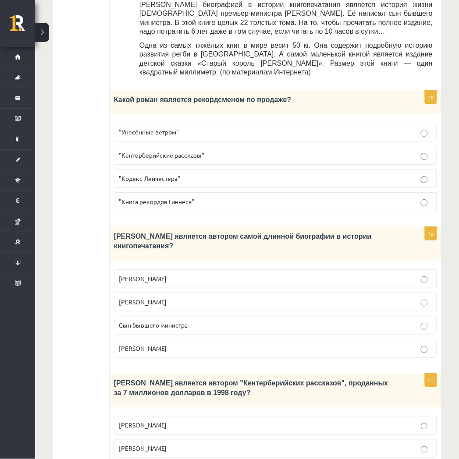
scroll to position [611, 0]
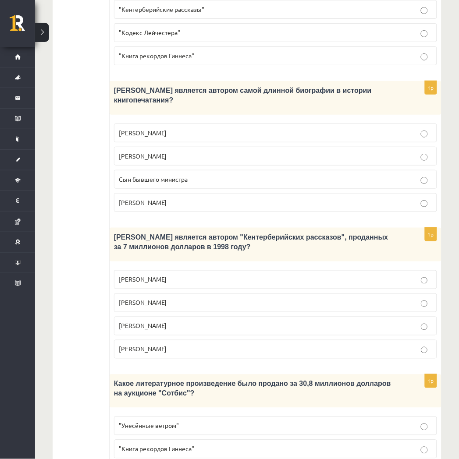
click at [177, 322] on p "[PERSON_NAME]" at bounding box center [275, 326] width 313 height 9
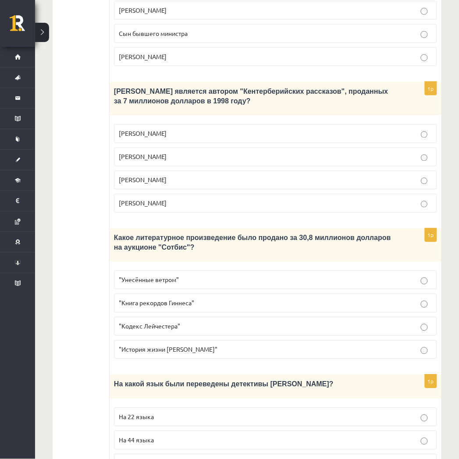
scroll to position [783, 0]
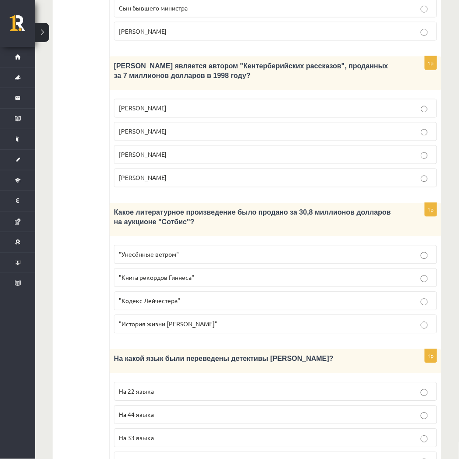
click at [173, 297] on span ""Кодекс Лейчестера"" at bounding box center [149, 301] width 61 height 8
click at [172, 411] on p "На 44 языка" at bounding box center [275, 415] width 313 height 9
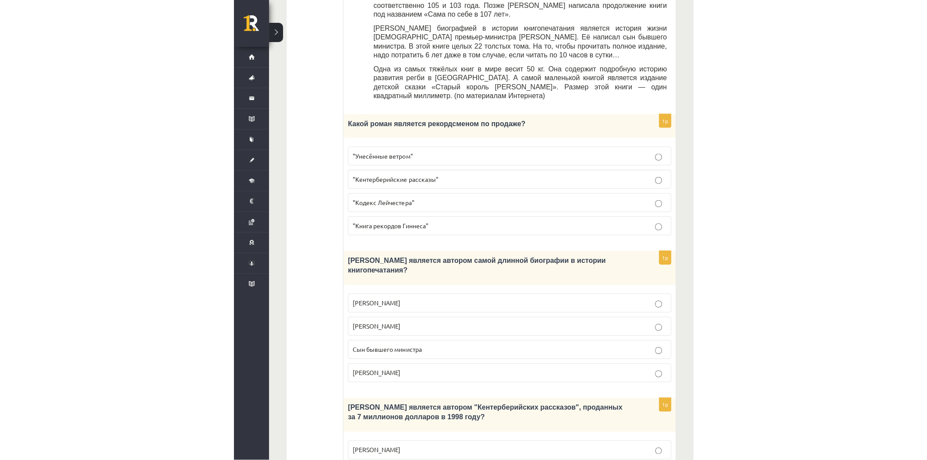
scroll to position [150, 0]
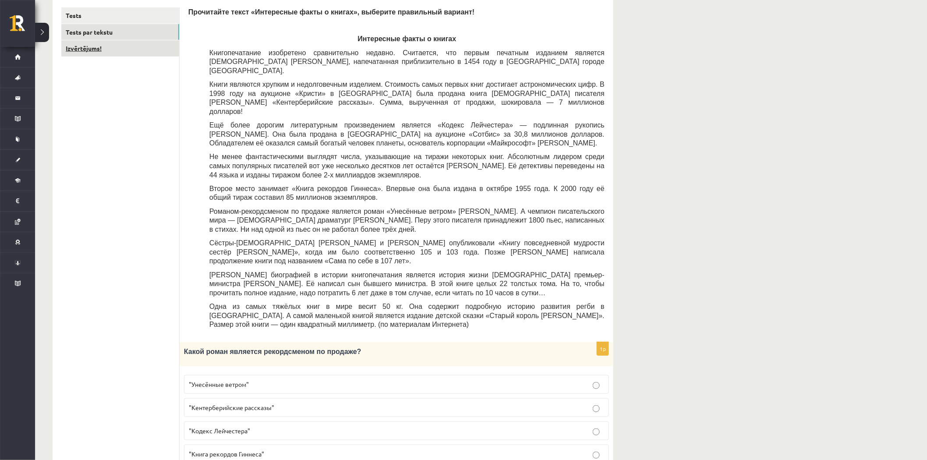
click at [148, 55] on link "Izvērtējums!" at bounding box center [120, 48] width 118 height 16
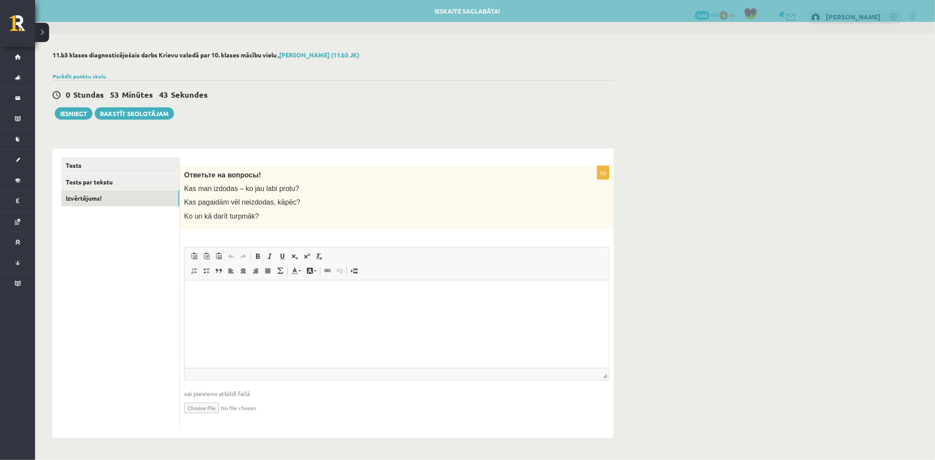
scroll to position [0, 0]
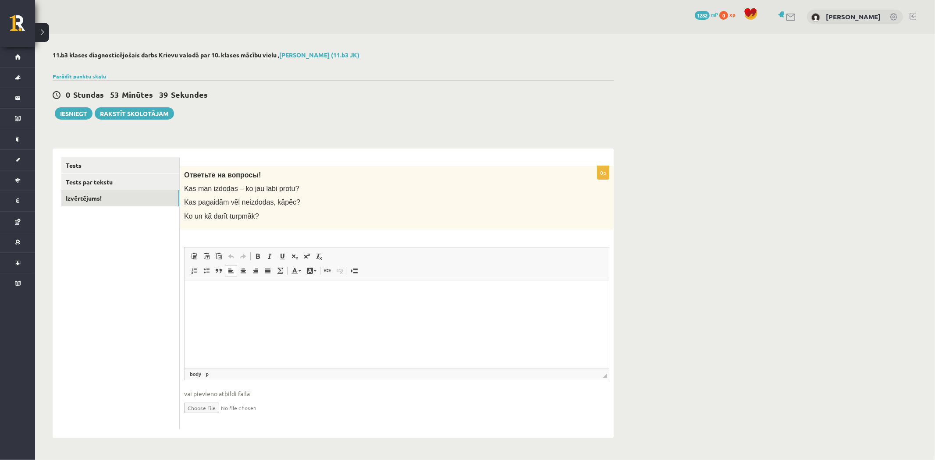
click at [226, 286] on html at bounding box center [396, 293] width 424 height 27
click at [75, 114] on button "Iesniegt" at bounding box center [74, 113] width 38 height 12
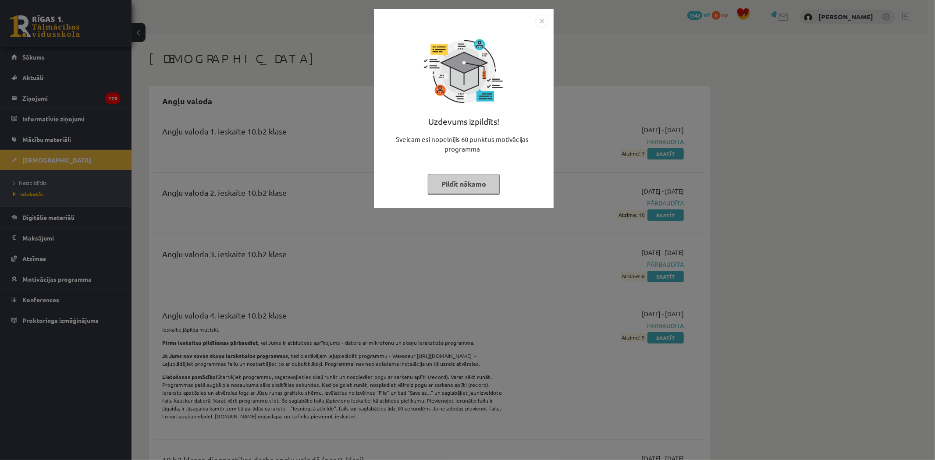
click at [450, 181] on button "Pildīt nākamo" at bounding box center [464, 184] width 72 height 20
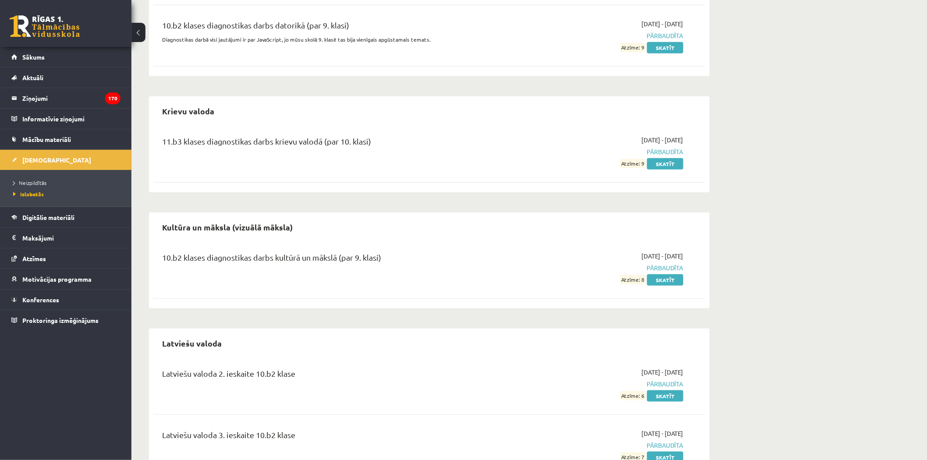
scroll to position [1655, 0]
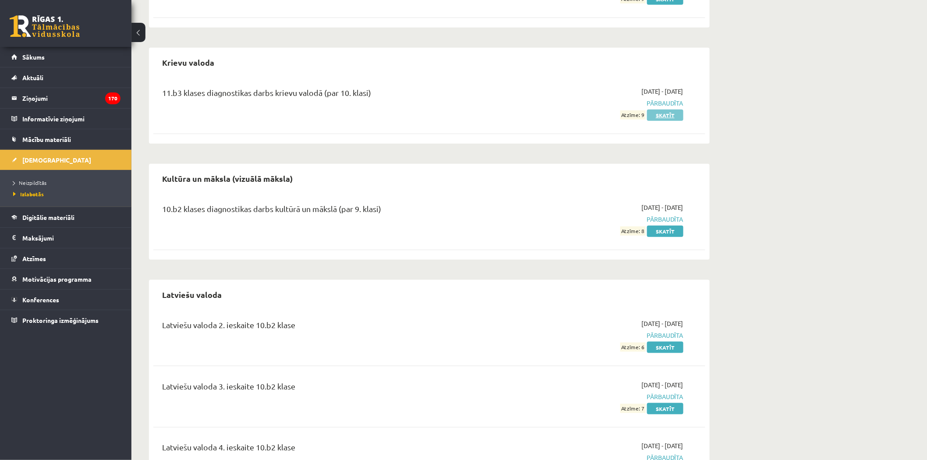
click at [670, 110] on link "Skatīt" at bounding box center [665, 115] width 36 height 11
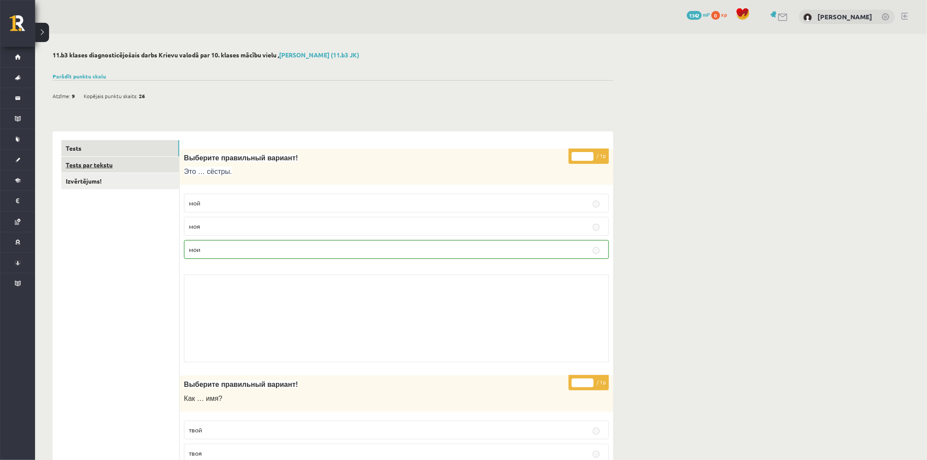
click at [151, 165] on link "Tests par tekstu" at bounding box center [120, 165] width 118 height 16
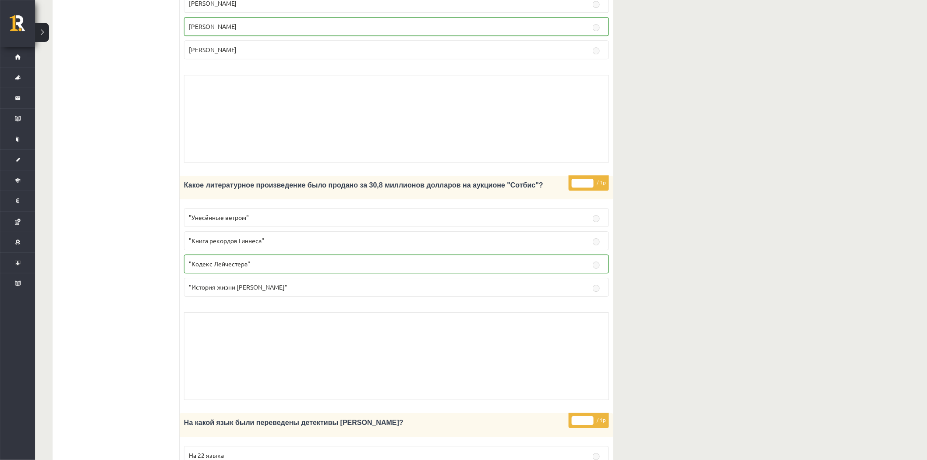
scroll to position [1071, 0]
